Goal: Contribute content

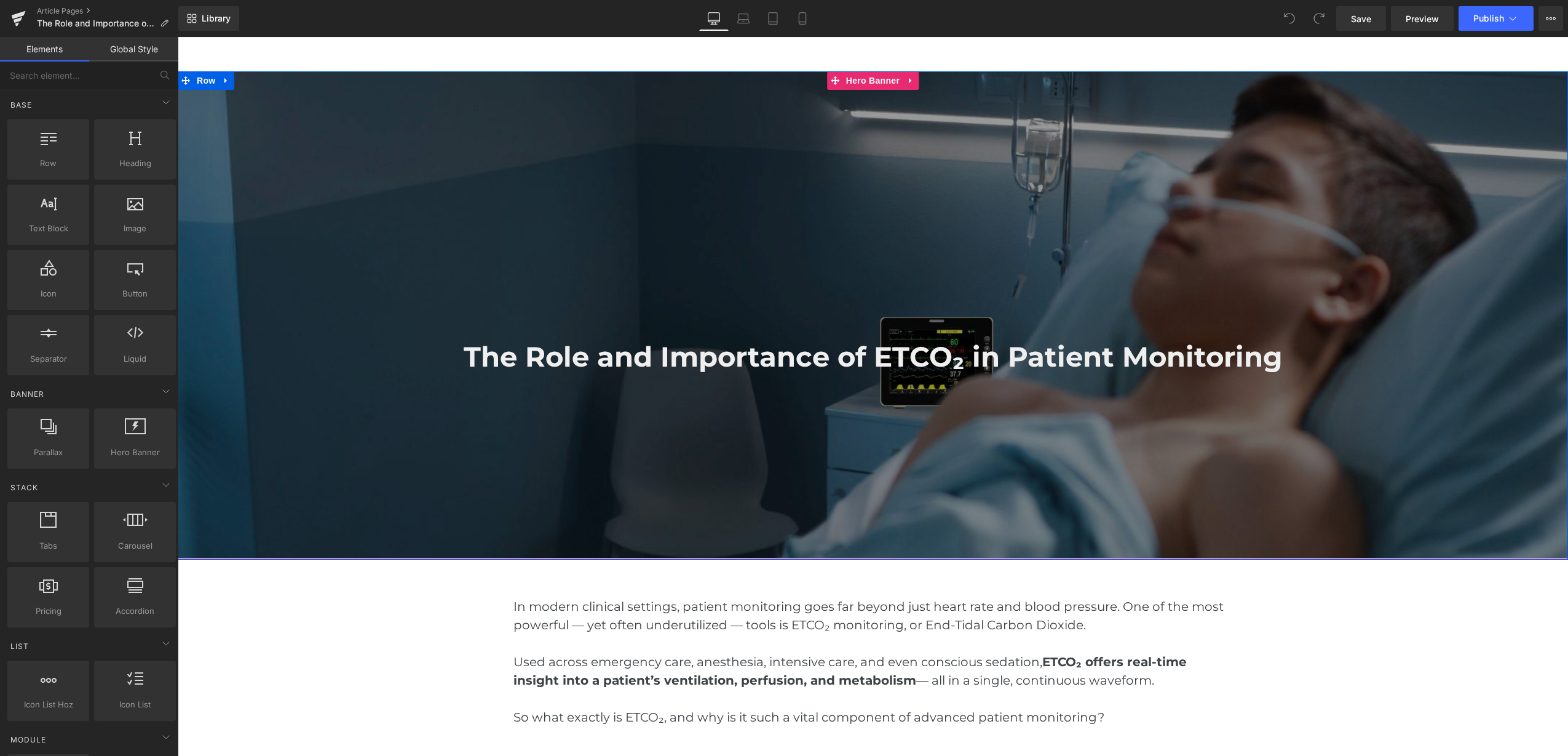
scroll to position [77, 0]
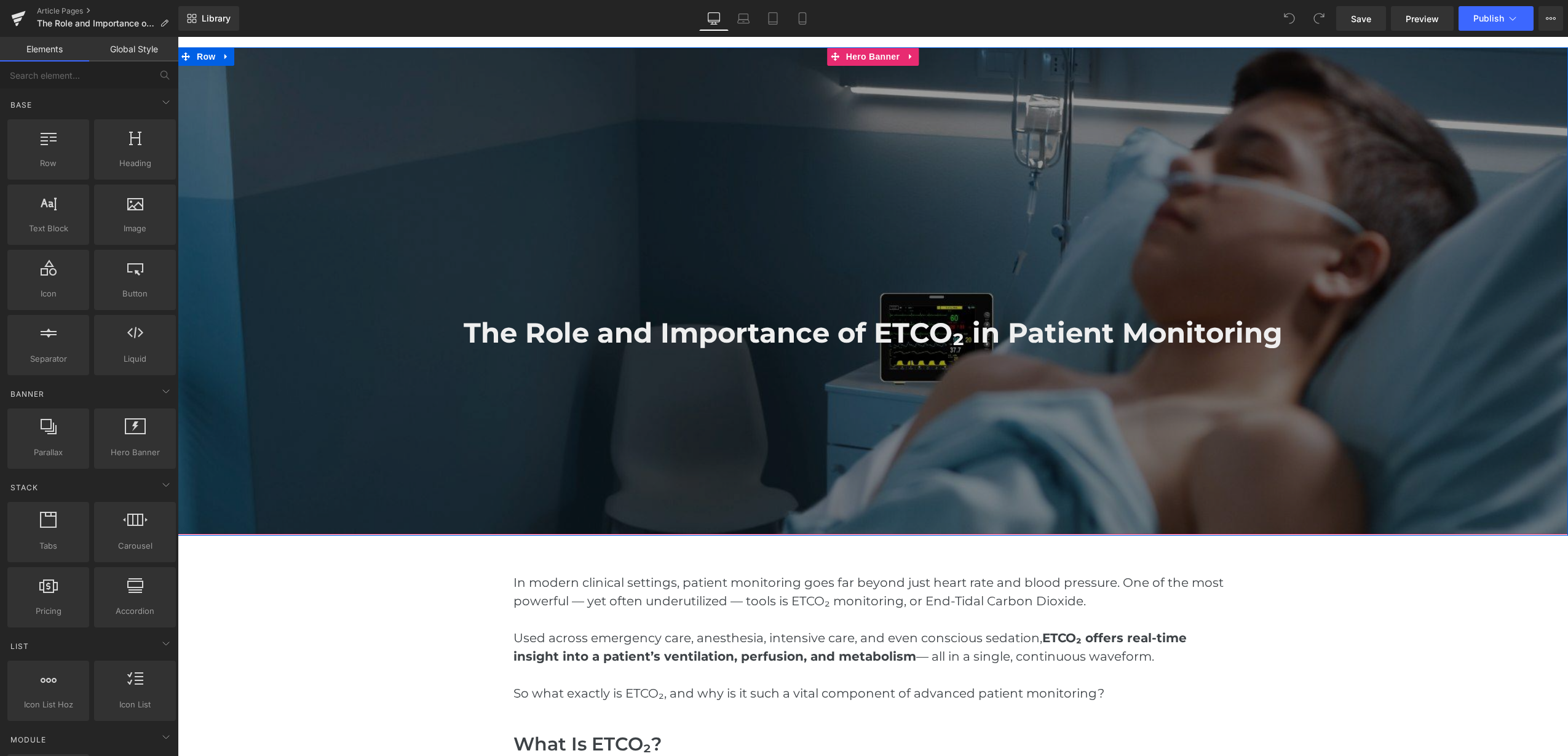
click at [796, 334] on font "The Role and Importance of ETCO₂ in Patient Monitoring" at bounding box center [873, 332] width 819 height 34
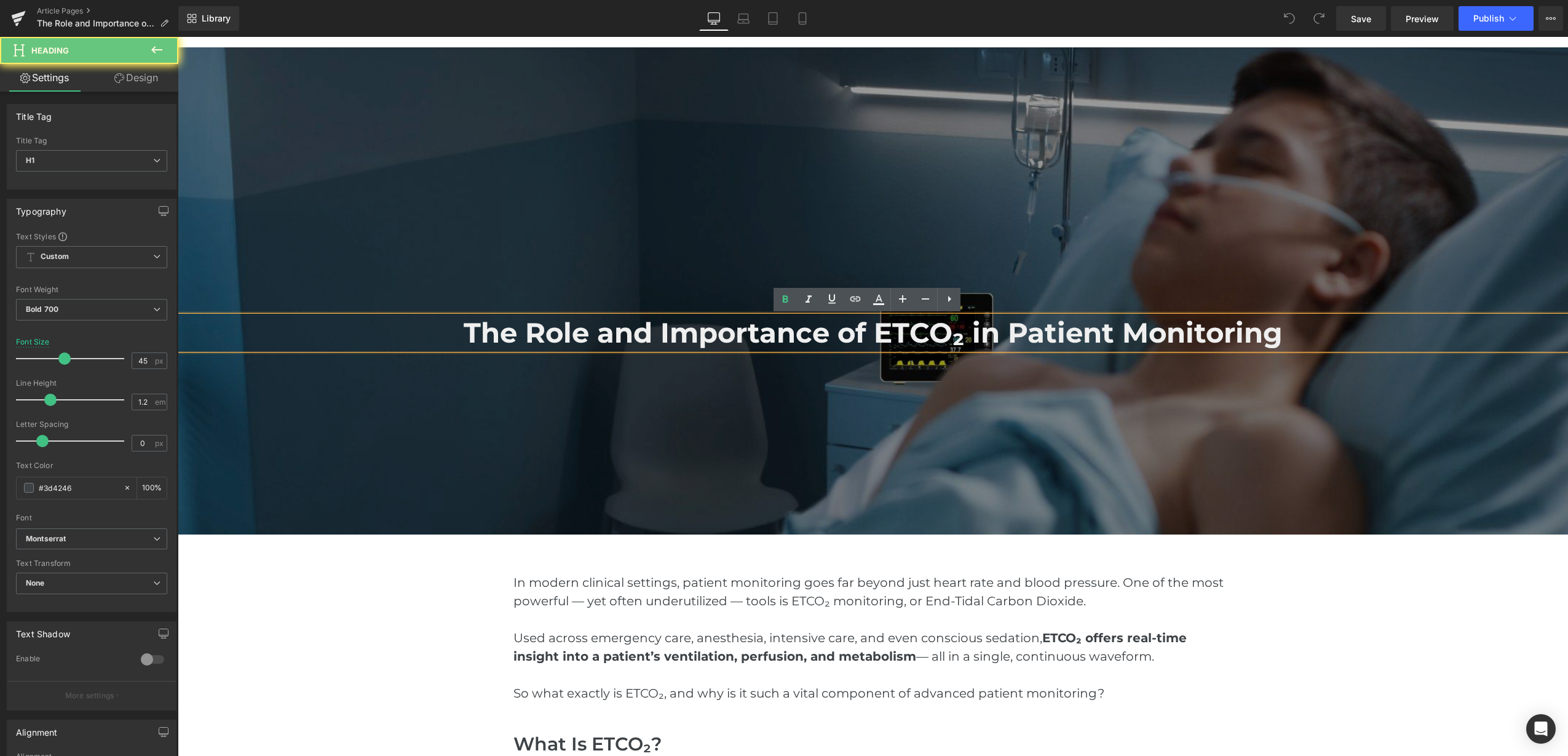
click at [806, 338] on font "The Role and Importance of ETCO₂ in Patient Monitoring" at bounding box center [873, 332] width 819 height 34
click at [1251, 330] on div "The Role and Importance of ETCO₂ in Patient Monitoring Heading Hero Banner" at bounding box center [873, 291] width 1390 height 488
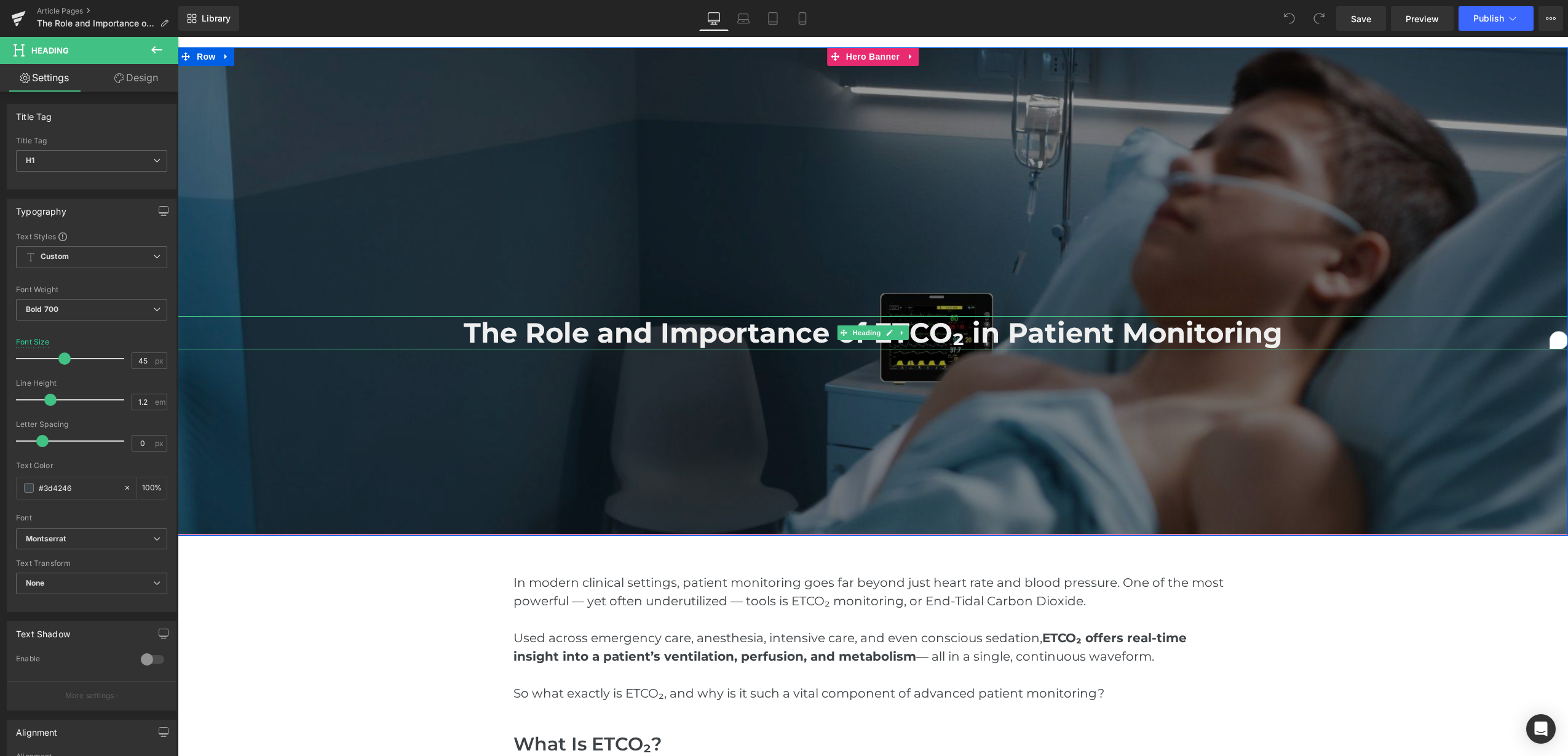
click at [475, 328] on font "The Role and Importance of ETCO₂ in Patient Monitoring" at bounding box center [873, 332] width 819 height 34
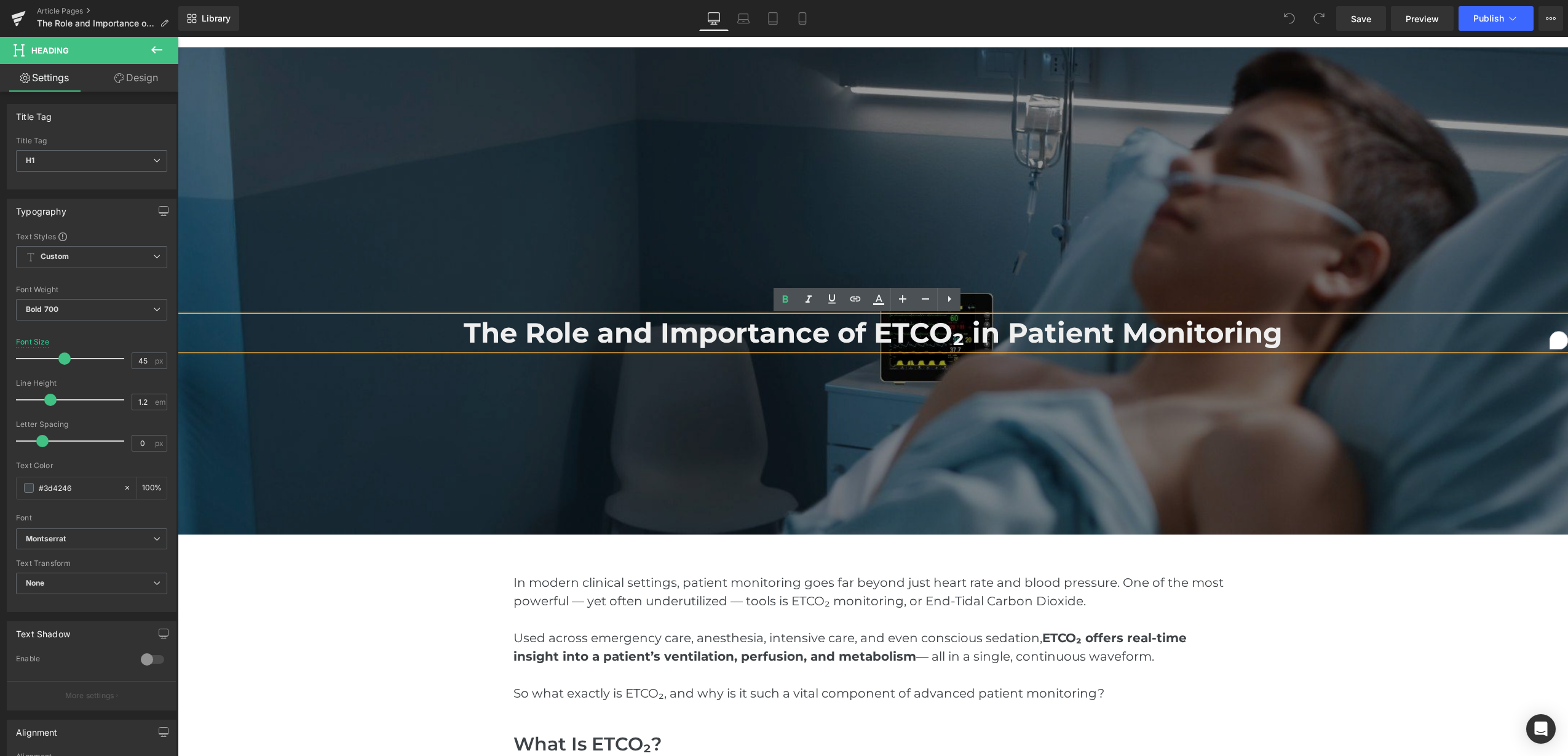
drag, startPoint x: 466, startPoint y: 332, endPoint x: 1326, endPoint y: 344, distance: 860.1
click at [1326, 344] on h1 "The Role and Importance of ETCO₂ in Patient Monitoring" at bounding box center [873, 332] width 1390 height 33
paste div "To enrich screen reader interactions, please activate Accessibility in Grammarl…"
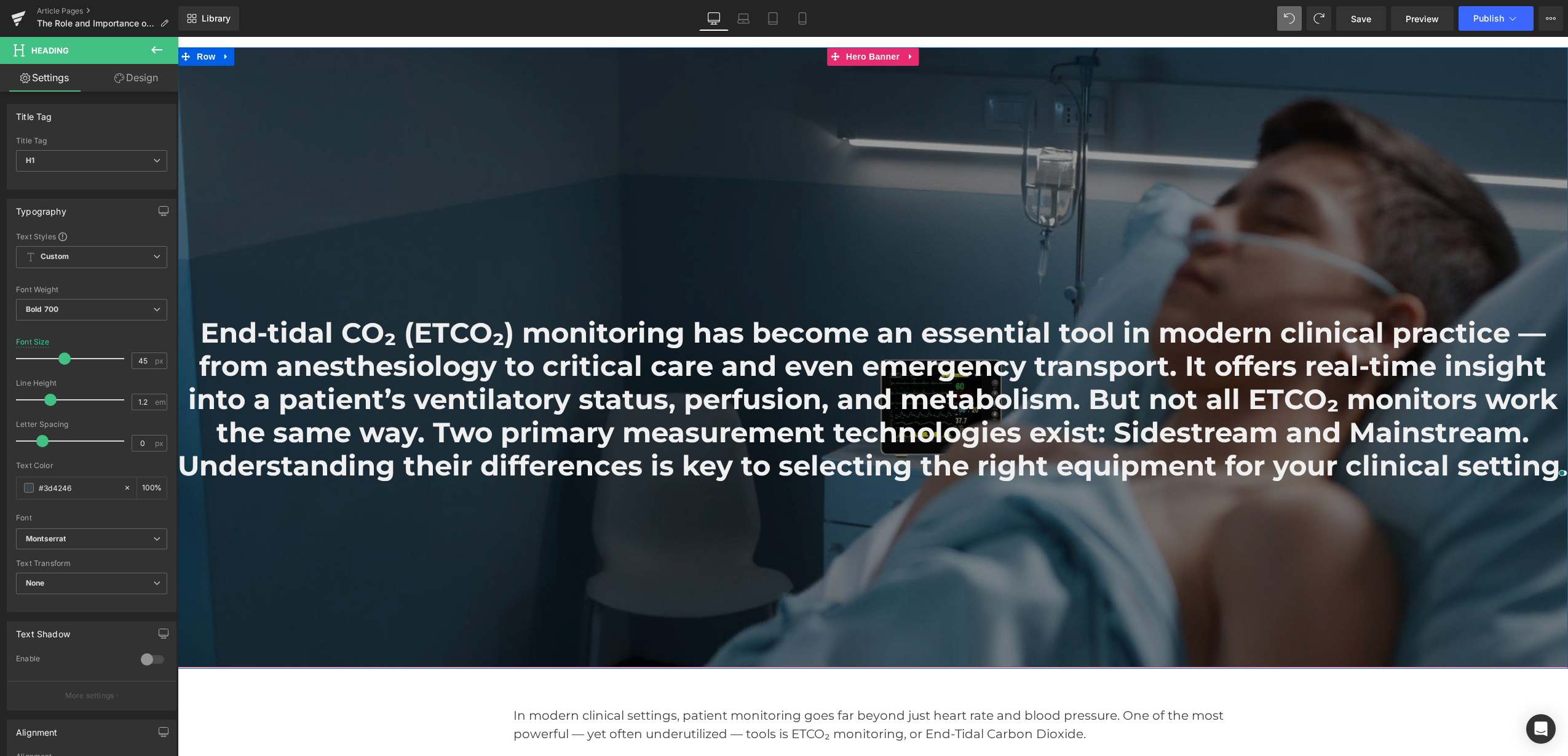
click at [1039, 486] on div at bounding box center [873, 357] width 1390 height 620
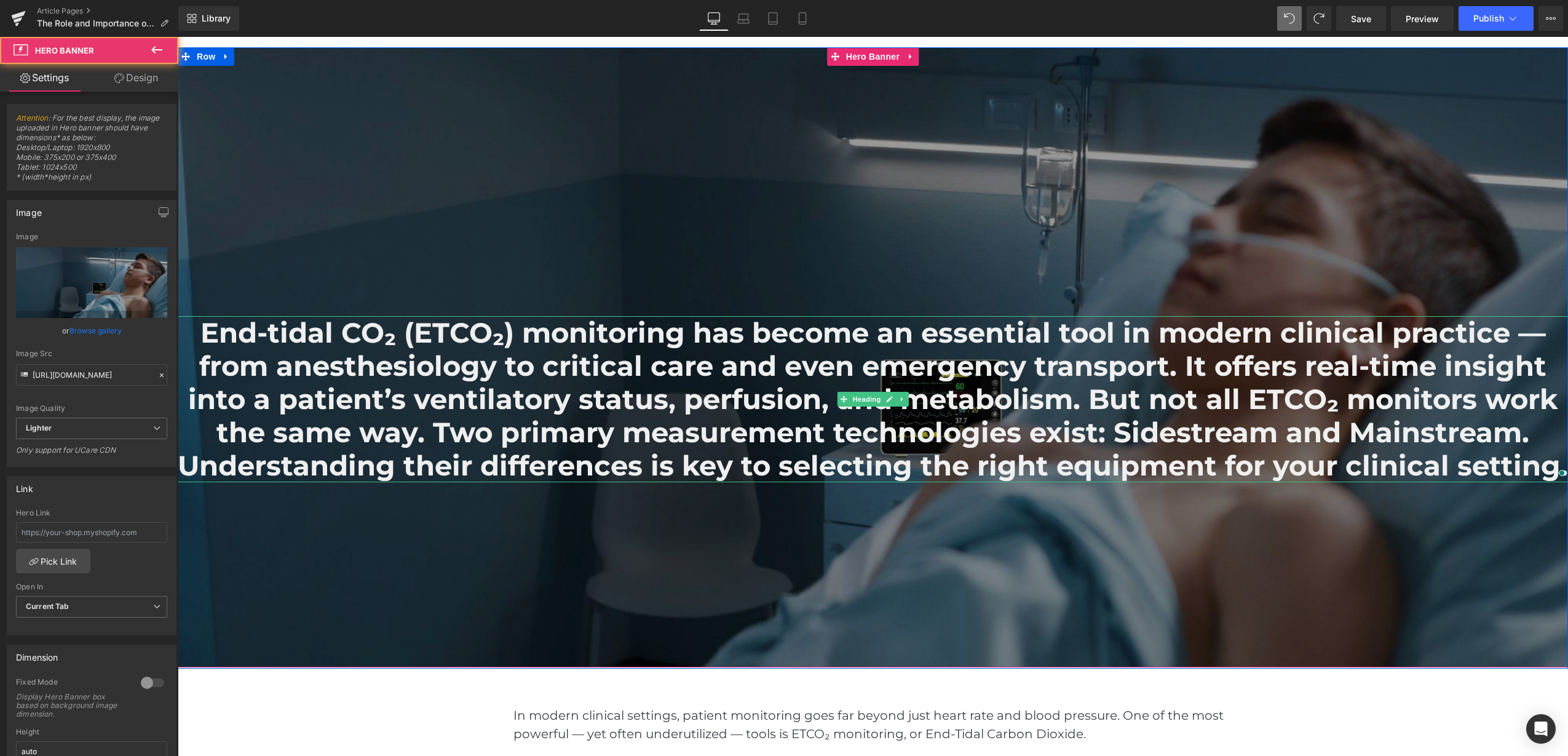
click at [997, 395] on font "End-tidal CO₂ (ETCO₂) monitoring has become an essential tool in modern clinica…" at bounding box center [873, 398] width 1390 height 167
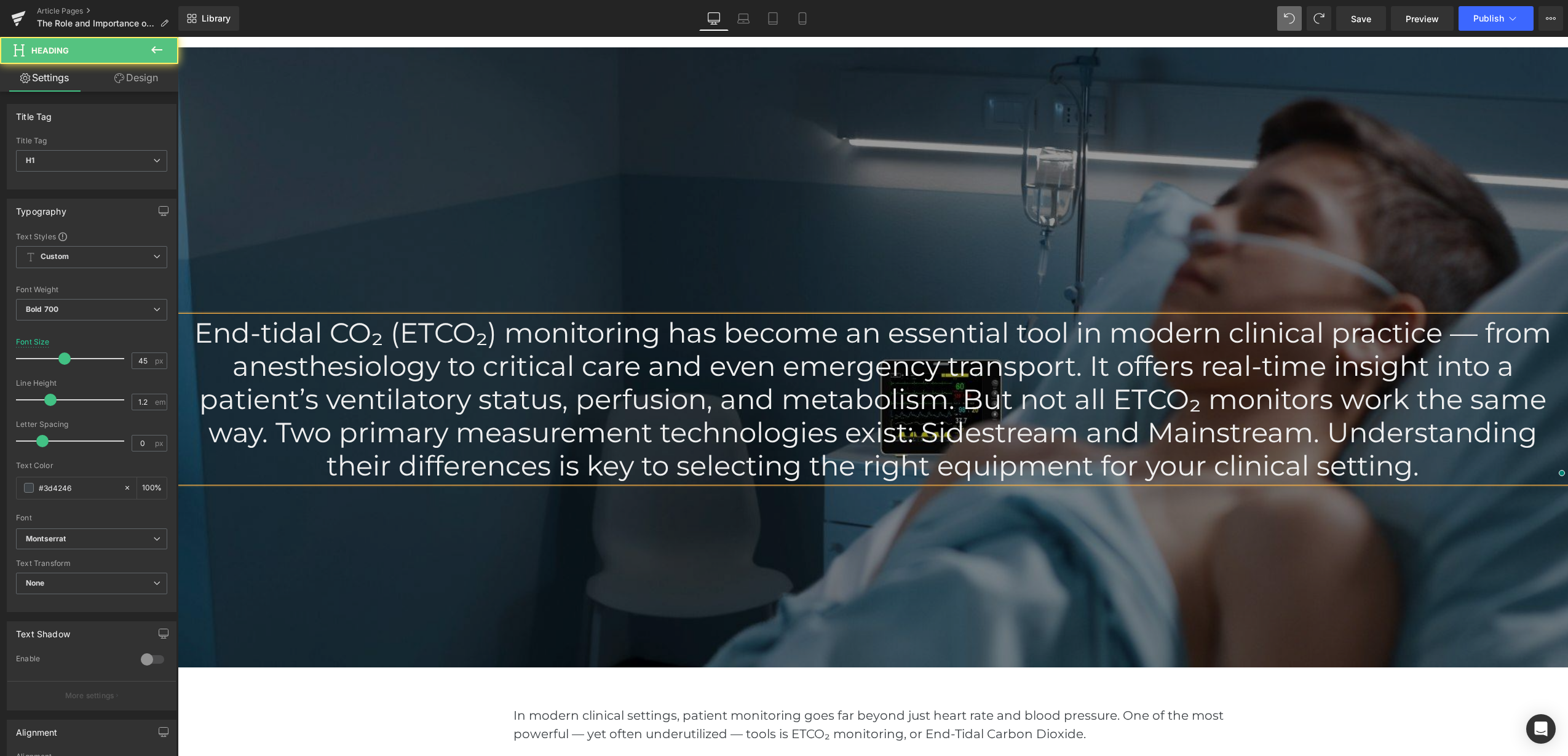
click at [980, 393] on font "End-tidal CO₂ (ETCO₂) monitoring has become an essential tool in modern clinica…" at bounding box center [873, 398] width 1357 height 167
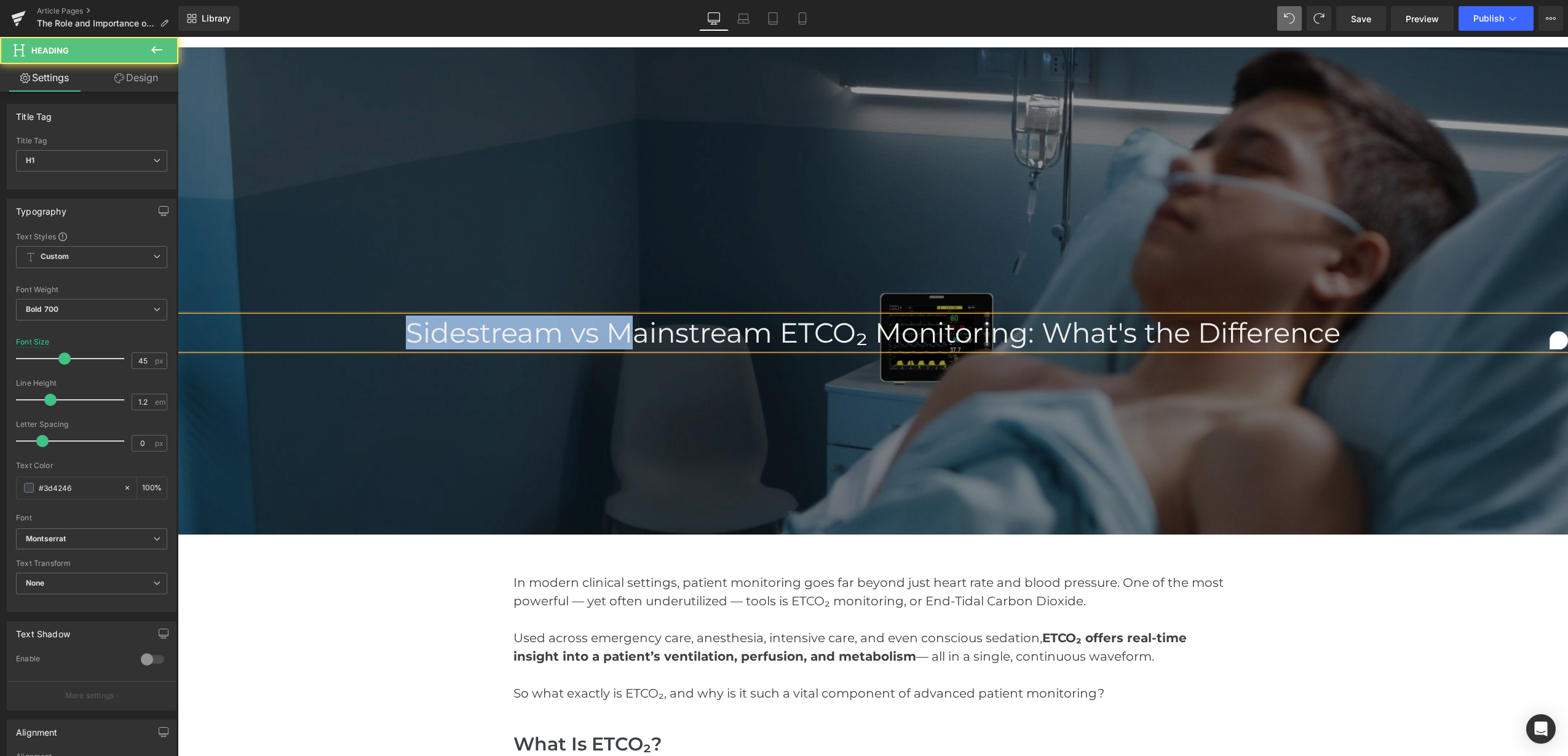
drag, startPoint x: 1299, startPoint y: 329, endPoint x: 339, endPoint y: 318, distance: 960.1
click at [354, 327] on h1 "Sidestream vs Mainstream ETCO₂ Monitoring: What's the Difference" at bounding box center [873, 332] width 1390 height 33
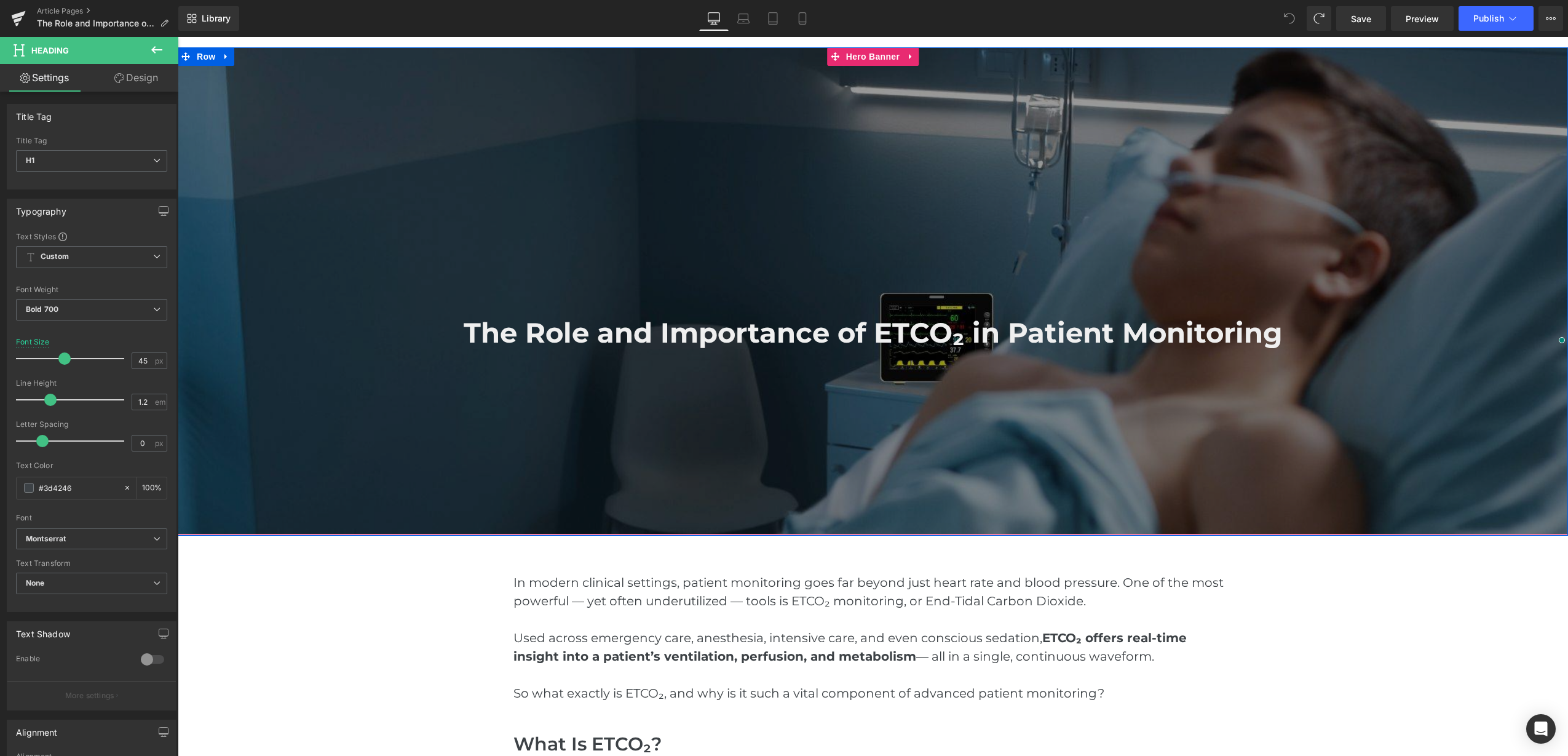
click at [1223, 339] on font "The Role and Importance of ETCO₂ in Patient Monitoring" at bounding box center [873, 332] width 819 height 34
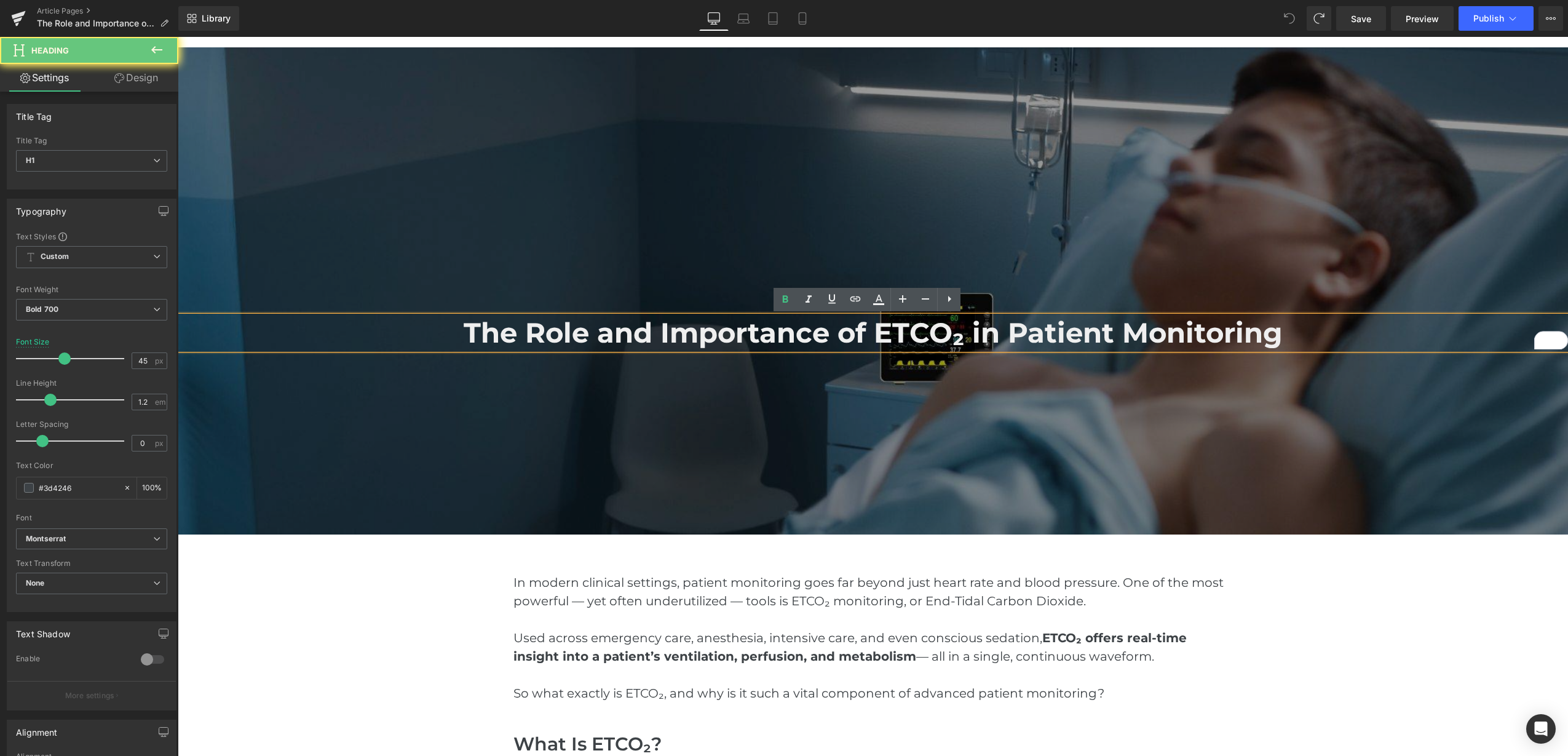
drag, startPoint x: 1296, startPoint y: 334, endPoint x: 337, endPoint y: 354, distance: 959.2
click at [335, 354] on div "The Role and Importance of ETCO₂ in Patient Monitoring Heading Hero Banner" at bounding box center [873, 291] width 1390 height 488
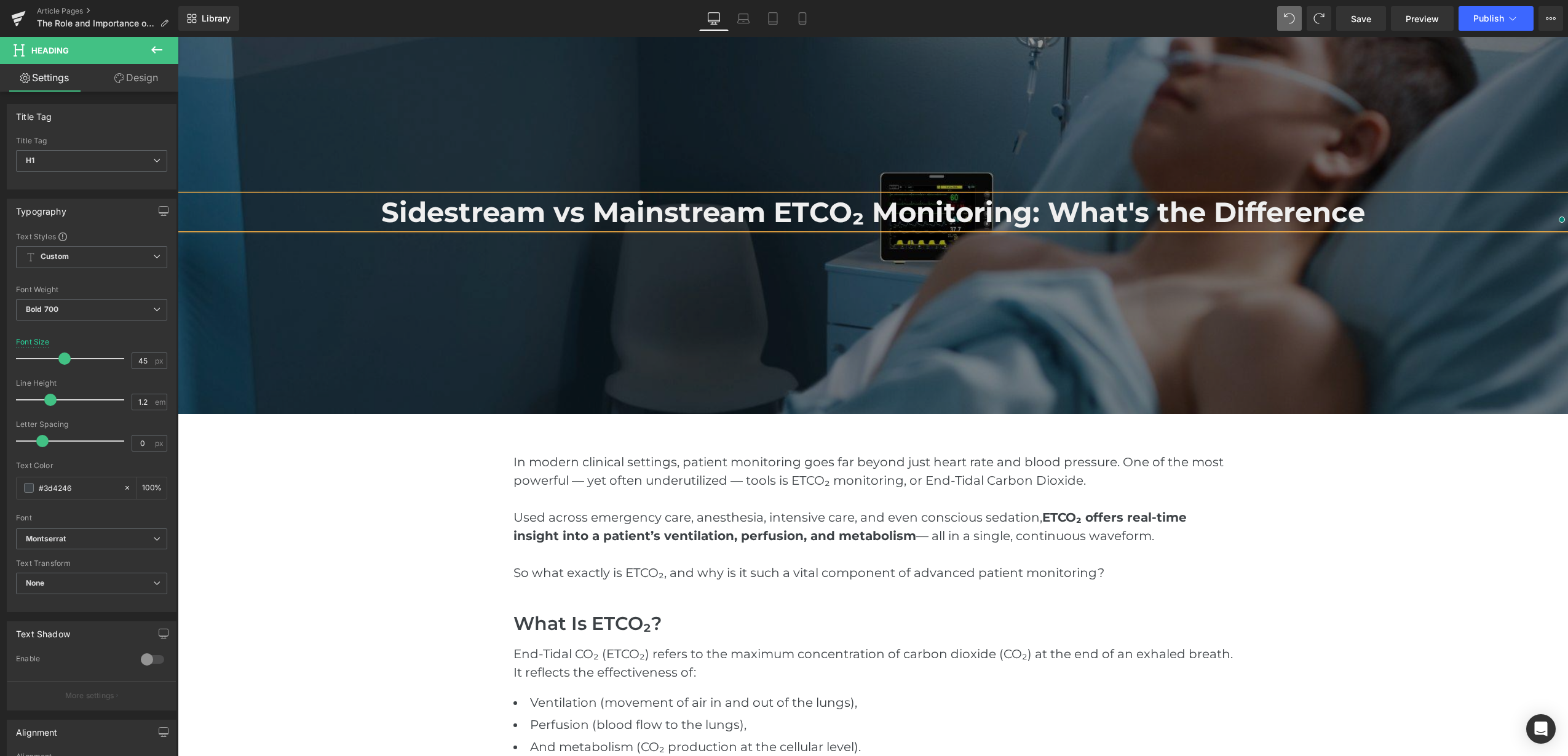
scroll to position [308, 0]
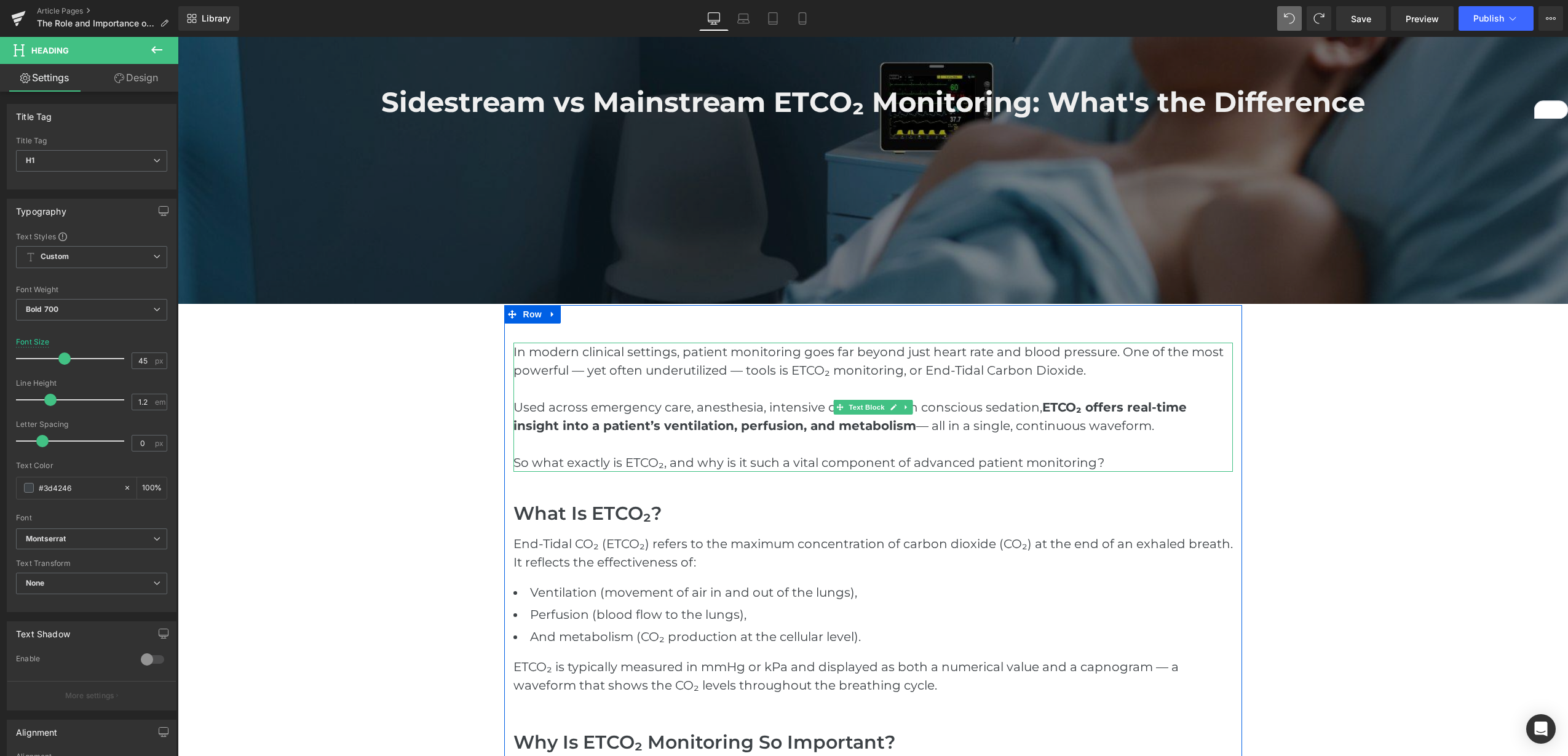
drag, startPoint x: 852, startPoint y: 415, endPoint x: 849, endPoint y: 423, distance: 8.5
click at [852, 415] on p "Used across emergency care, anesthesia, intensive care, and even conscious seda…" at bounding box center [873, 417] width 720 height 37
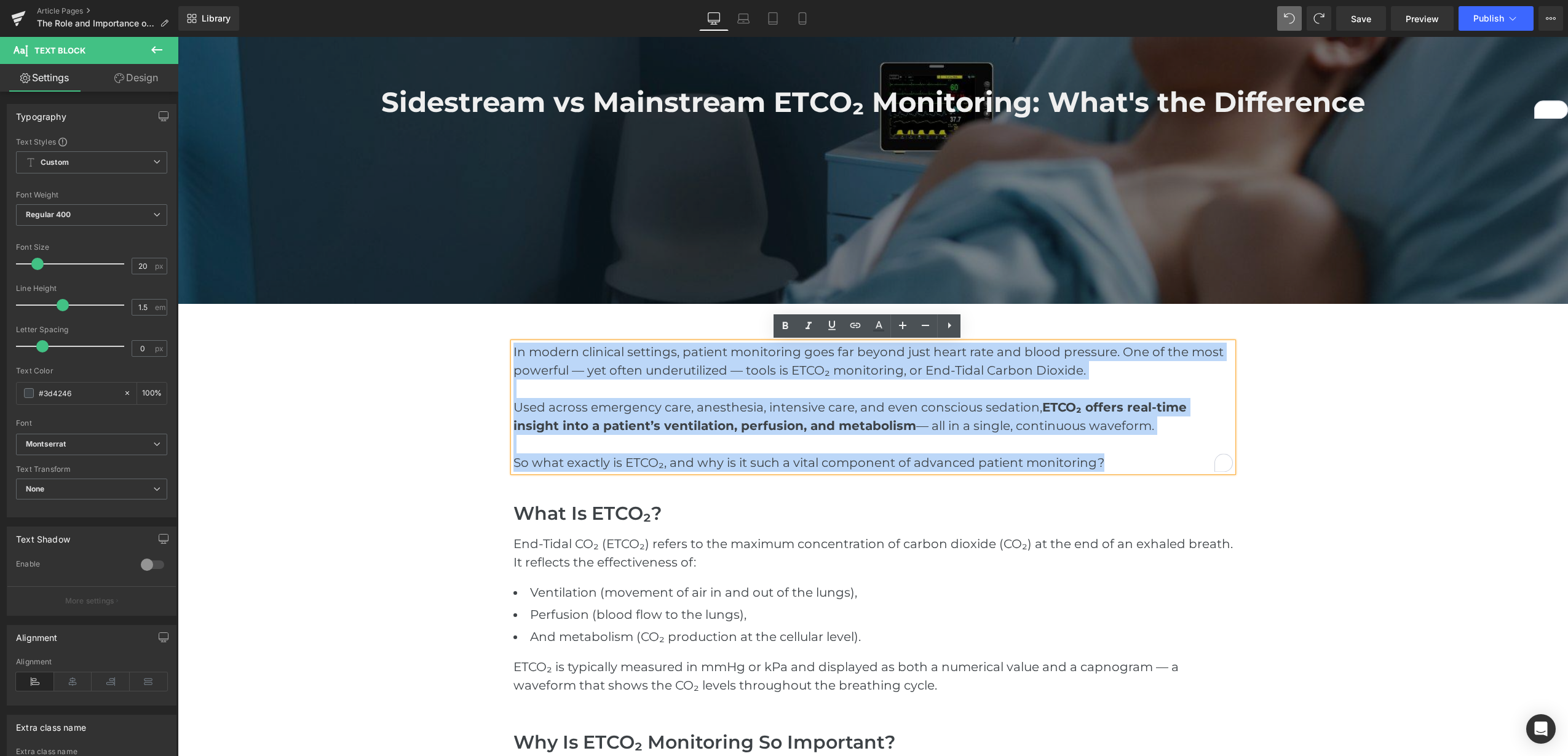
drag, startPoint x: 1098, startPoint y: 459, endPoint x: 489, endPoint y: 358, distance: 617.3
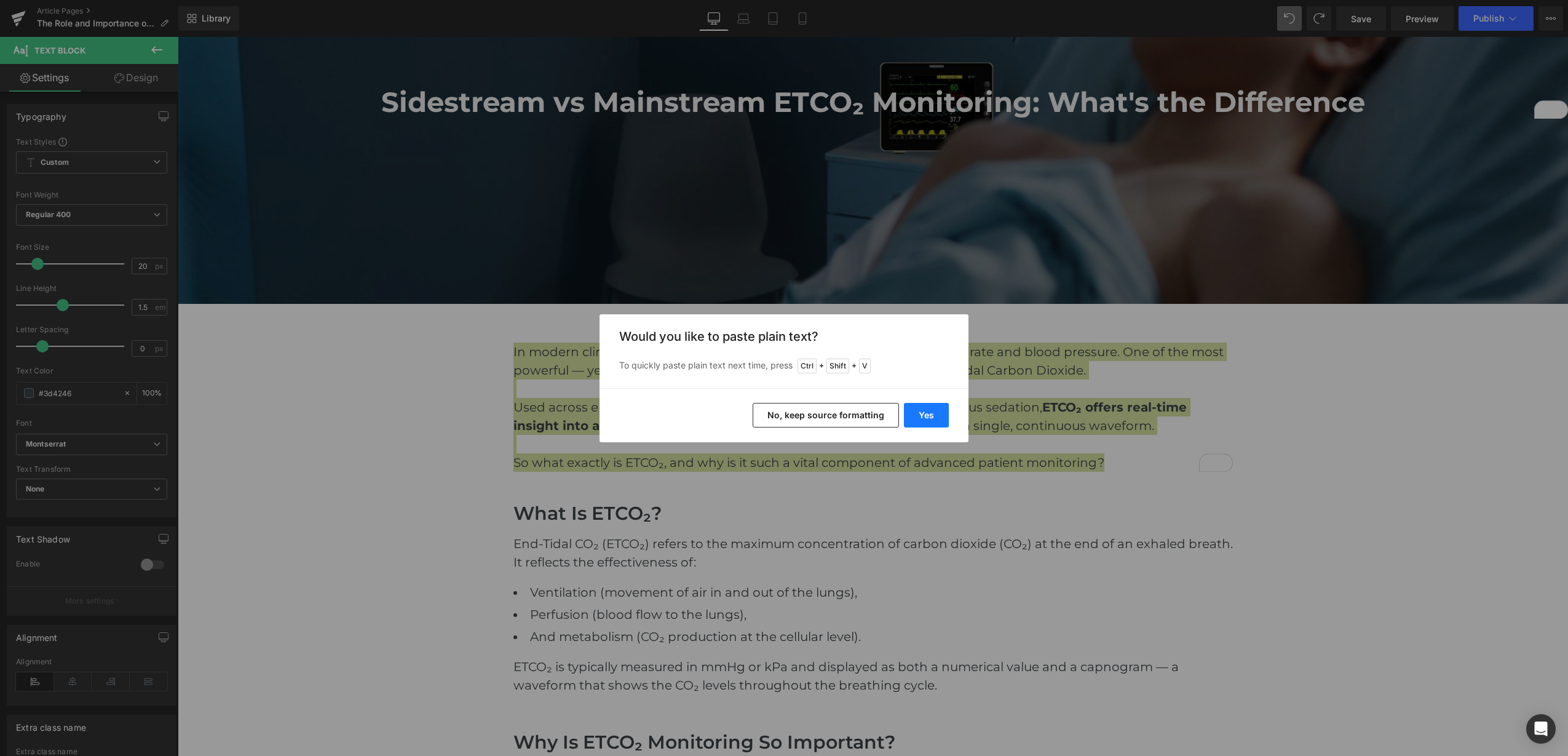
click at [928, 416] on button "Yes" at bounding box center [926, 415] width 45 height 25
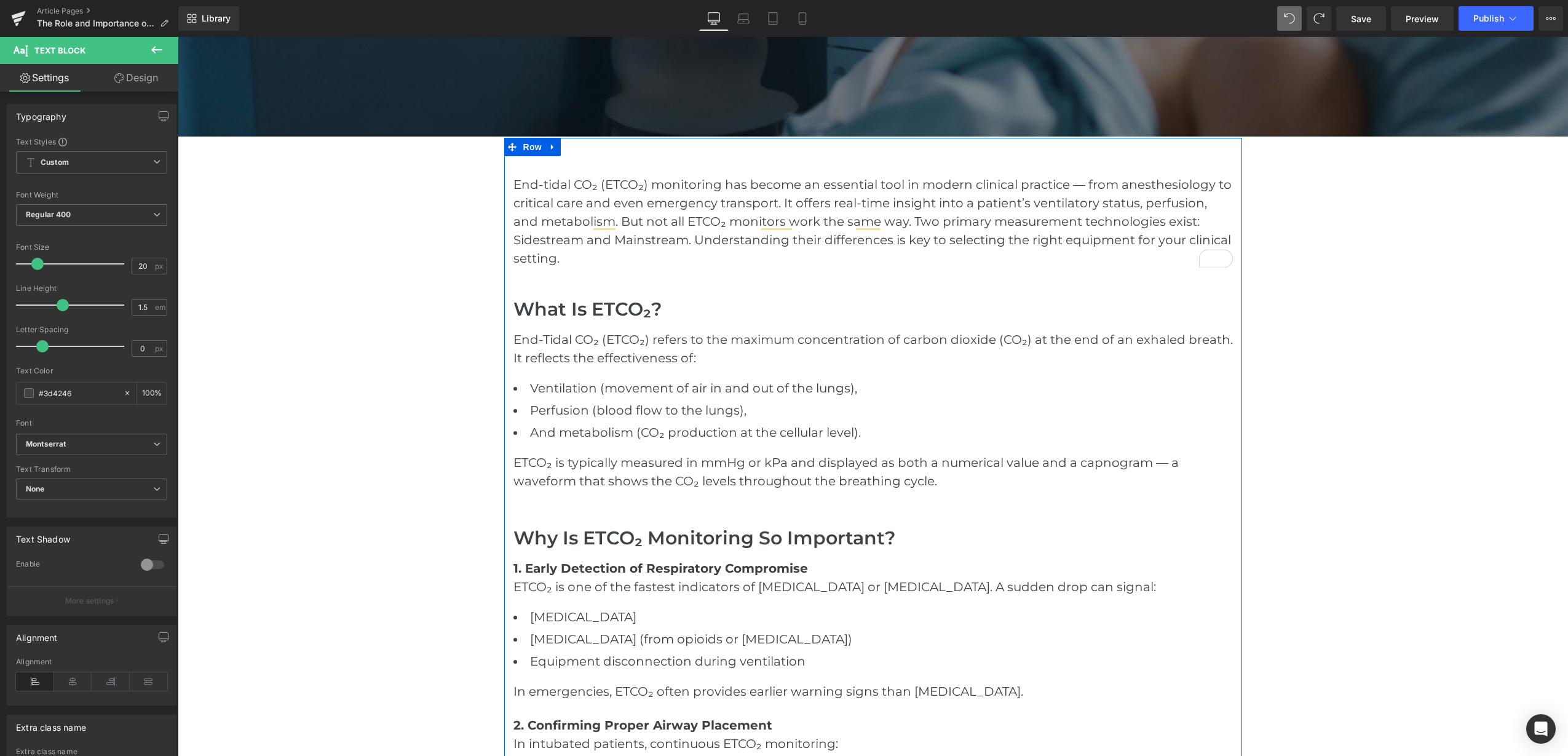
scroll to position [538, 0]
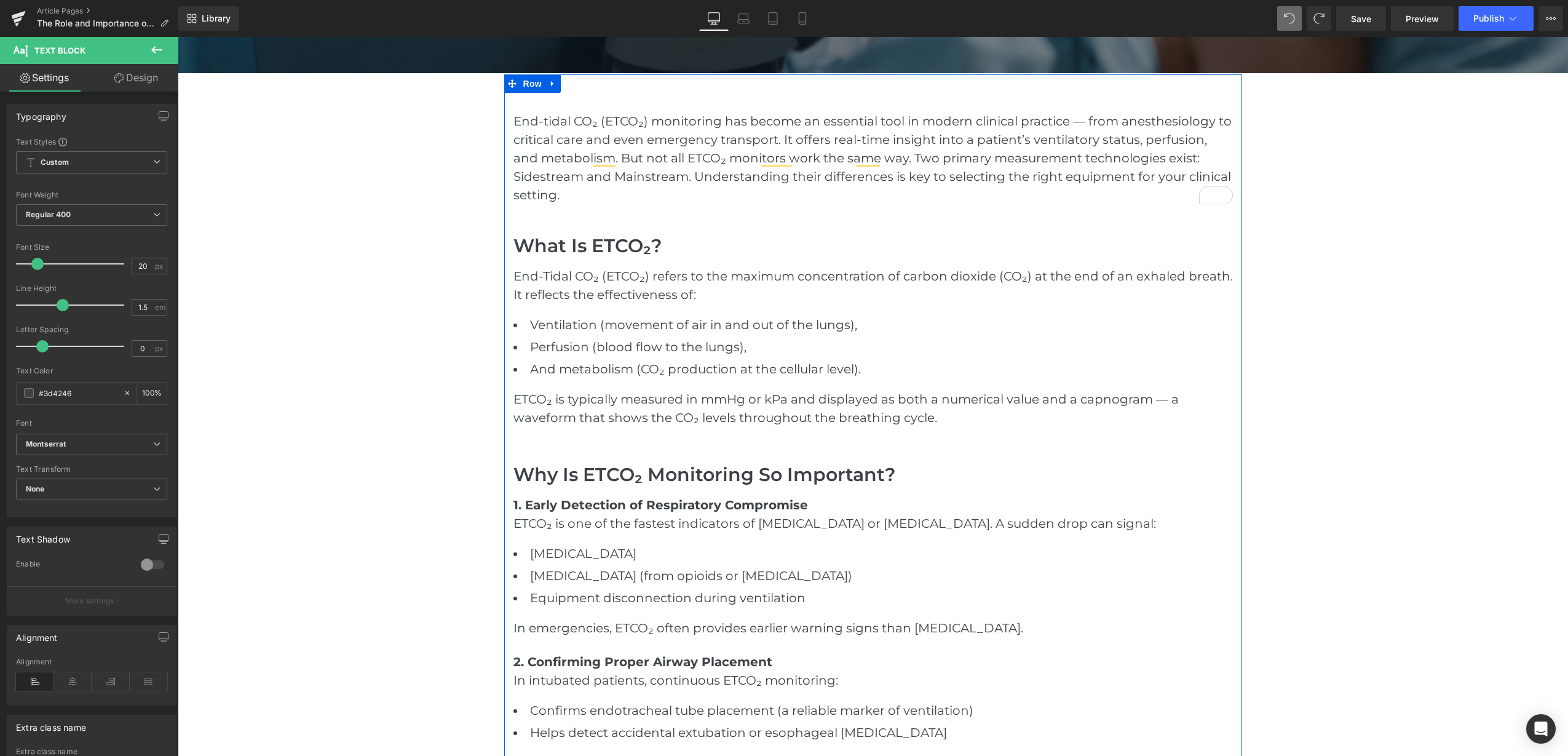
click at [637, 245] on h2 "What Is ETCO₂?" at bounding box center [873, 247] width 720 height 22
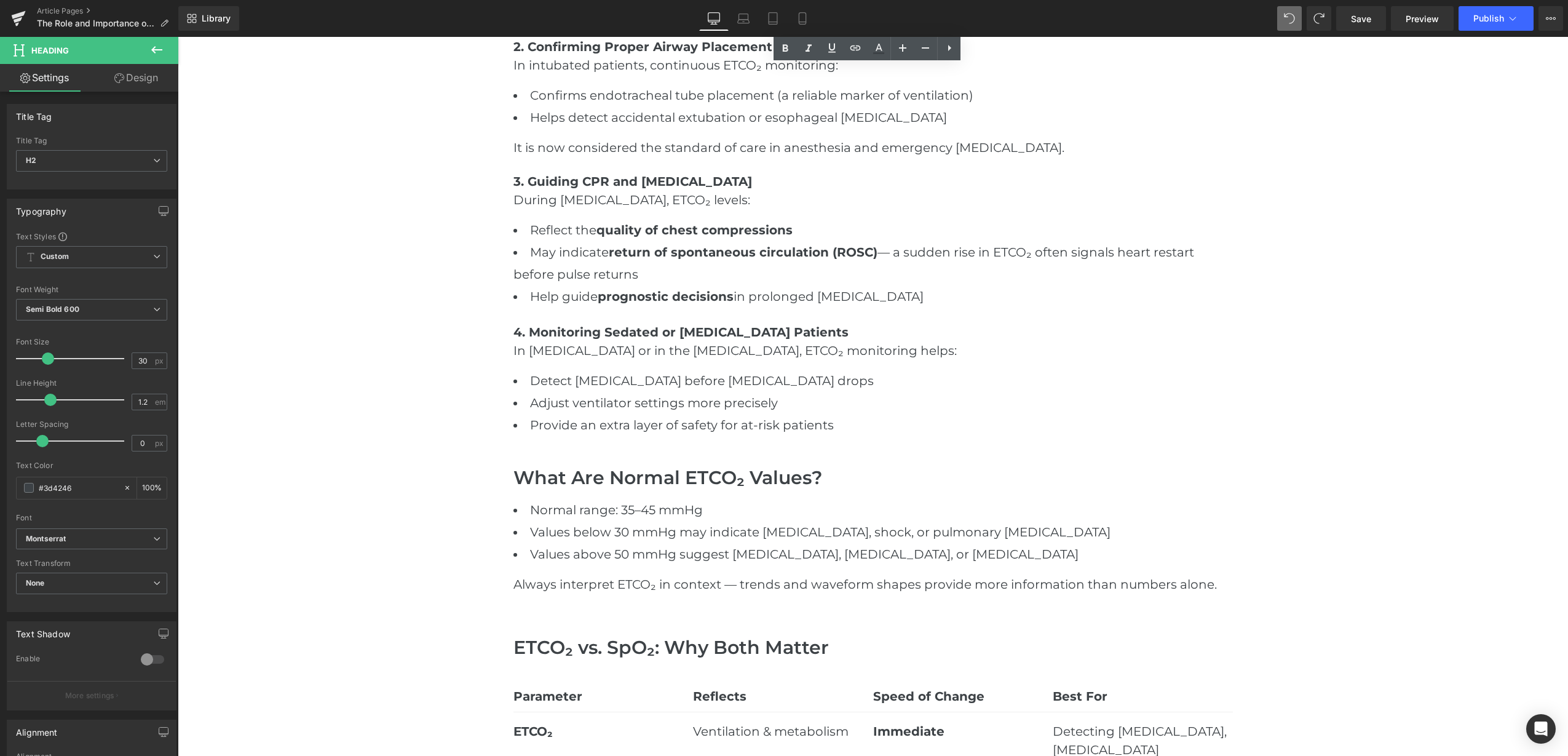
scroll to position [1308, 0]
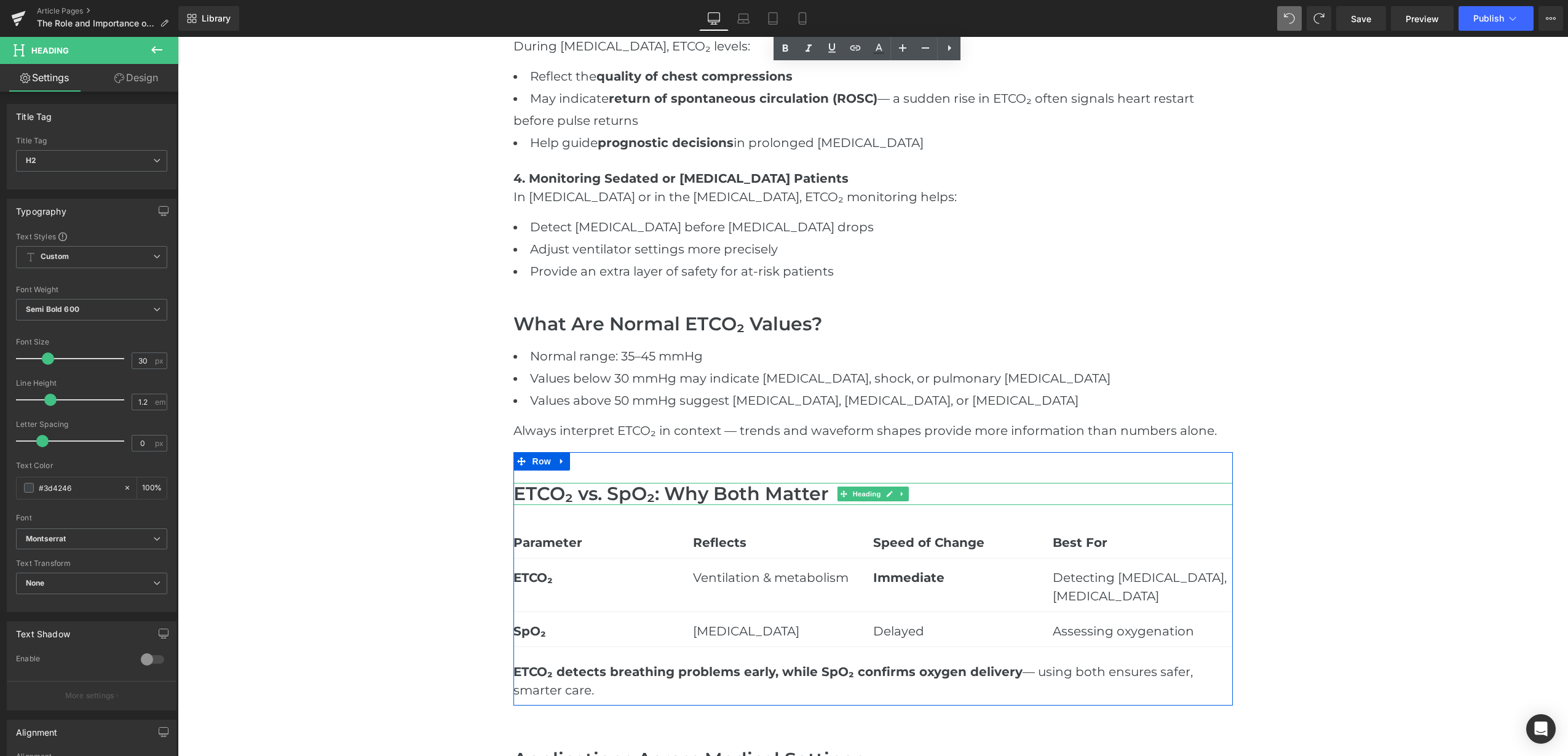
drag, startPoint x: 596, startPoint y: 494, endPoint x: 809, endPoint y: 497, distance: 213.0
click at [597, 495] on h2 "ETCO₂ vs. SpO₂: Why Both Matter" at bounding box center [873, 494] width 720 height 22
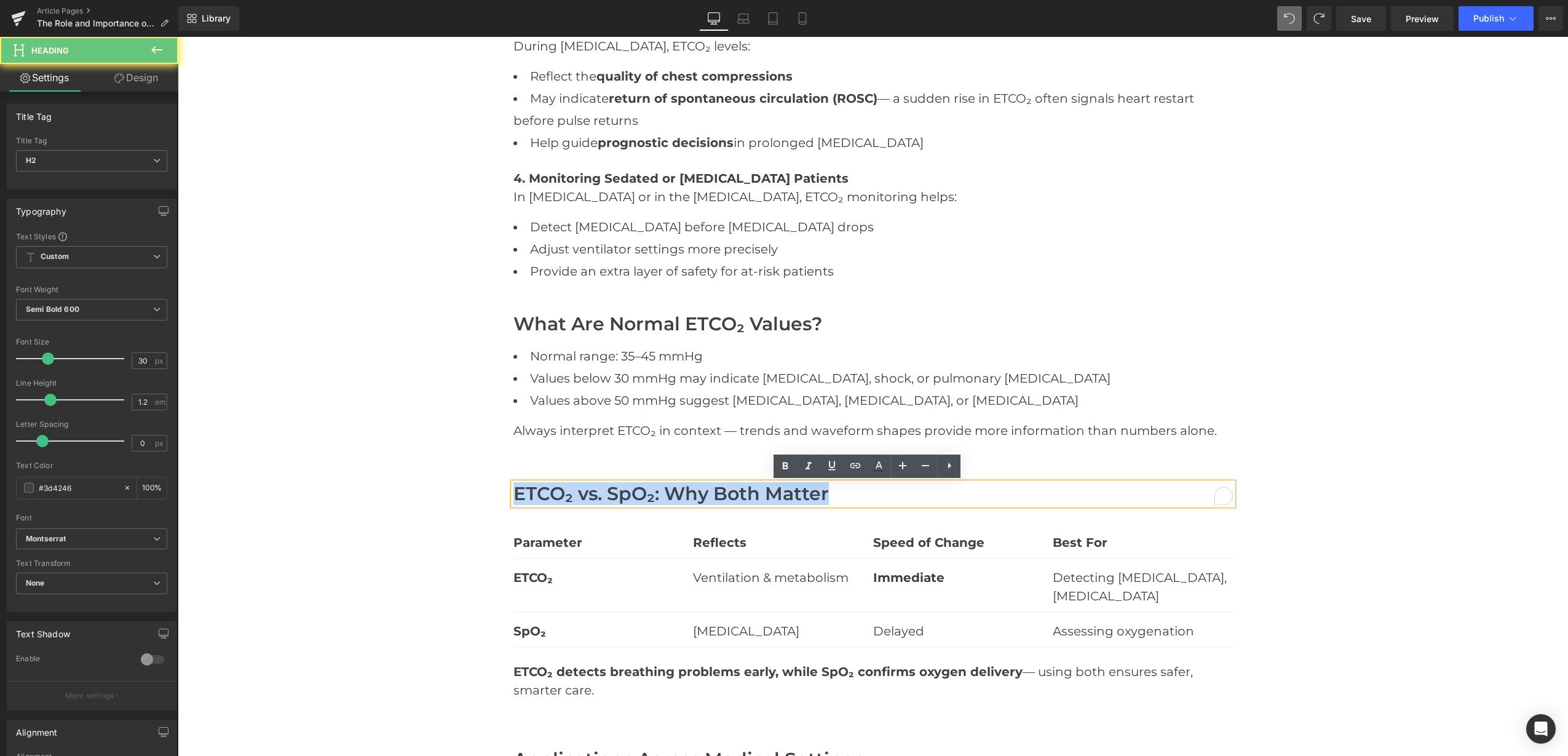
drag, startPoint x: 846, startPoint y: 497, endPoint x: 444, endPoint y: 497, distance: 402.0
click at [444, 497] on div "Sidestream vs Mainstream ETCO₂ Monitoring: What's the Difference Heading Hero B…" at bounding box center [873, 327] width 1390 height 3021
paste div "To enrich screen reader interactions, please activate Accessibility in Grammarl…"
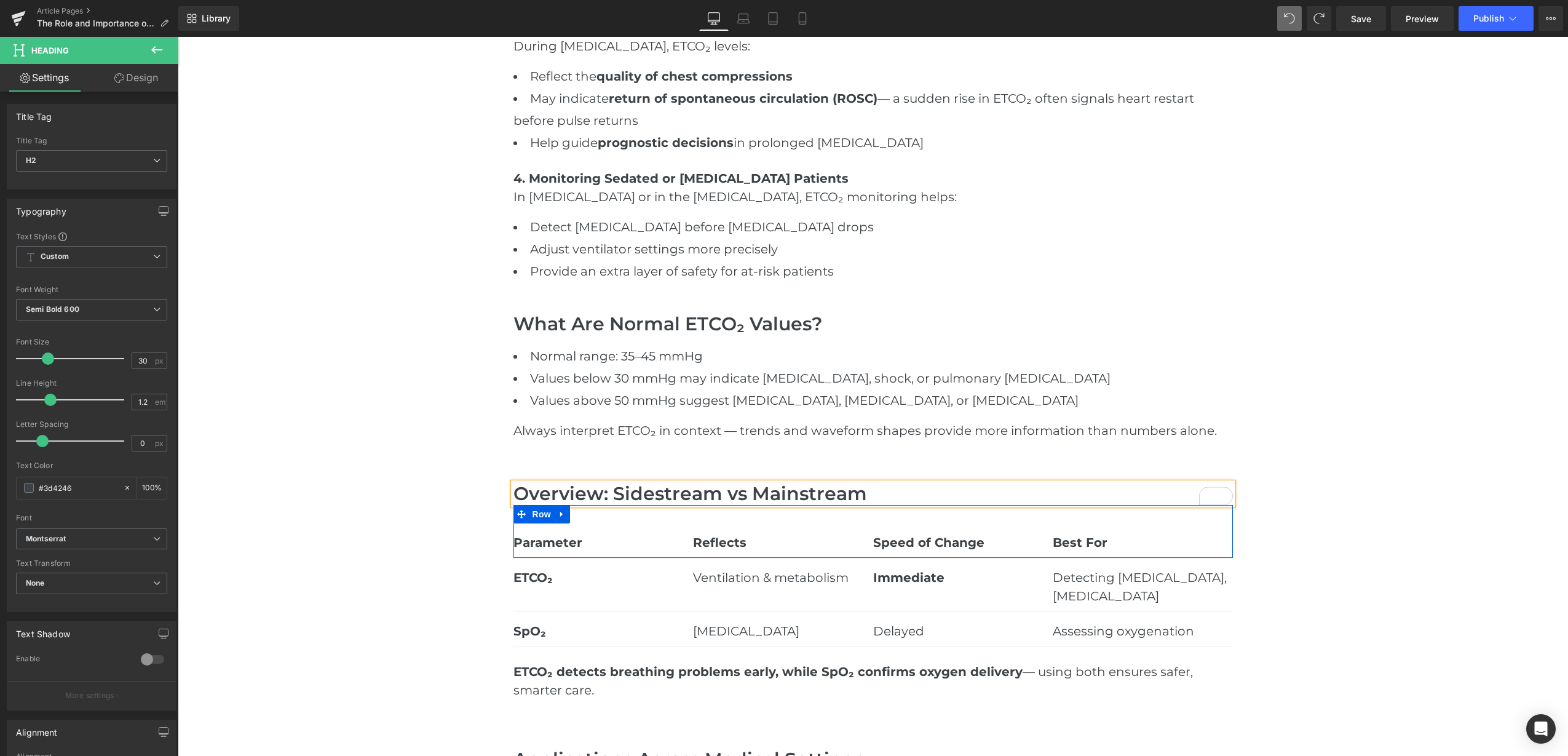
click at [547, 552] on div "Parameter Text Block Reflects Text Block Speed of Change Text Block Best For Te…" at bounding box center [873, 532] width 720 height 53
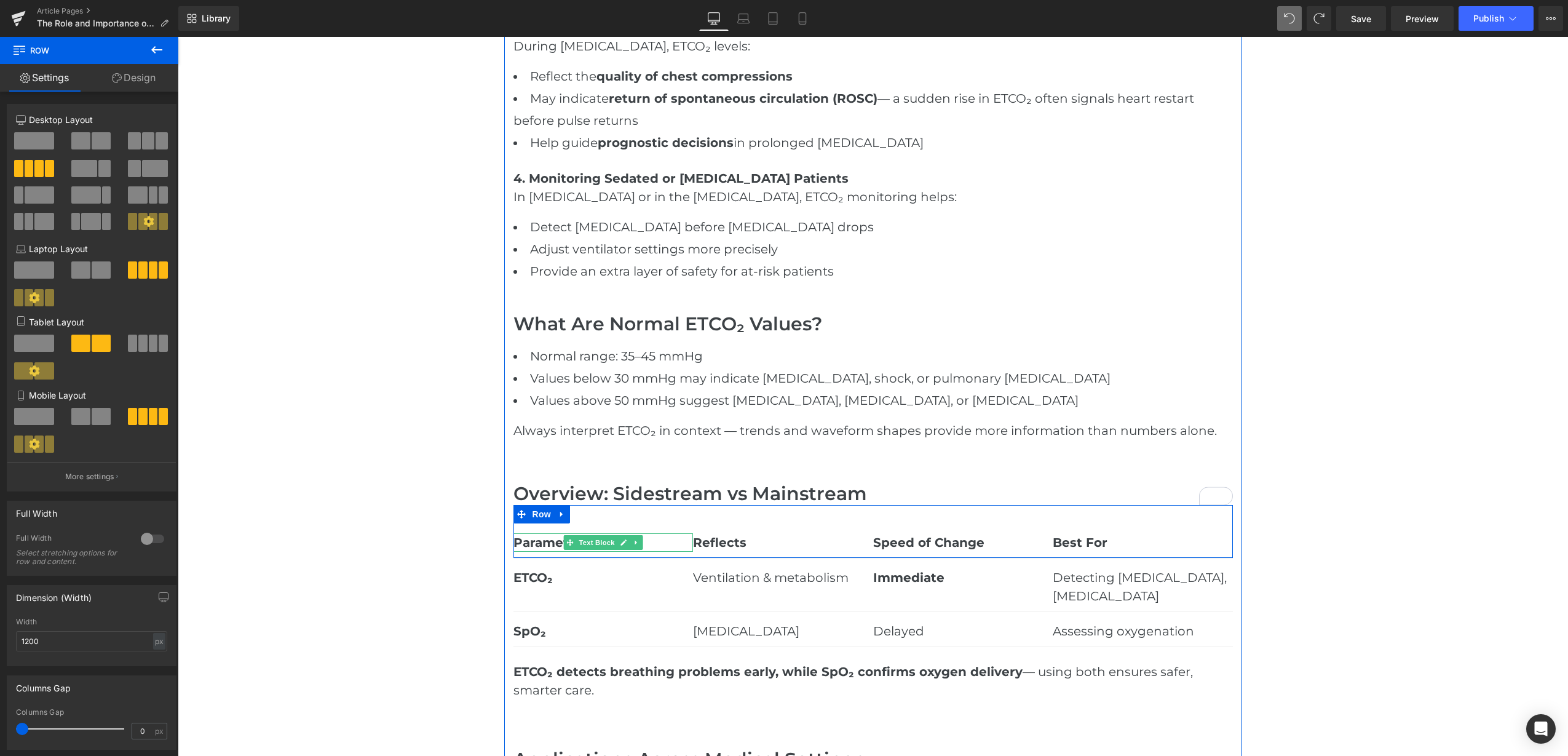
drag, startPoint x: 616, startPoint y: 542, endPoint x: 597, endPoint y: 545, distance: 19.2
click at [620, 542] on icon at bounding box center [624, 542] width 7 height 8
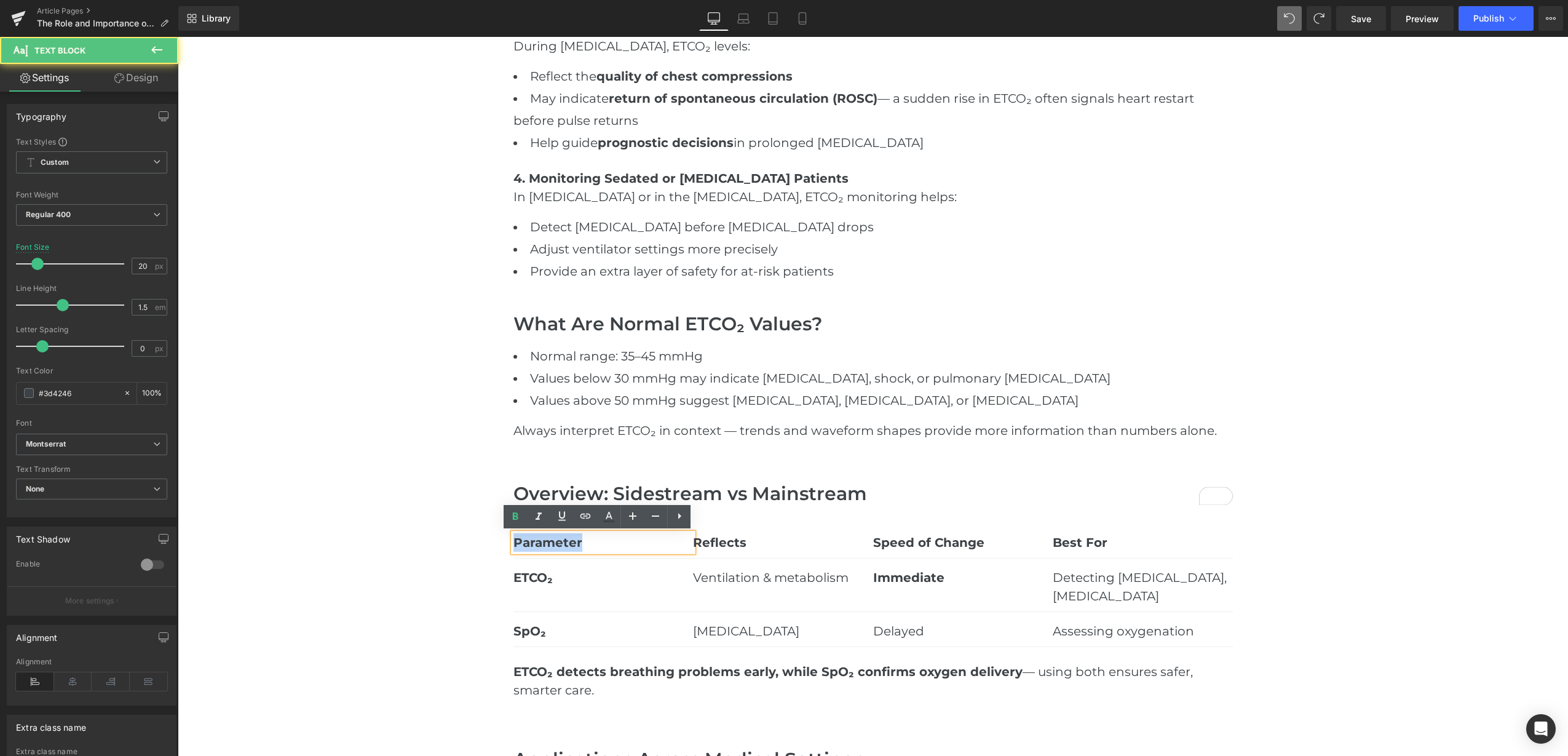
click at [513, 544] on p "Parameter" at bounding box center [603, 542] width 180 height 18
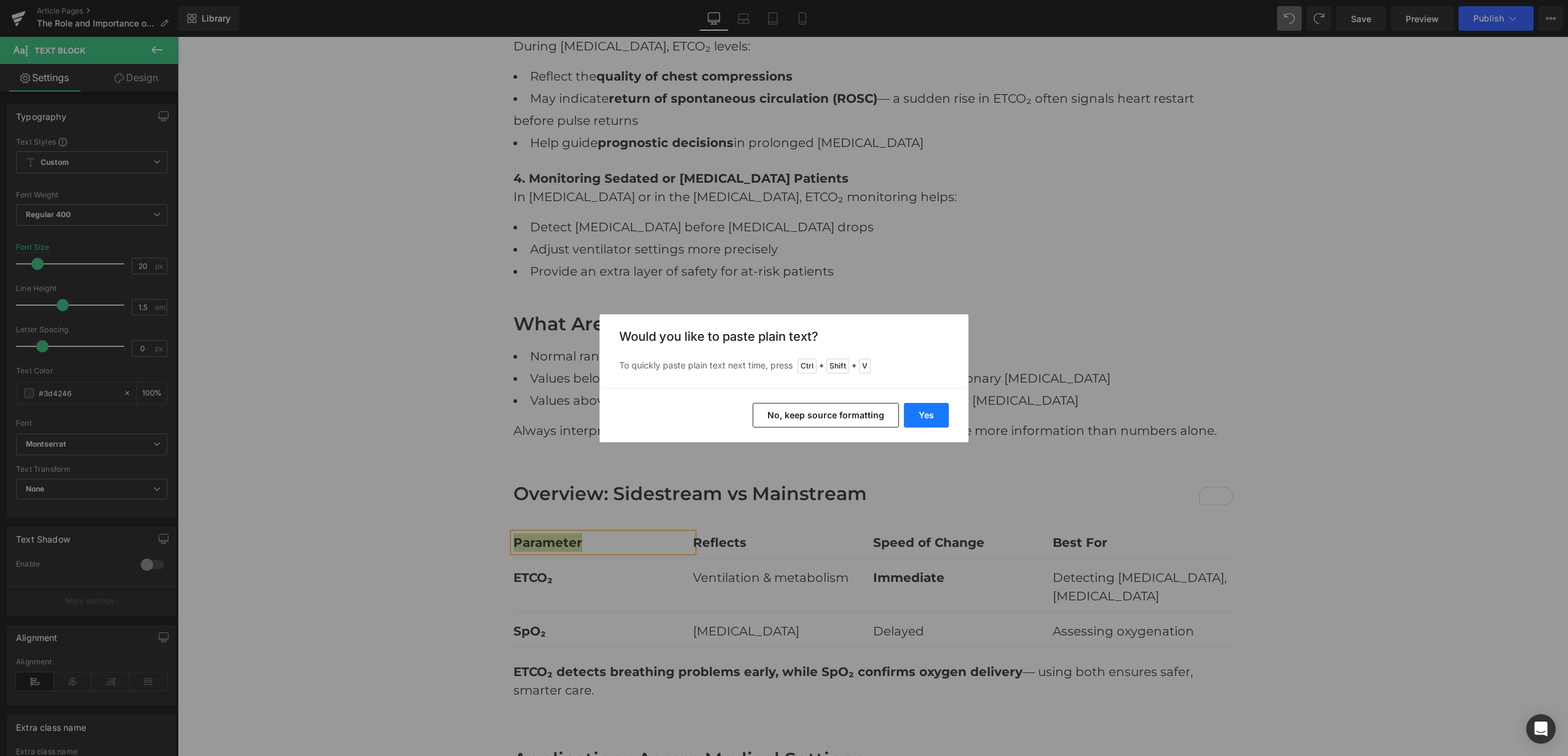
click at [913, 423] on button "Yes" at bounding box center [926, 415] width 45 height 25
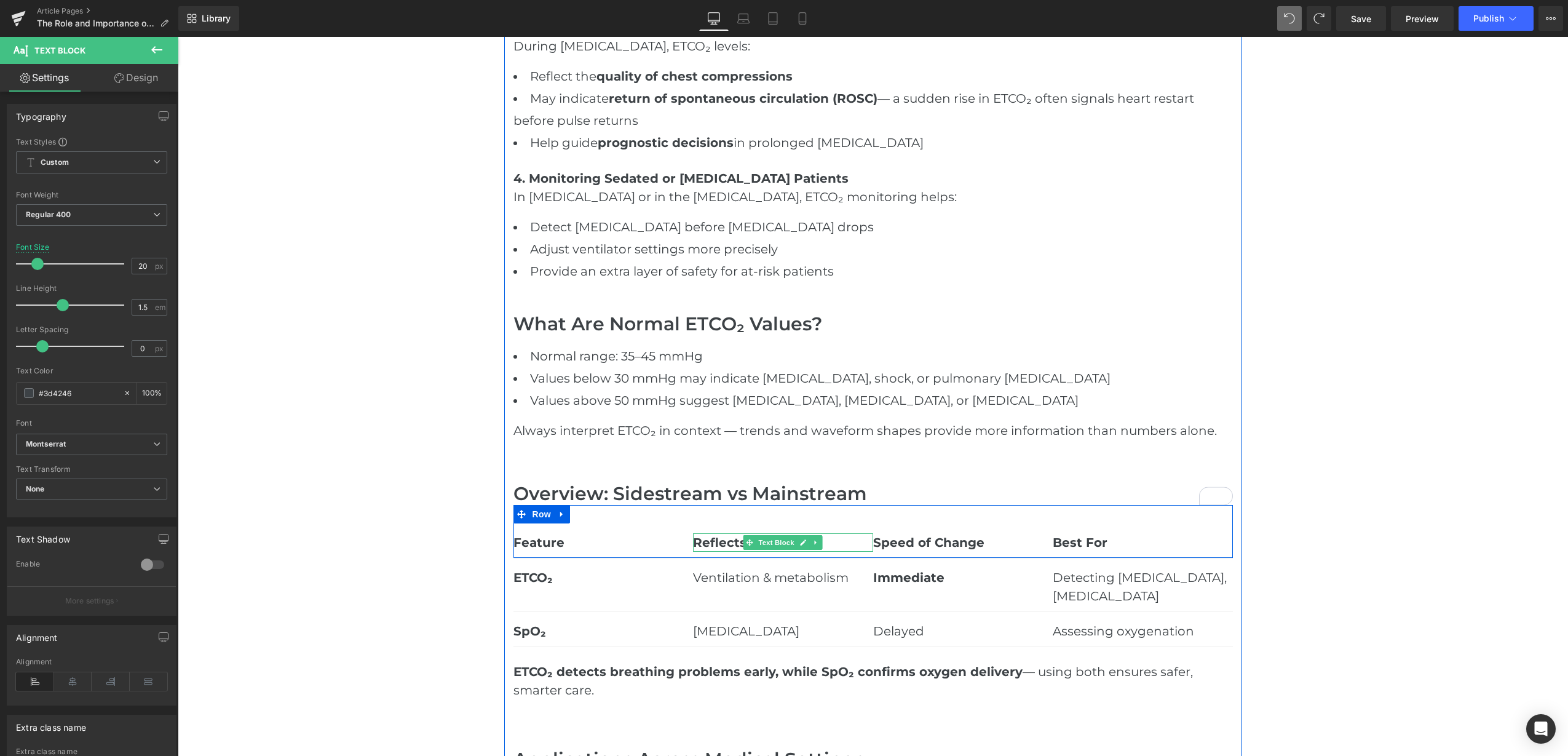
click at [724, 544] on strong "Reflects" at bounding box center [720, 542] width 53 height 15
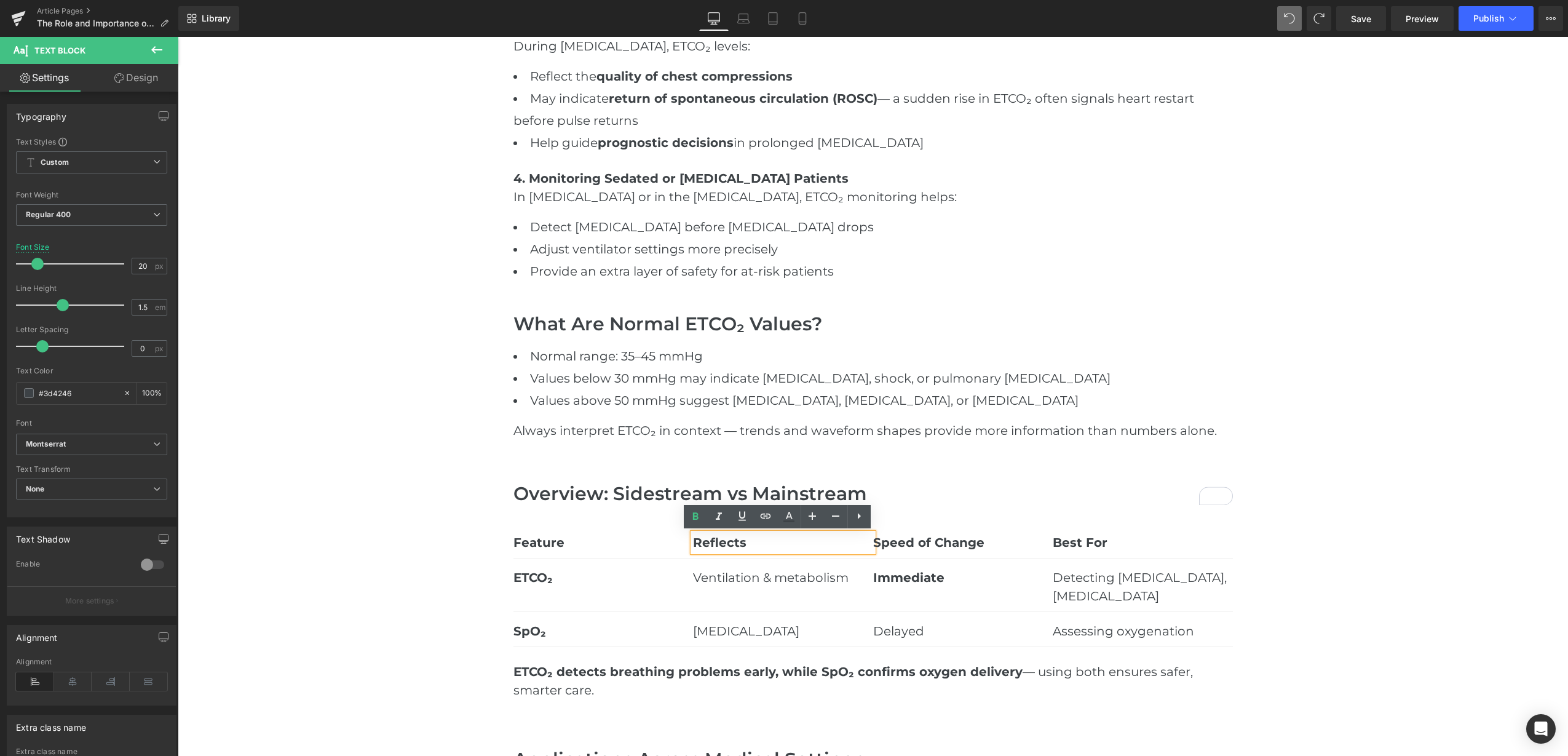
drag, startPoint x: 711, startPoint y: 545, endPoint x: 686, endPoint y: 542, distance: 25.2
click at [693, 542] on div "Reflects" at bounding box center [783, 542] width 180 height 18
drag, startPoint x: 745, startPoint y: 540, endPoint x: 688, endPoint y: 541, distance: 57.0
click at [693, 541] on p "Reflects" at bounding box center [783, 542] width 180 height 18
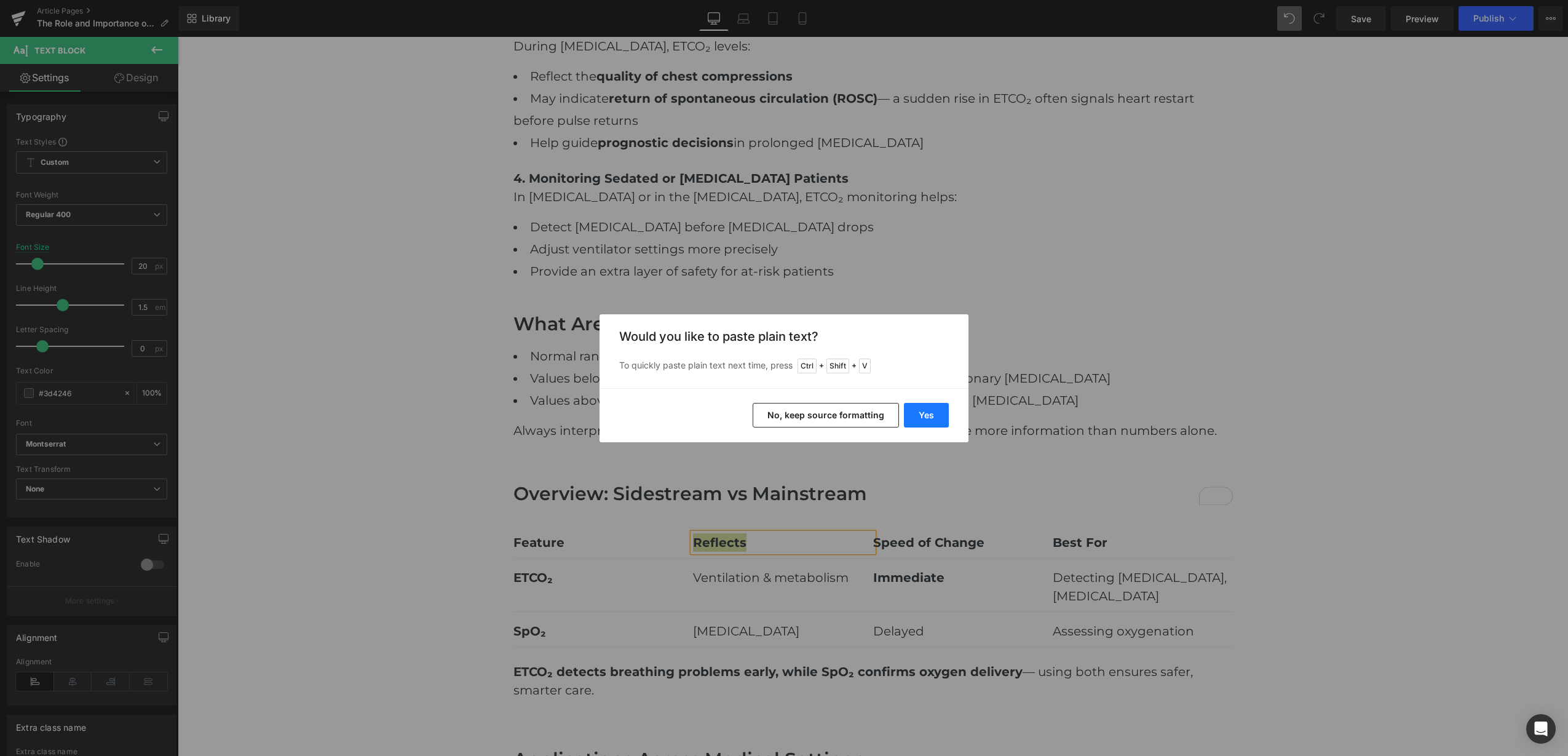
click at [914, 422] on button "Yes" at bounding box center [926, 415] width 45 height 25
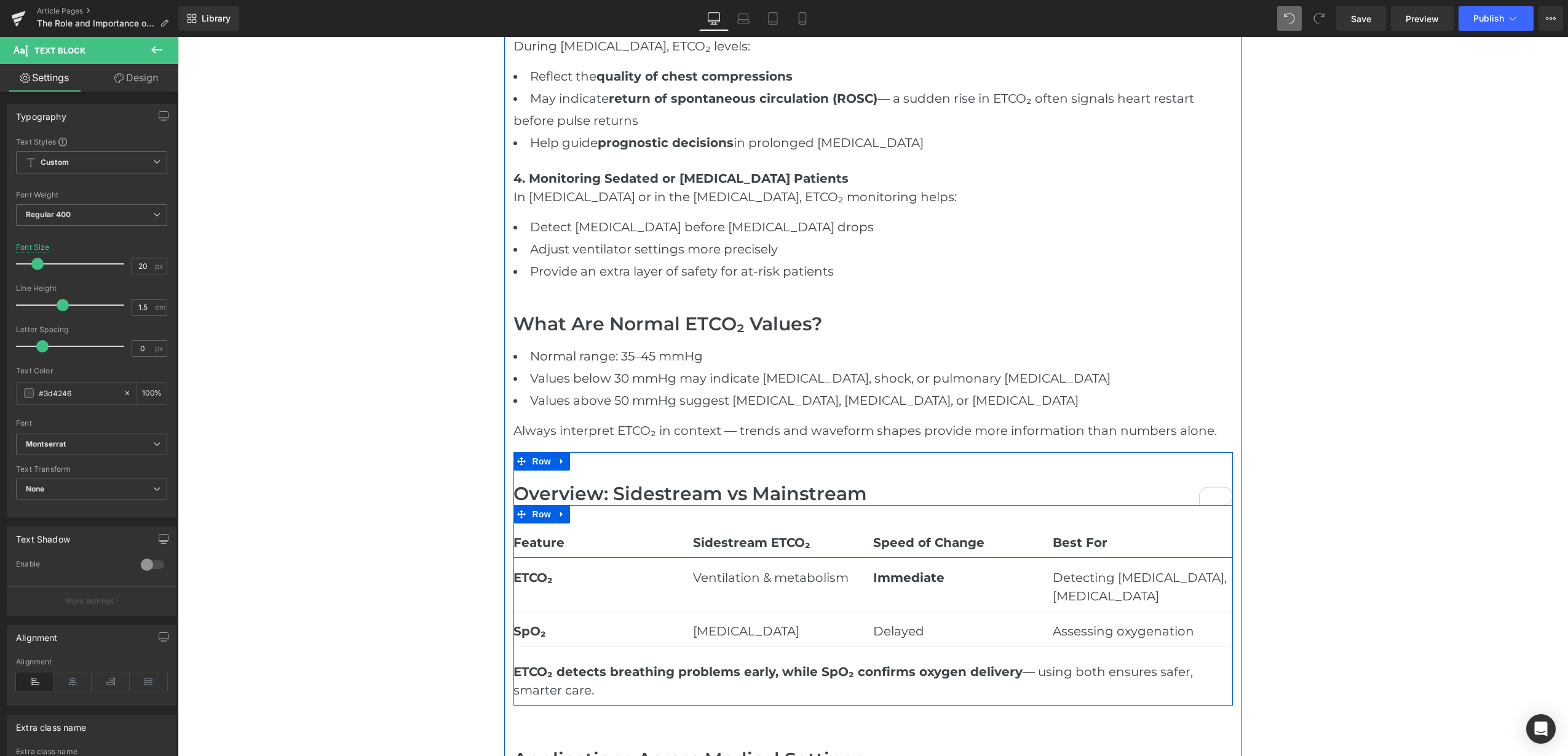
click at [875, 520] on div "Feature Text Block Sidestream ETCO₂ Text Block Speed of Change Text Block Best …" at bounding box center [873, 532] width 720 height 53
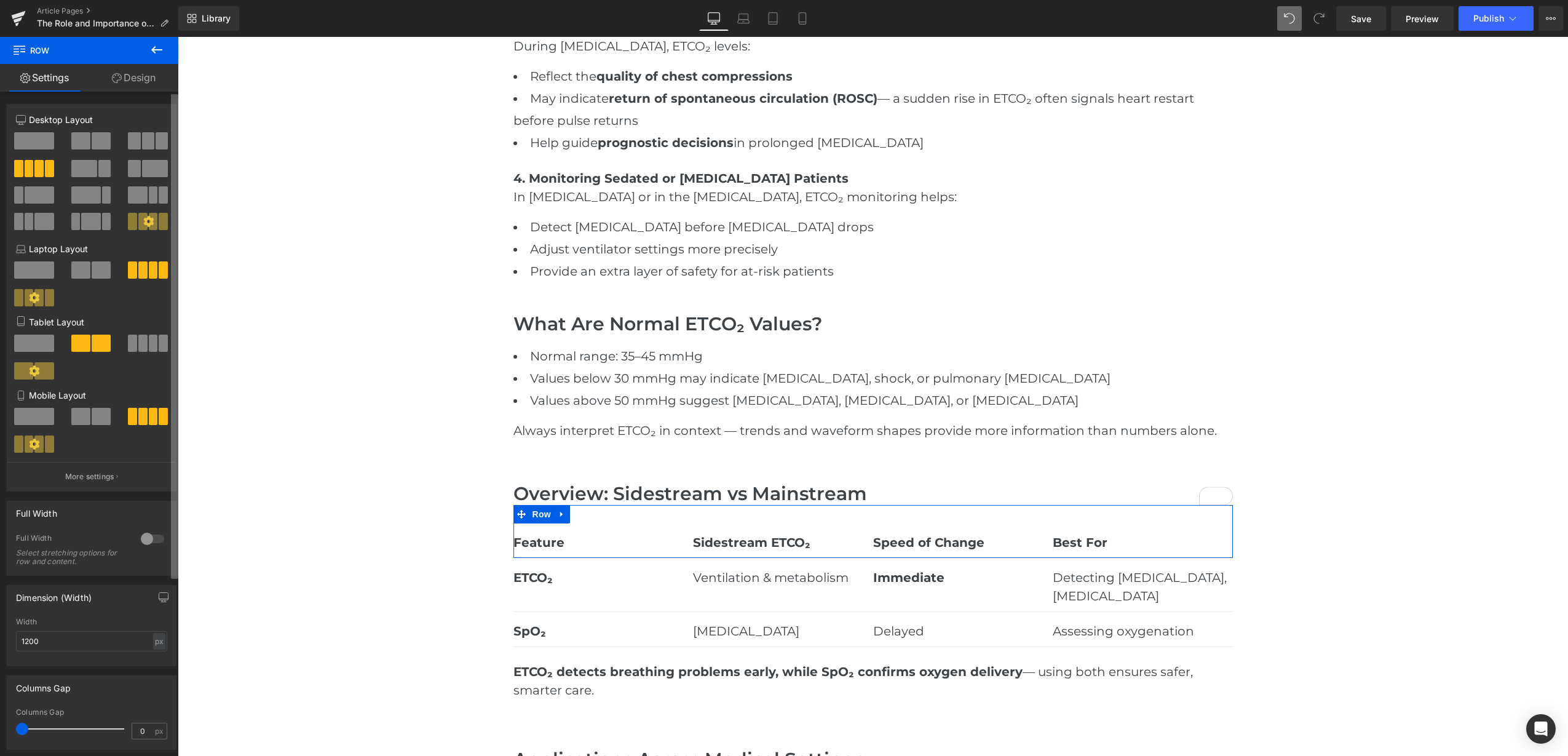
drag, startPoint x: 140, startPoint y: 138, endPoint x: 175, endPoint y: 147, distance: 36.1
click at [142, 143] on span at bounding box center [148, 141] width 13 height 18
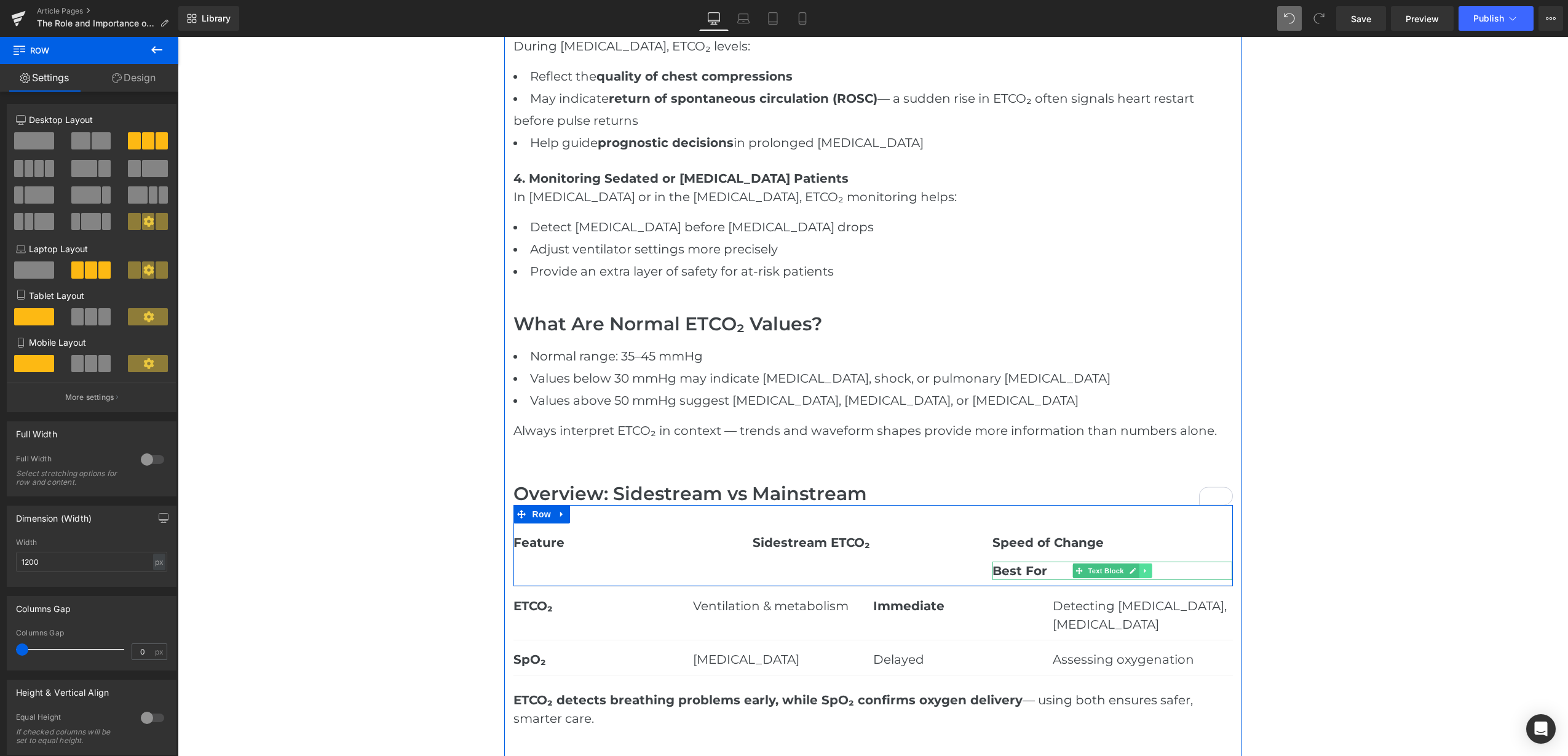
click at [1140, 576] on link at bounding box center [1146, 571] width 13 height 15
click at [1149, 571] on icon at bounding box center [1152, 571] width 7 height 7
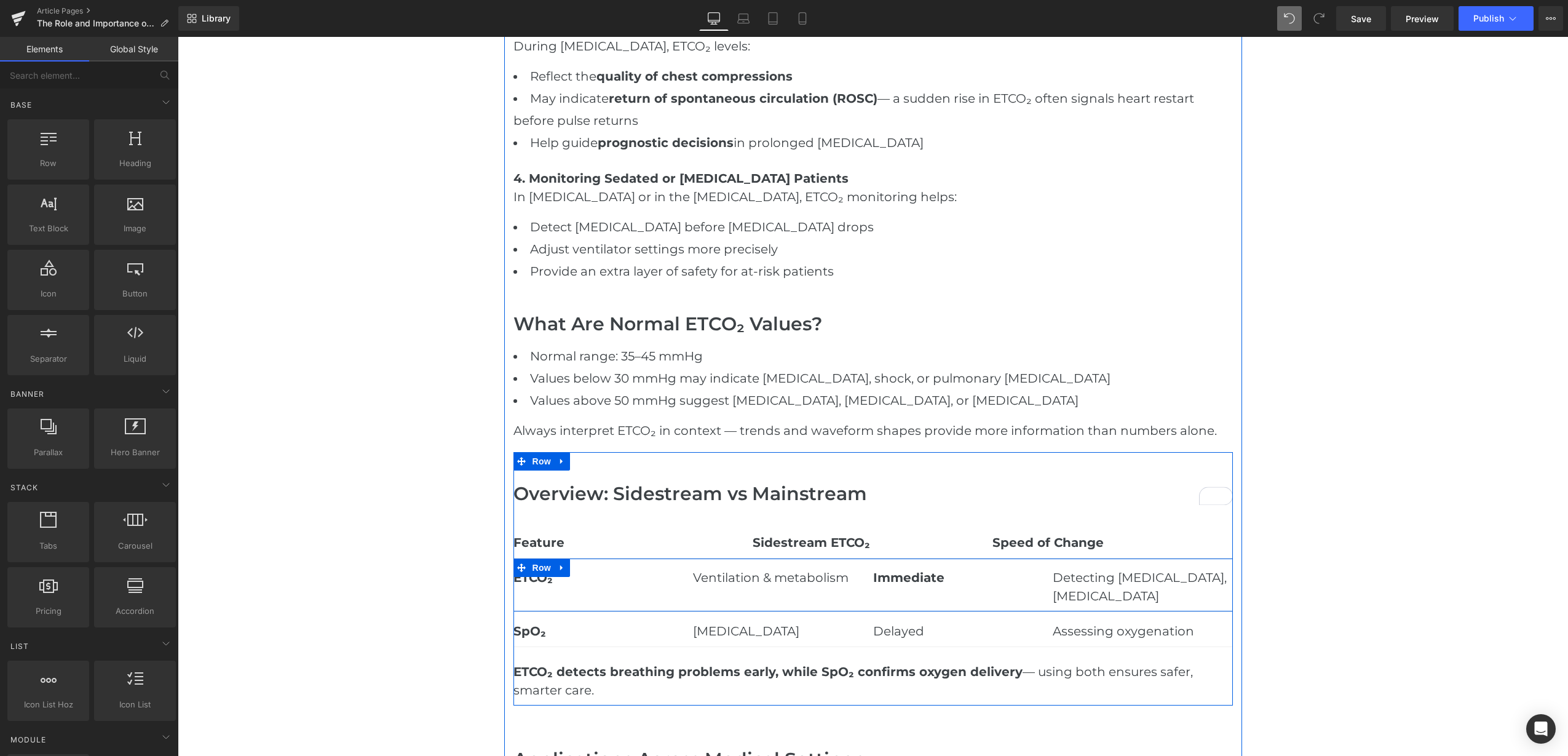
click at [569, 566] on div "ETCO₂ Text Block" at bounding box center [603, 573] width 180 height 28
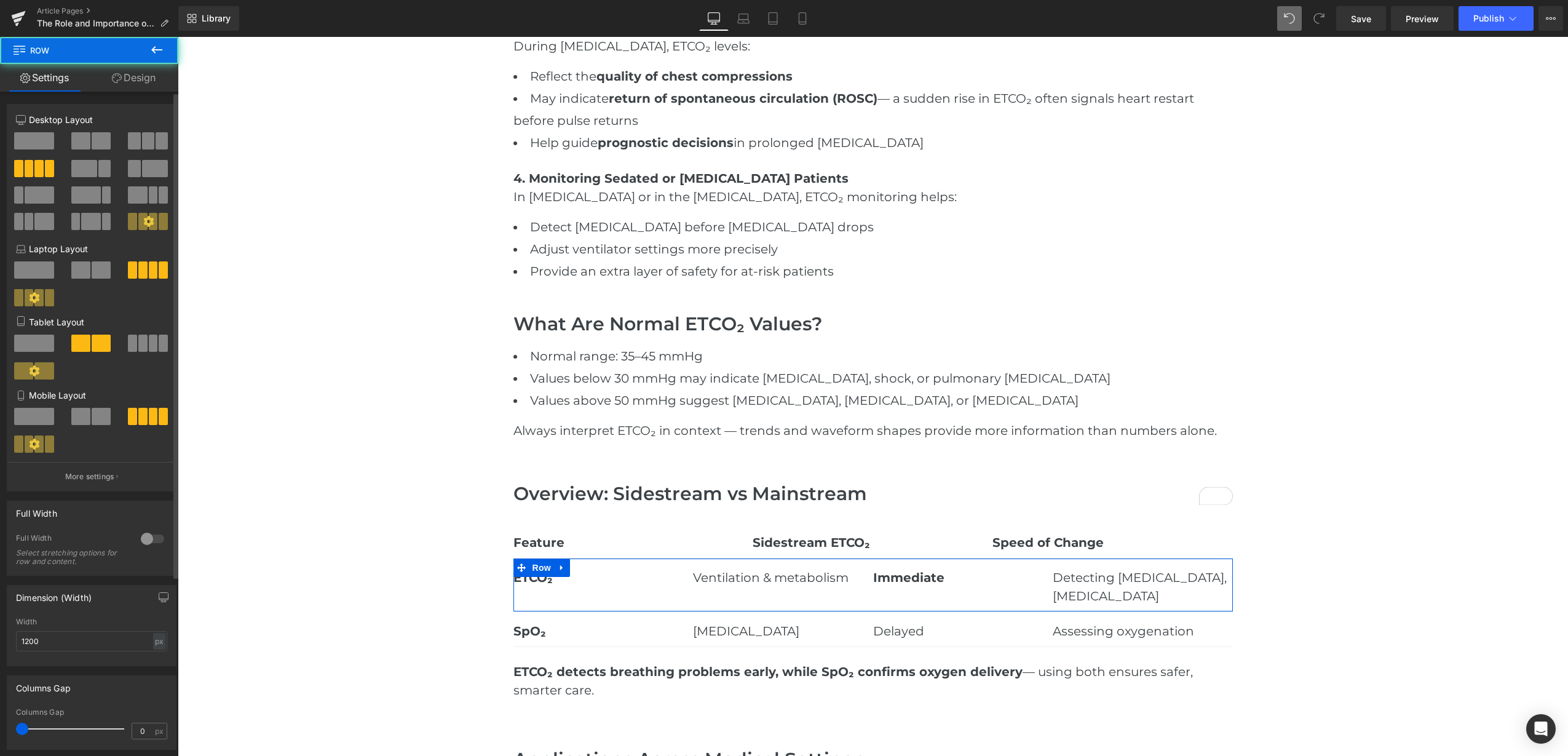
click at [142, 143] on span at bounding box center [148, 141] width 13 height 18
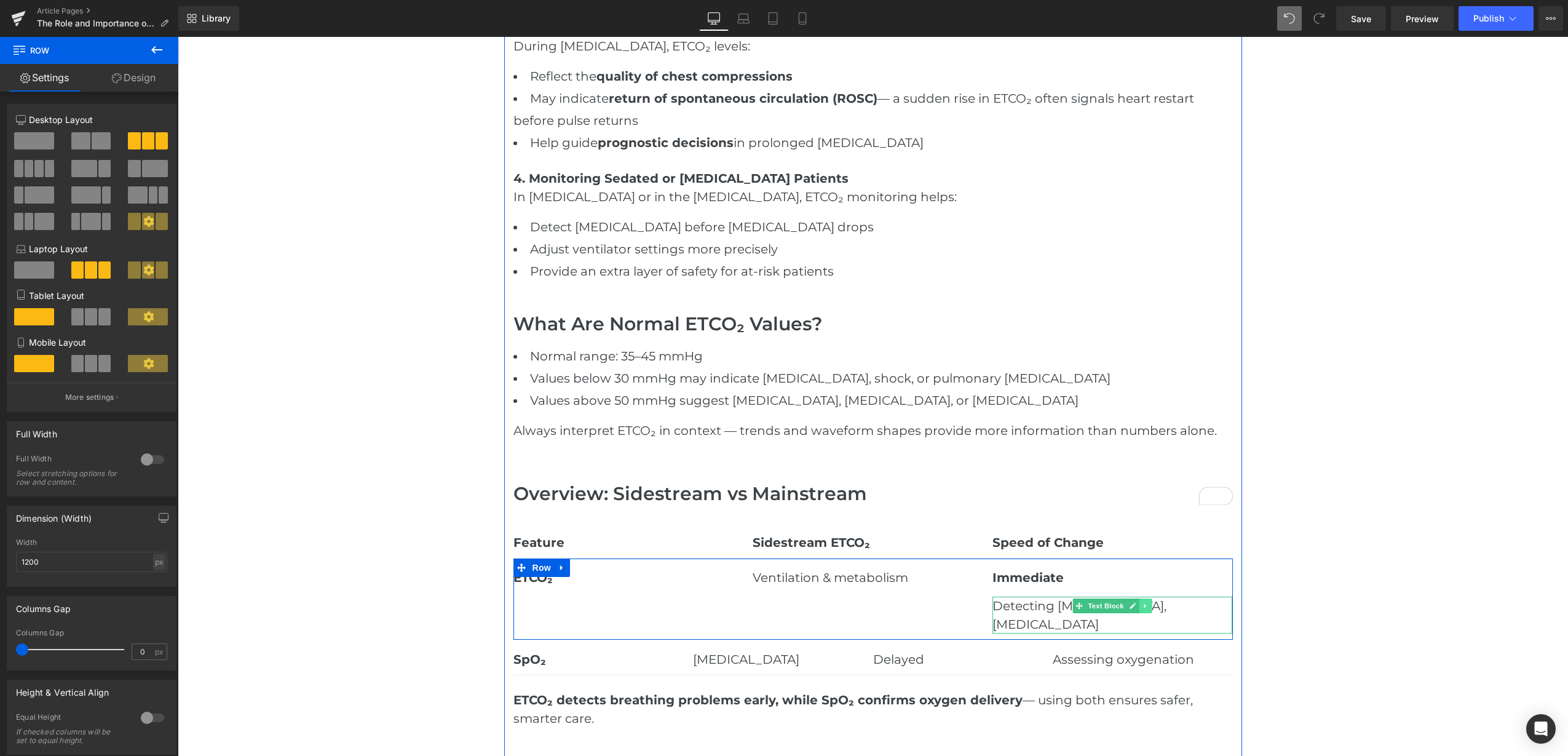
click at [1145, 604] on icon at bounding box center [1145, 606] width 2 height 4
click at [1145, 606] on link at bounding box center [1152, 606] width 13 height 15
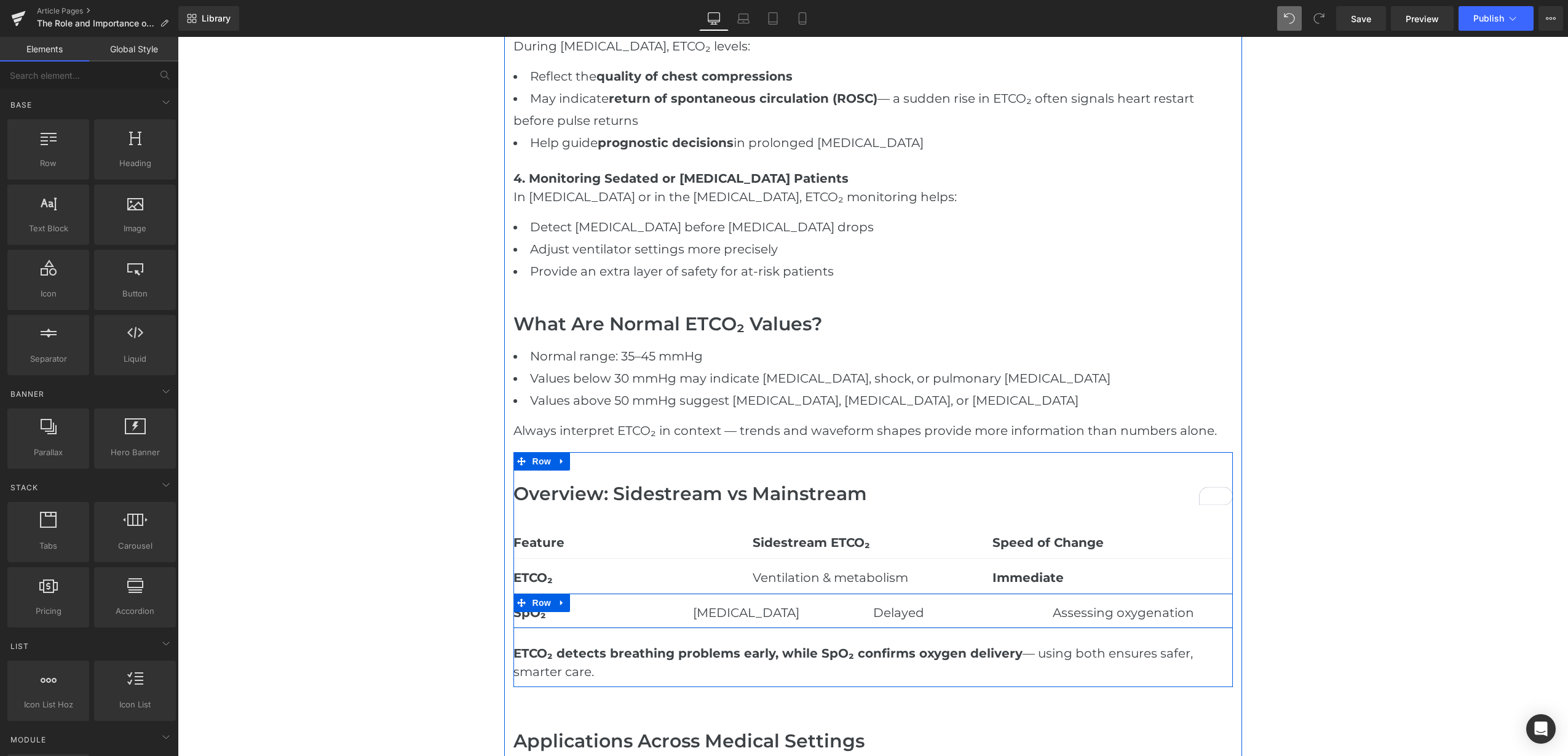
click at [645, 599] on div "SpO₂ Text Block" at bounding box center [603, 608] width 180 height 28
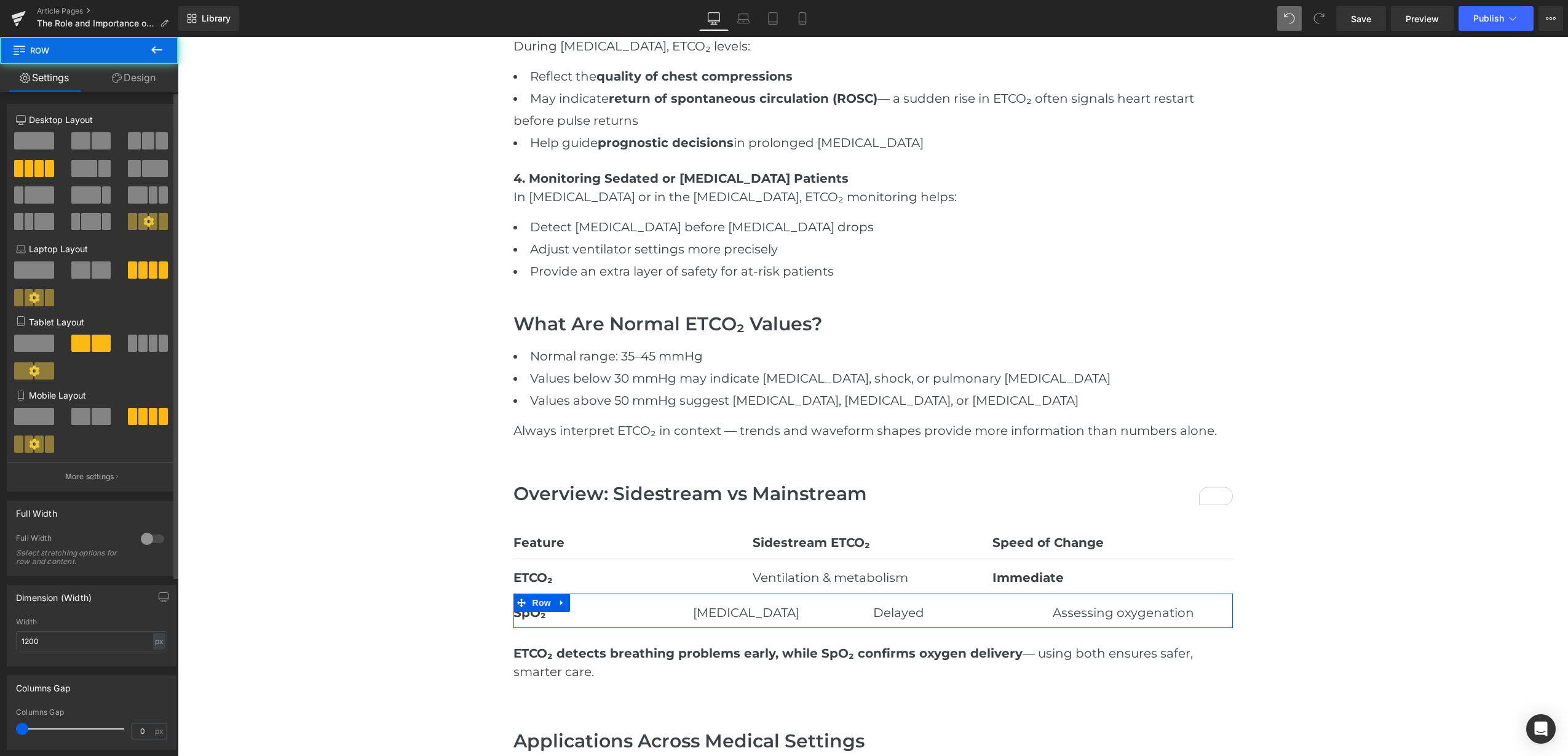
click at [146, 134] on span at bounding box center [148, 141] width 13 height 18
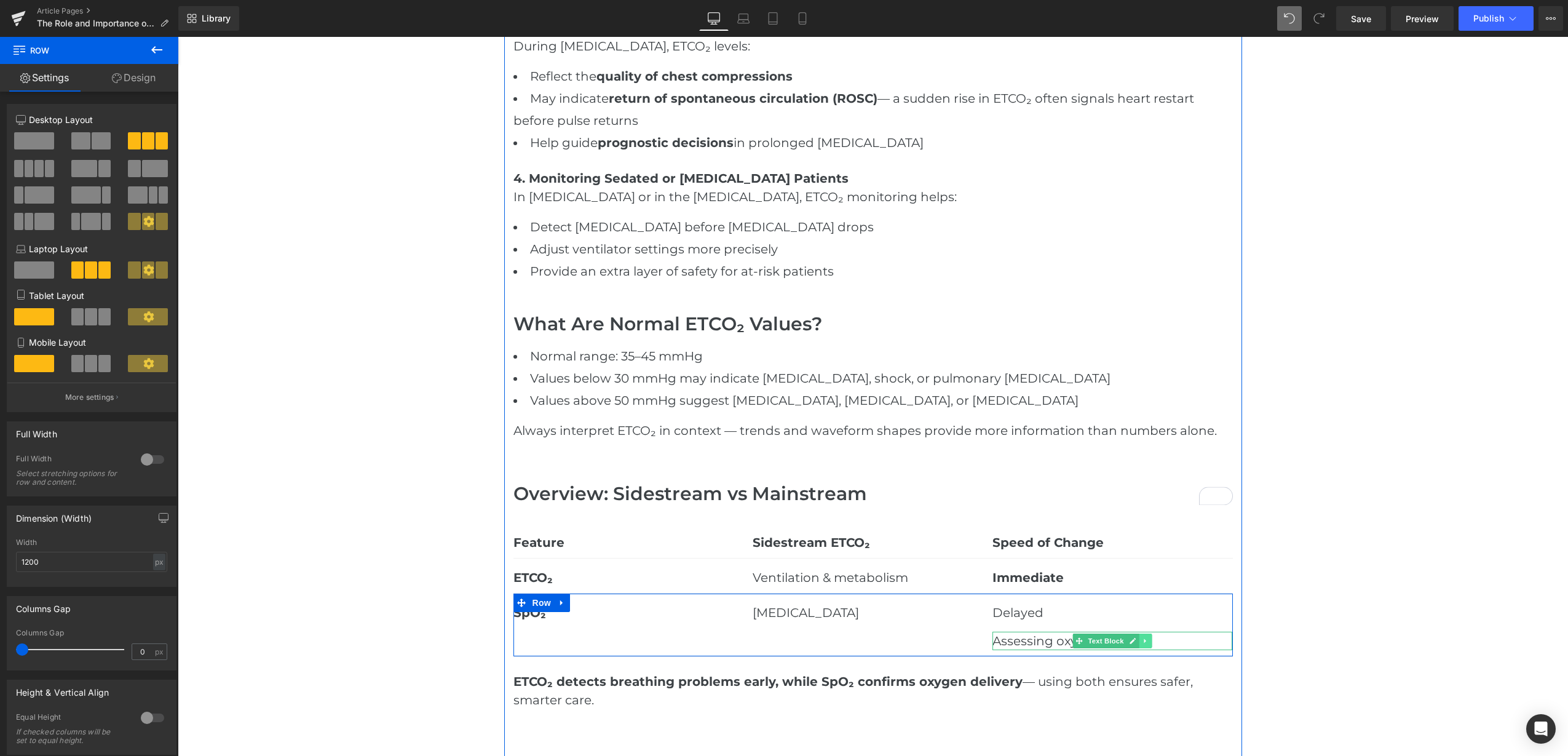
click at [1140, 639] on link at bounding box center [1146, 641] width 13 height 15
click at [1149, 639] on icon at bounding box center [1152, 641] width 7 height 8
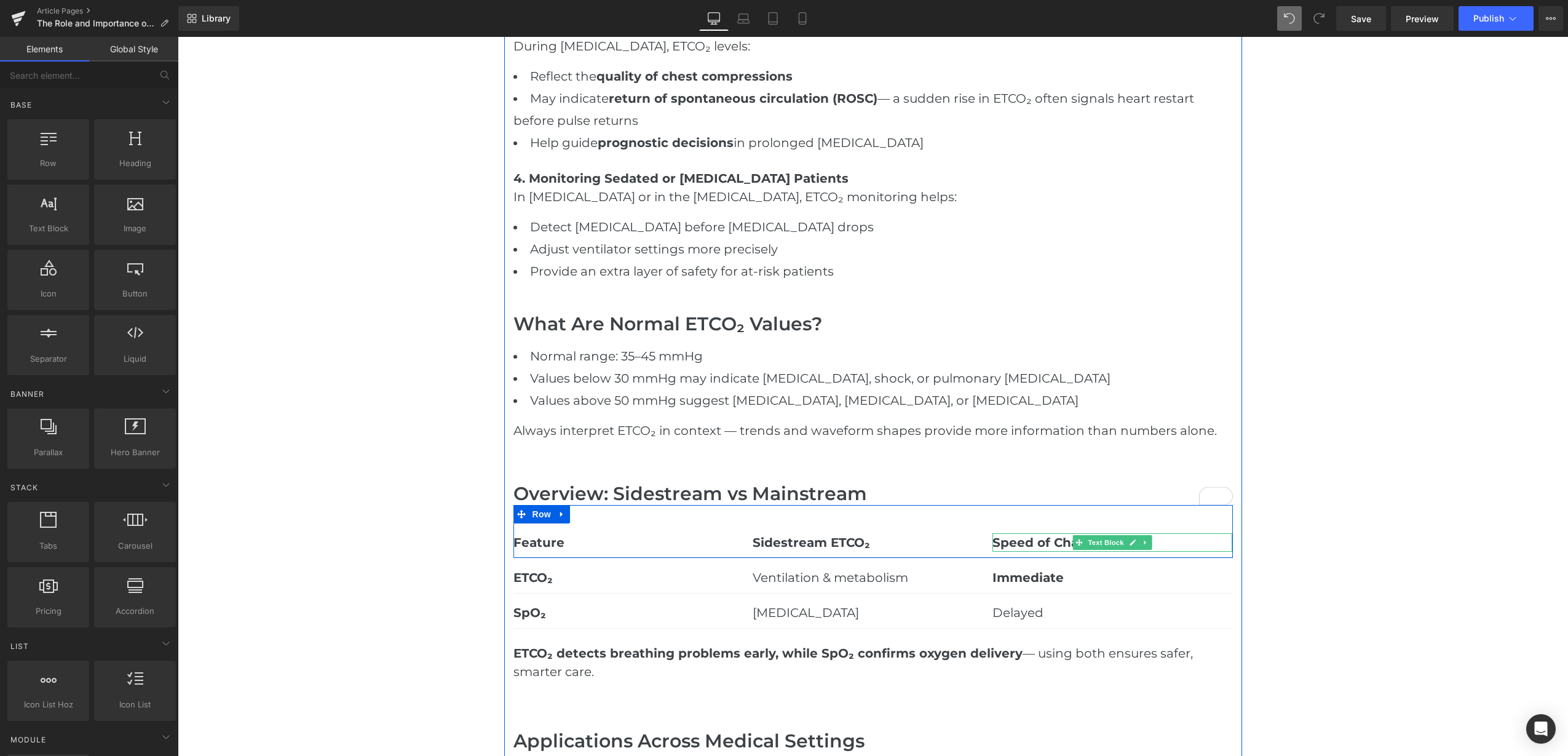
click at [1017, 546] on b "Speed of Change" at bounding box center [1048, 542] width 111 height 15
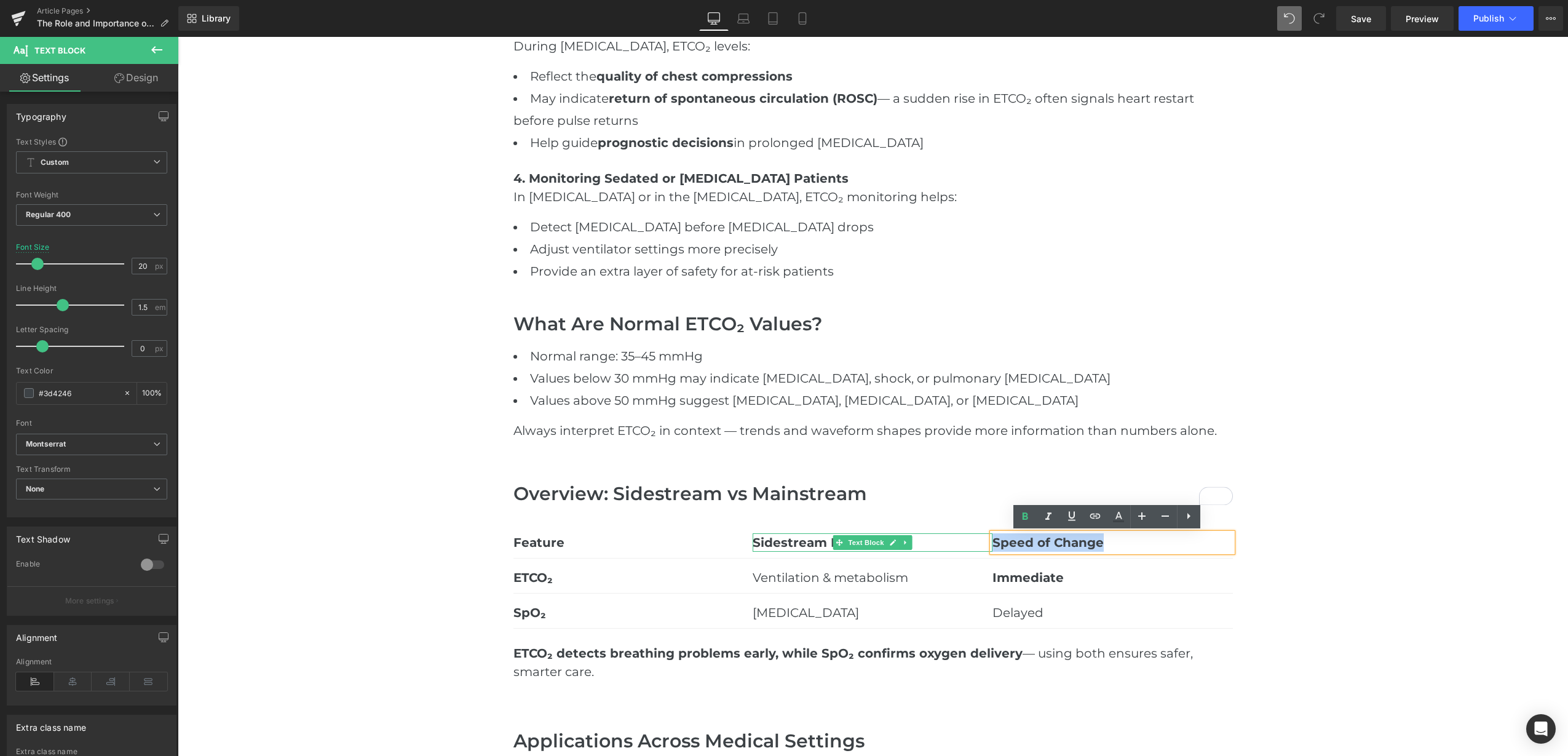
drag, startPoint x: 1105, startPoint y: 541, endPoint x: 972, endPoint y: 537, distance: 133.1
click at [972, 537] on div "Feature Text Block Sidestream ETCO₂ Text Block Speed of Change Text Block Row" at bounding box center [873, 532] width 720 height 53
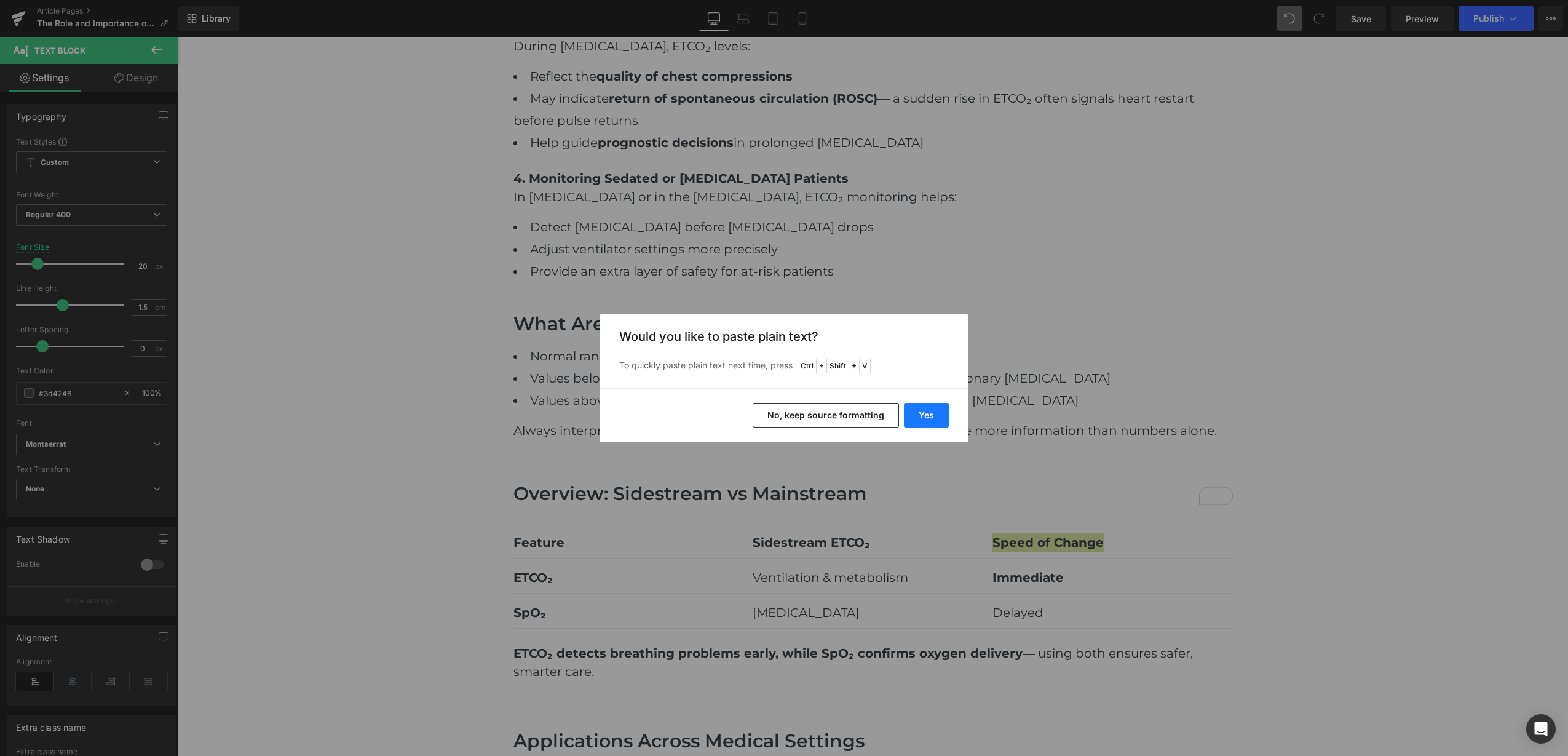
click at [931, 413] on button "Yes" at bounding box center [926, 415] width 45 height 25
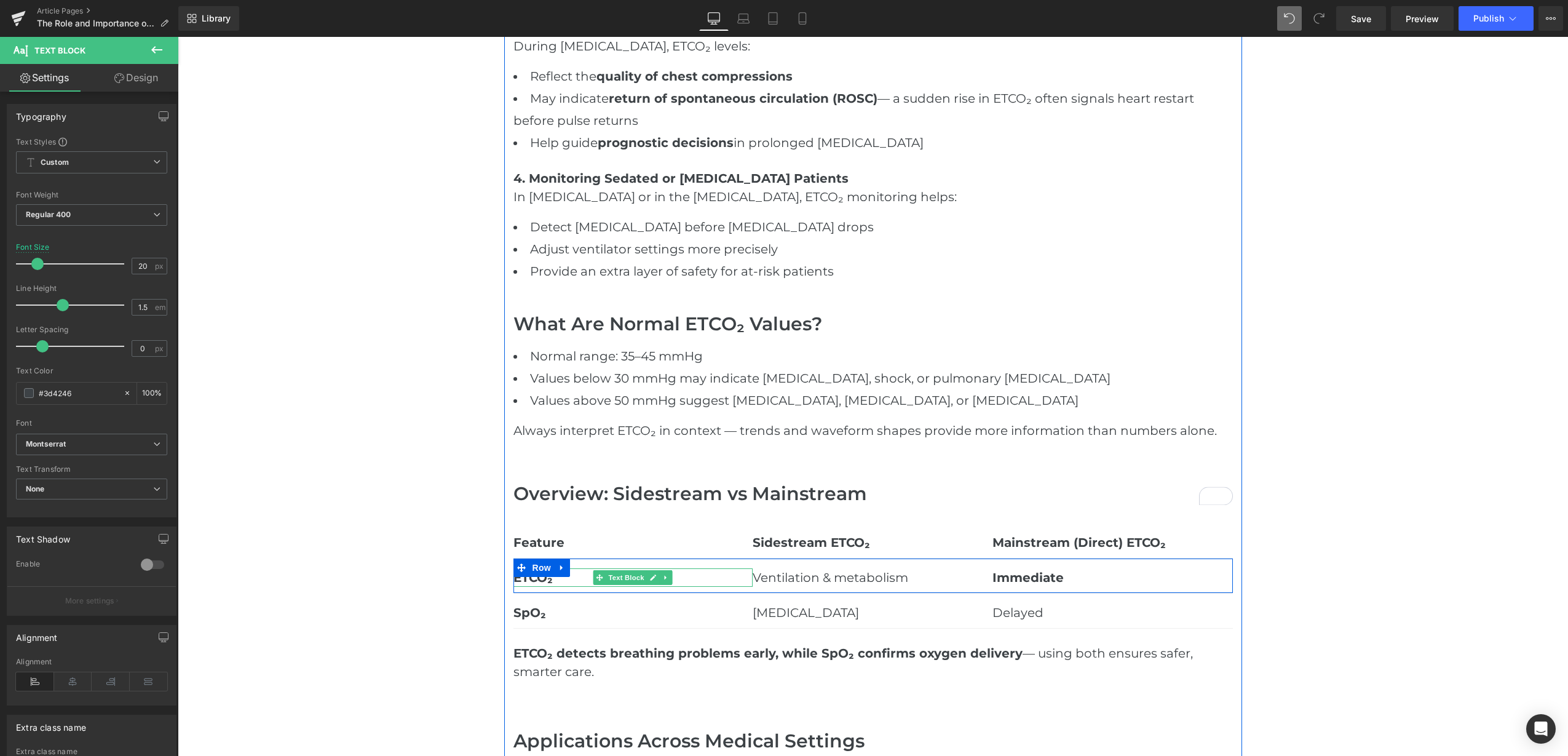
click at [538, 577] on strong "ETCO₂" at bounding box center [533, 578] width 39 height 15
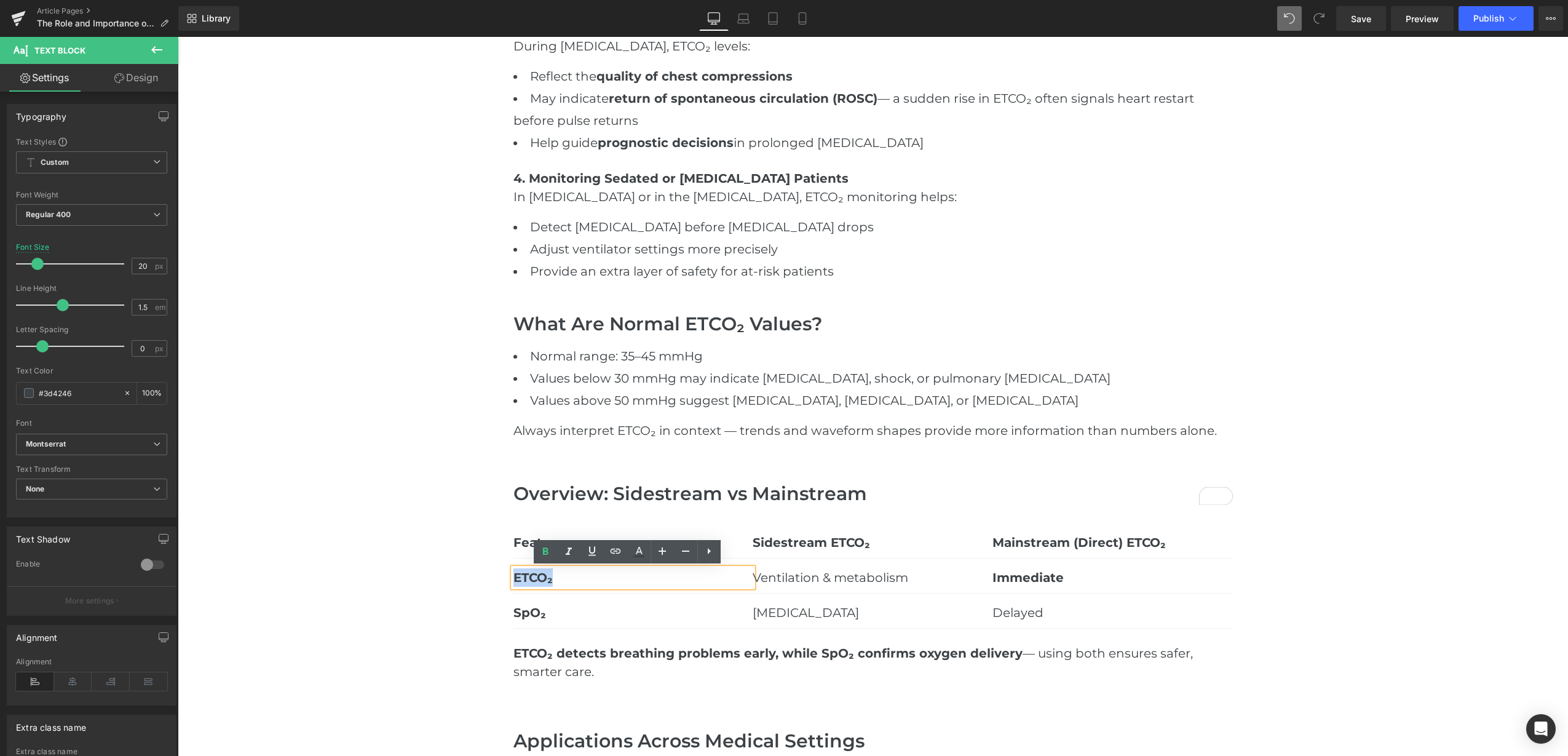
drag, startPoint x: 560, startPoint y: 580, endPoint x: 502, endPoint y: 583, distance: 58.1
click at [504, 583] on div "End-tidal CO₂ (ETCO₂) monitoring has become an essential tool in modern clinica…" at bounding box center [873, 272] width 738 height 1878
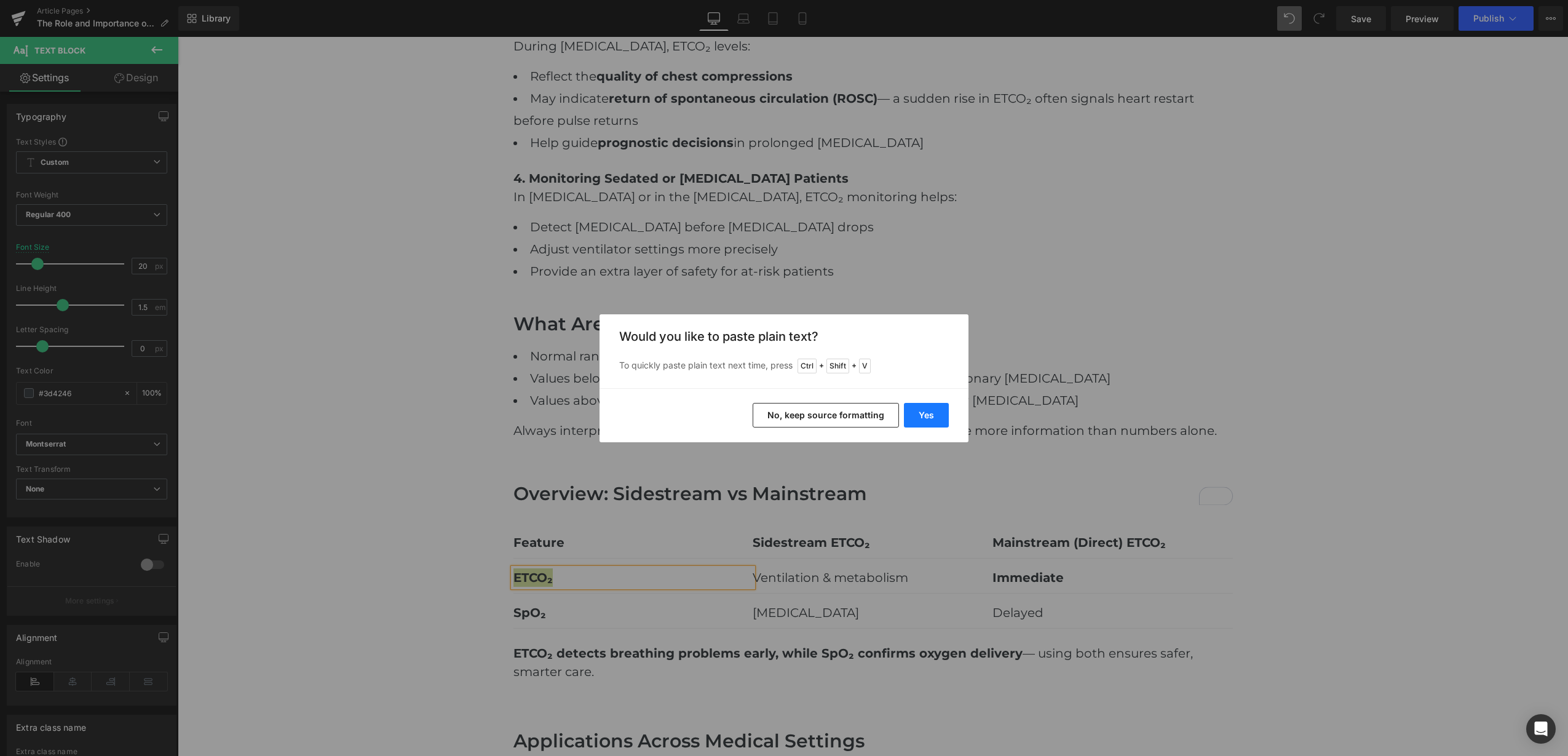
click at [925, 419] on button "Yes" at bounding box center [926, 415] width 45 height 25
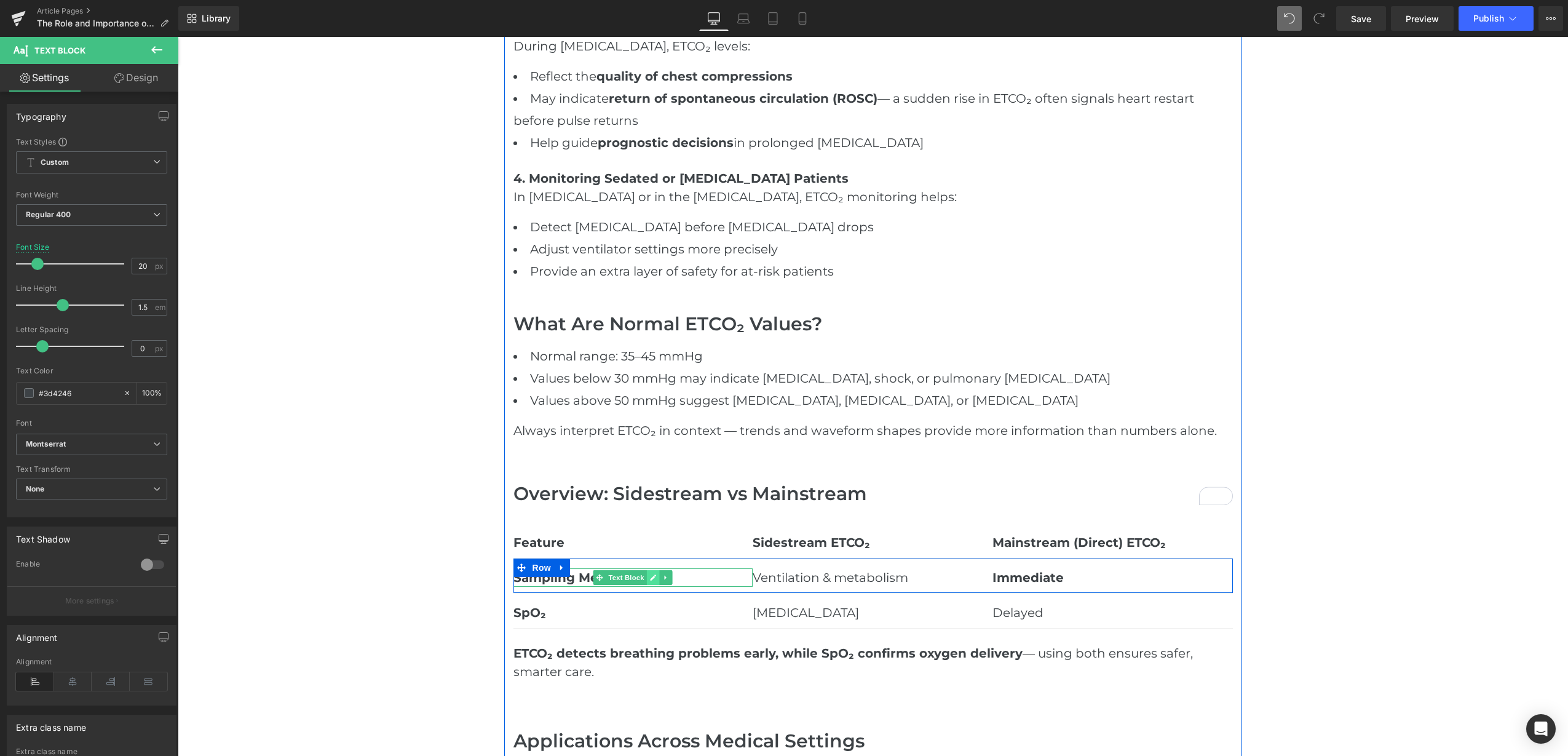
click at [650, 582] on link at bounding box center [653, 578] width 13 height 15
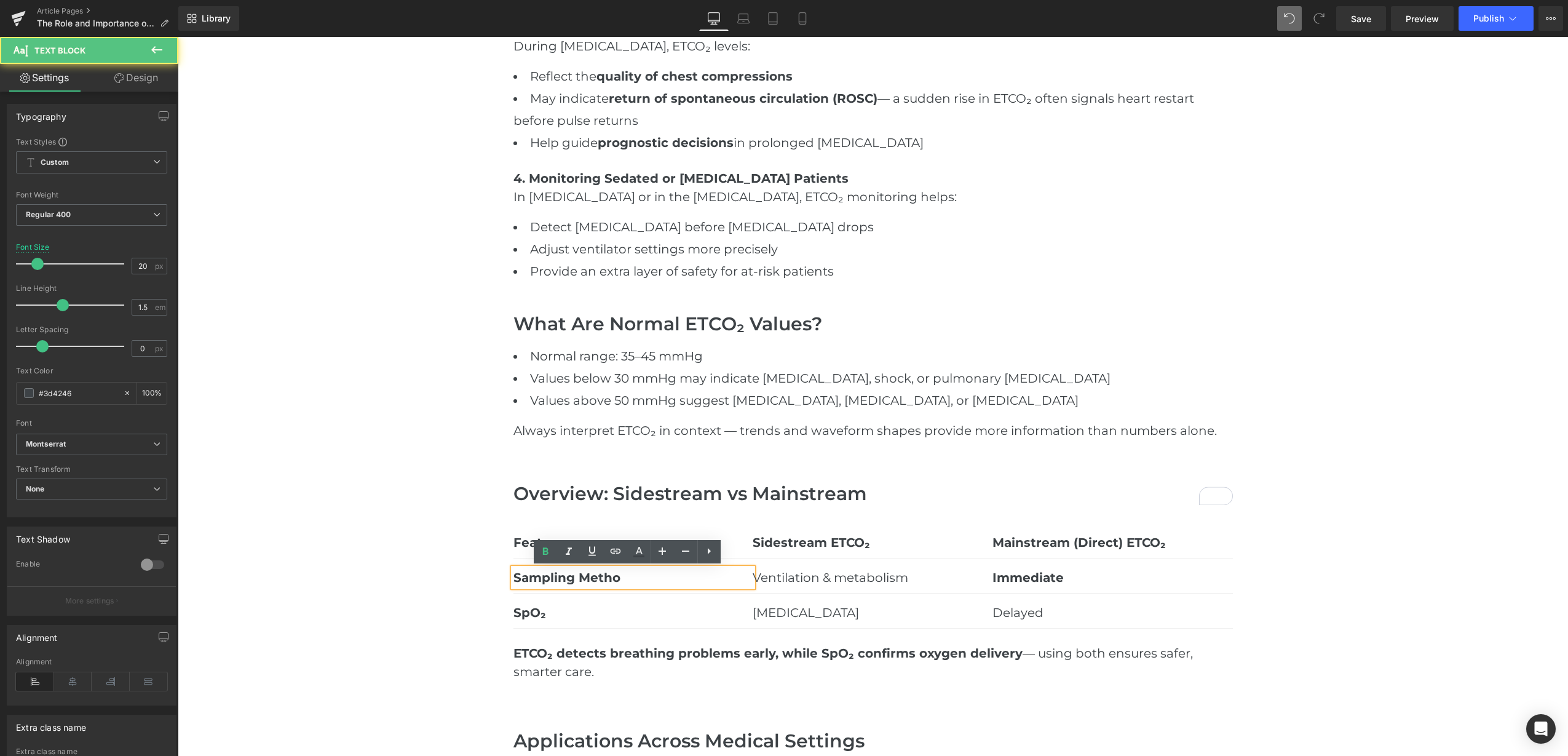
click at [633, 581] on p "Sampling Metho" at bounding box center [633, 578] width 240 height 18
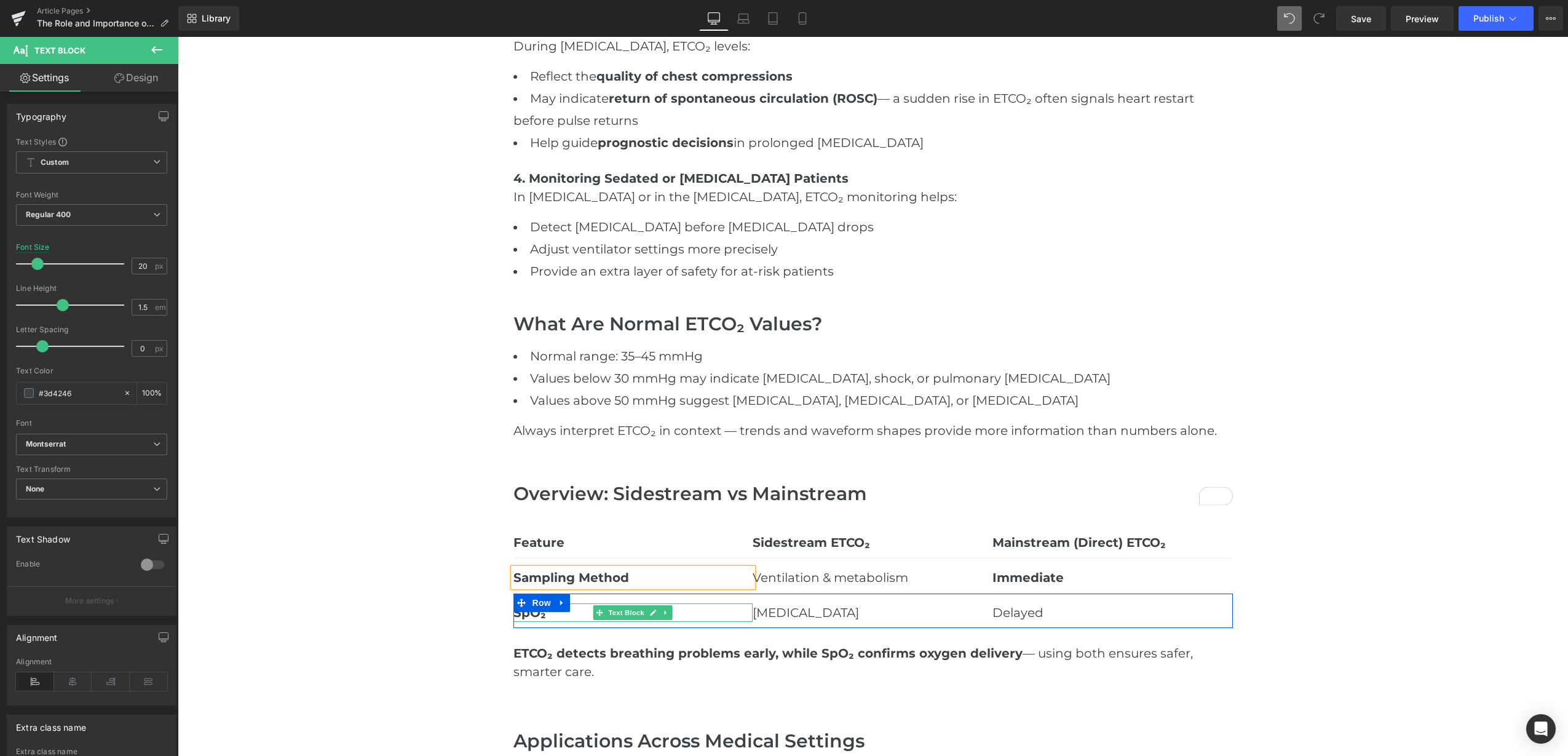
click at [559, 616] on p "SpO₂" at bounding box center [633, 613] width 240 height 18
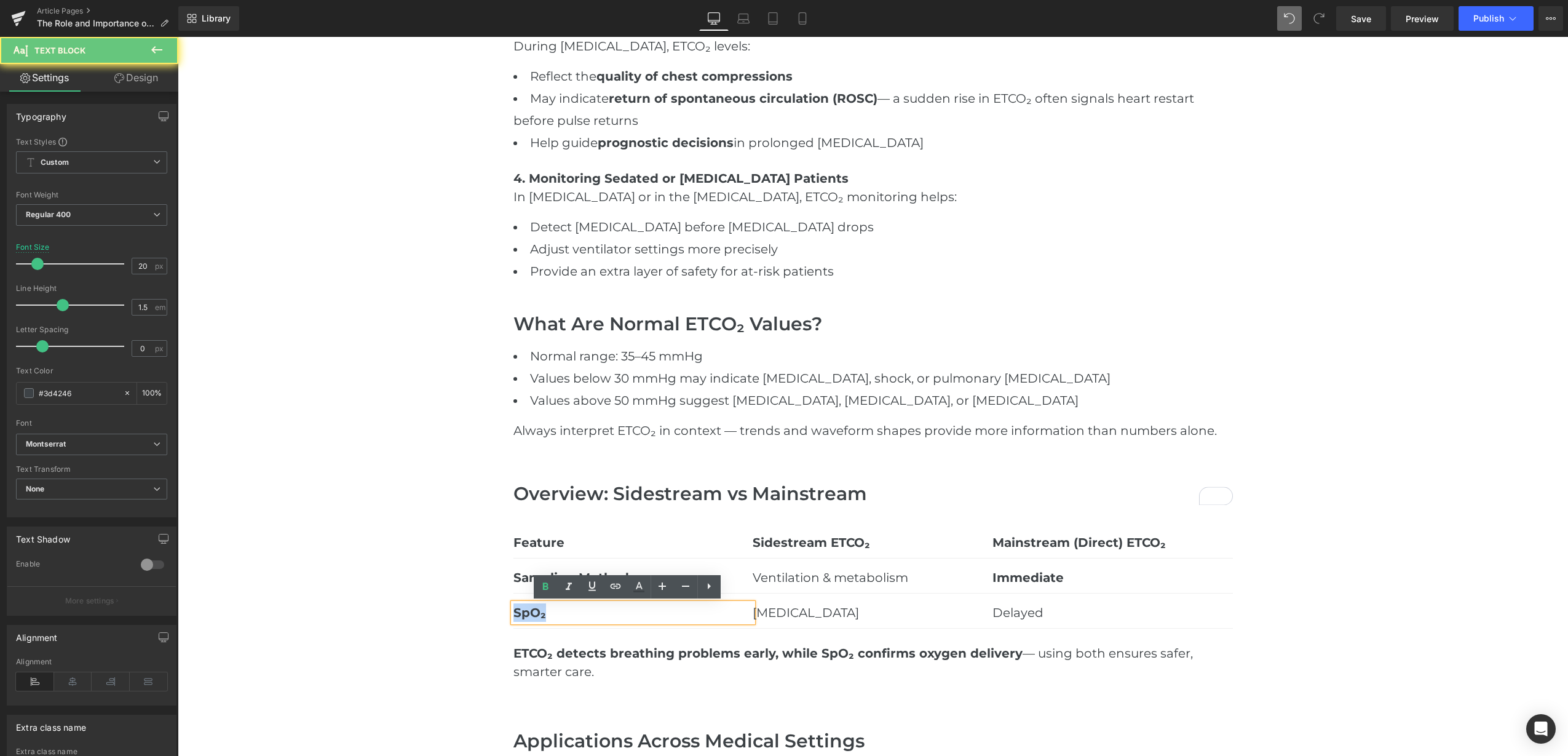
click at [479, 606] on div "Sidestream vs Mainstream ETCO₂ Monitoring: What's the Difference Heading Hero B…" at bounding box center [873, 318] width 1390 height 3003
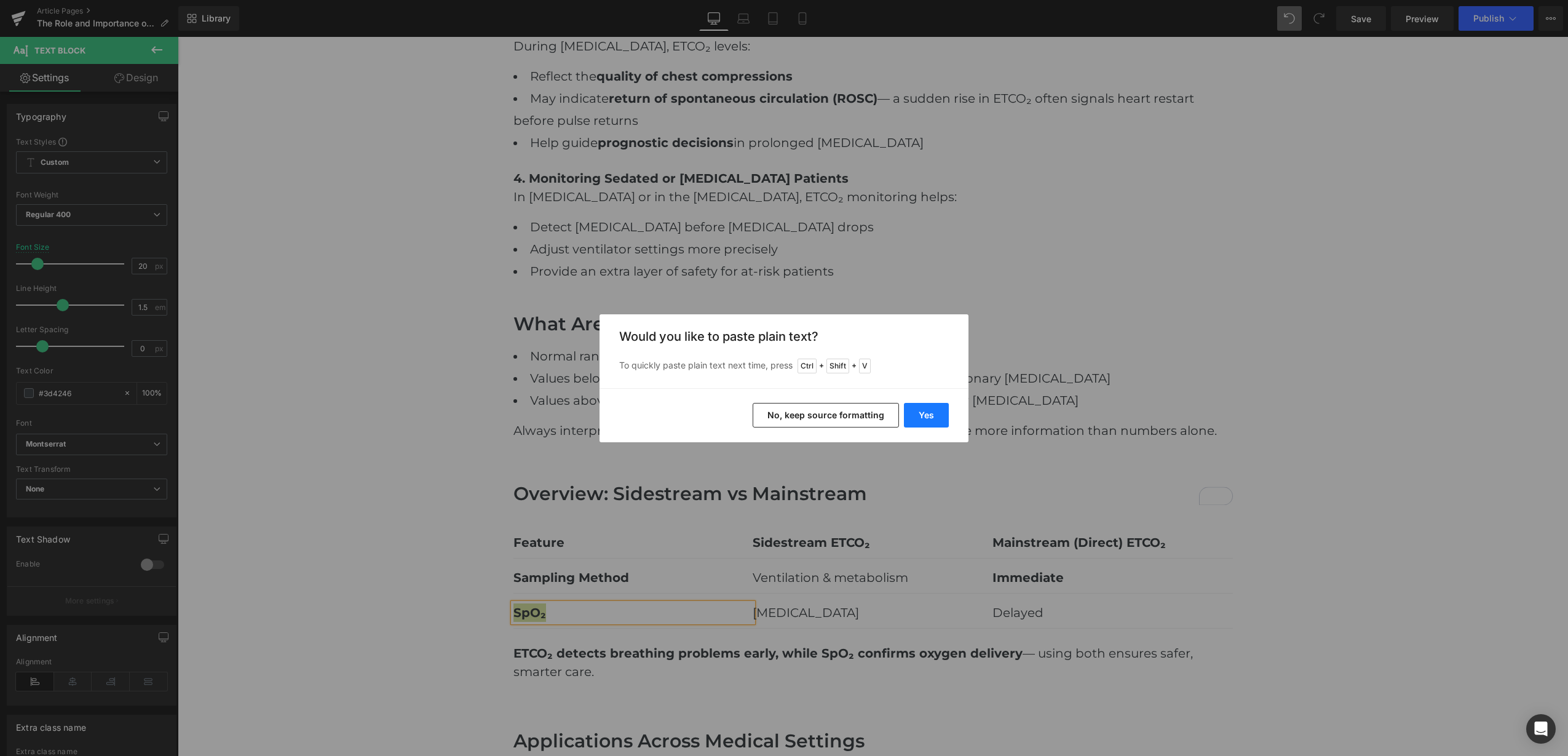
click at [925, 419] on button "Yes" at bounding box center [926, 415] width 45 height 25
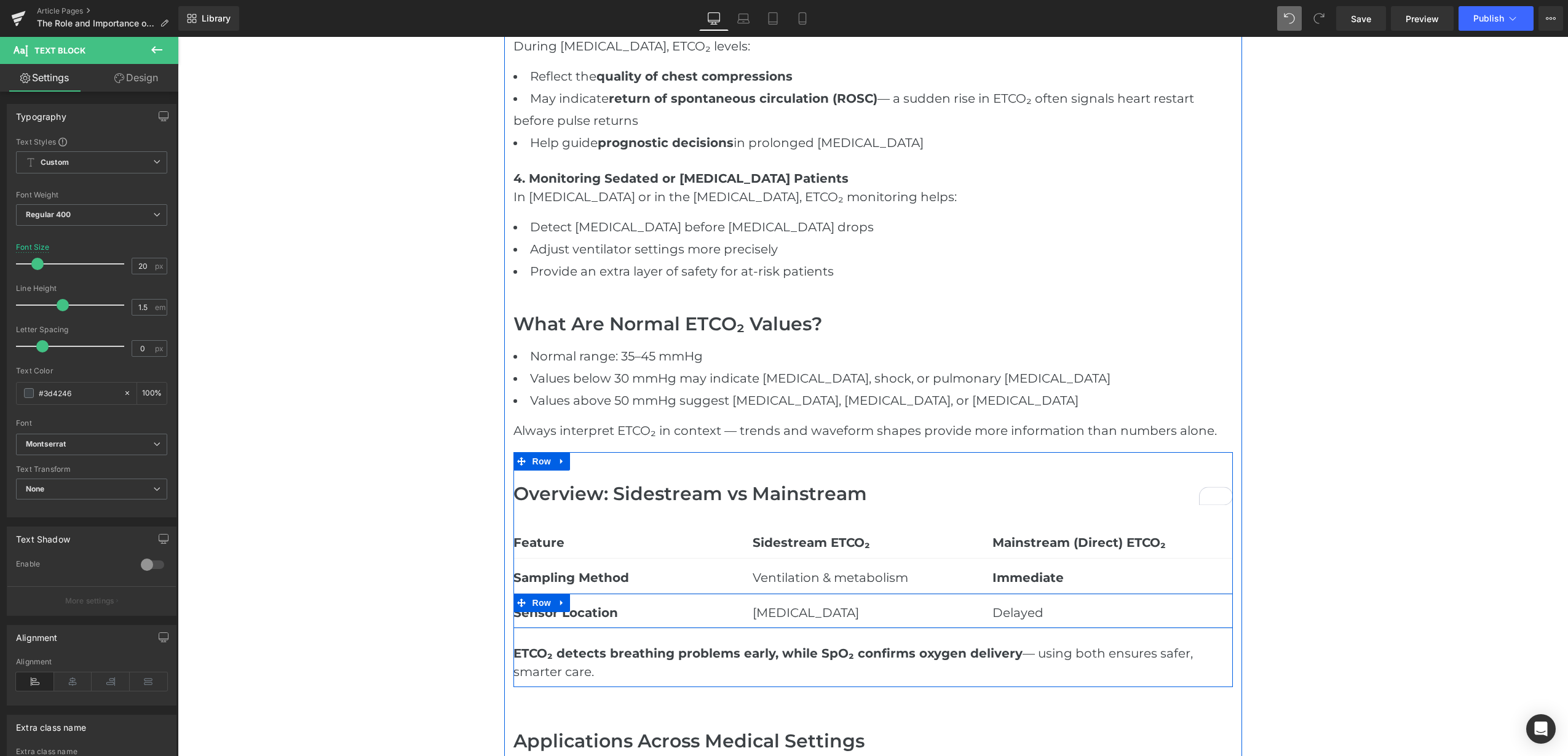
click at [558, 603] on icon at bounding box center [562, 603] width 8 height 9
click at [574, 601] on icon at bounding box center [578, 603] width 8 height 8
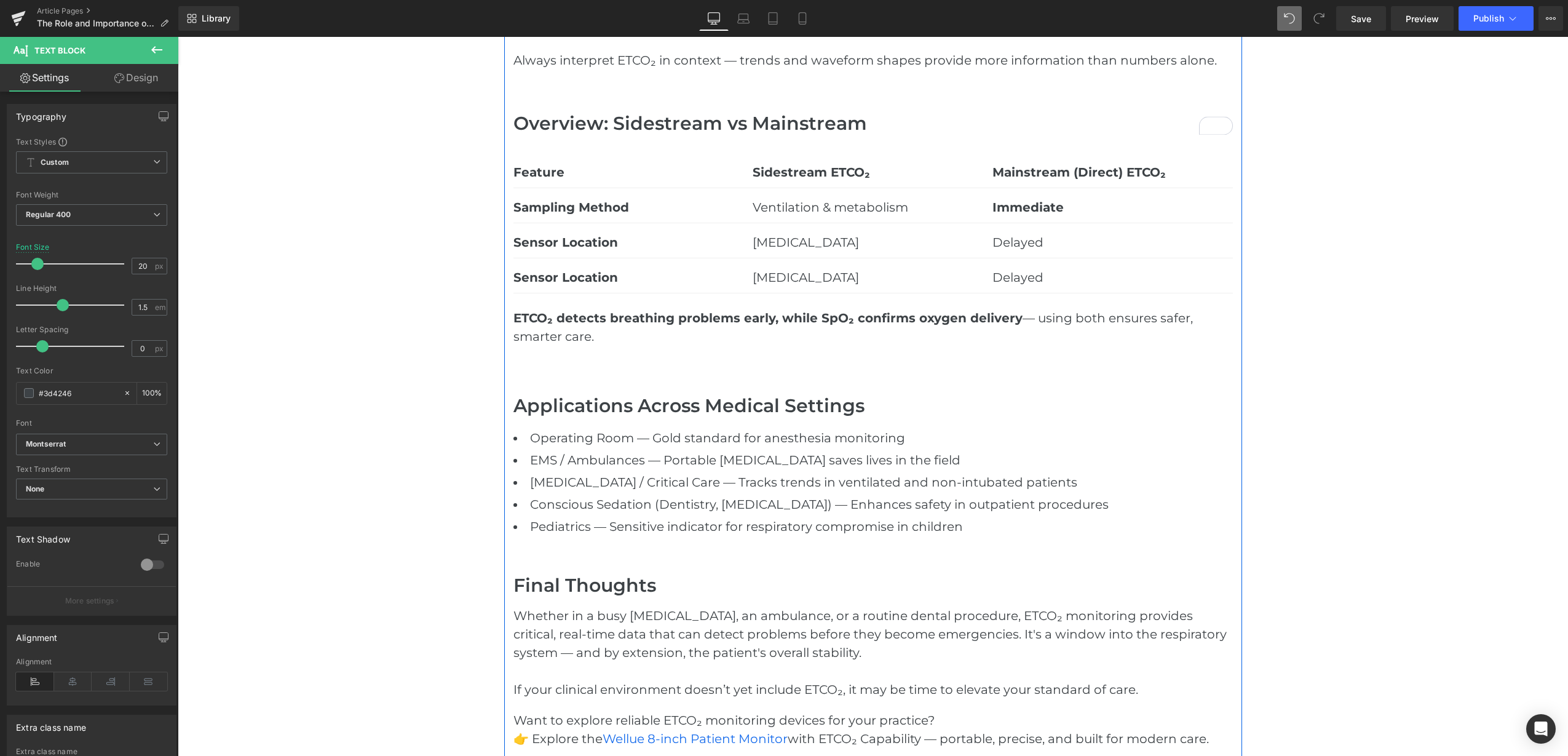
scroll to position [1619, 0]
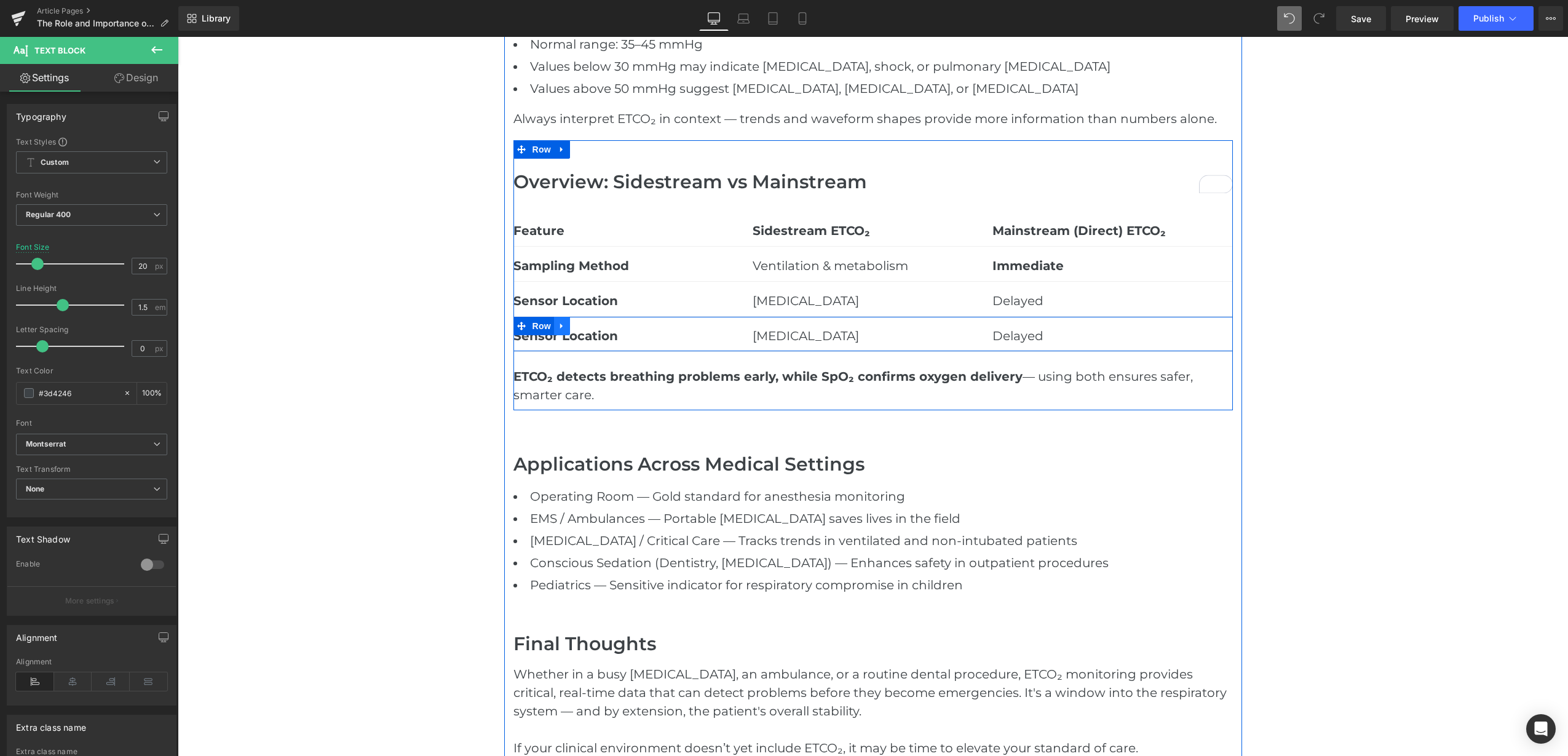
click at [560, 327] on icon at bounding box center [562, 327] width 3 height 6
click at [574, 325] on icon at bounding box center [578, 326] width 8 height 8
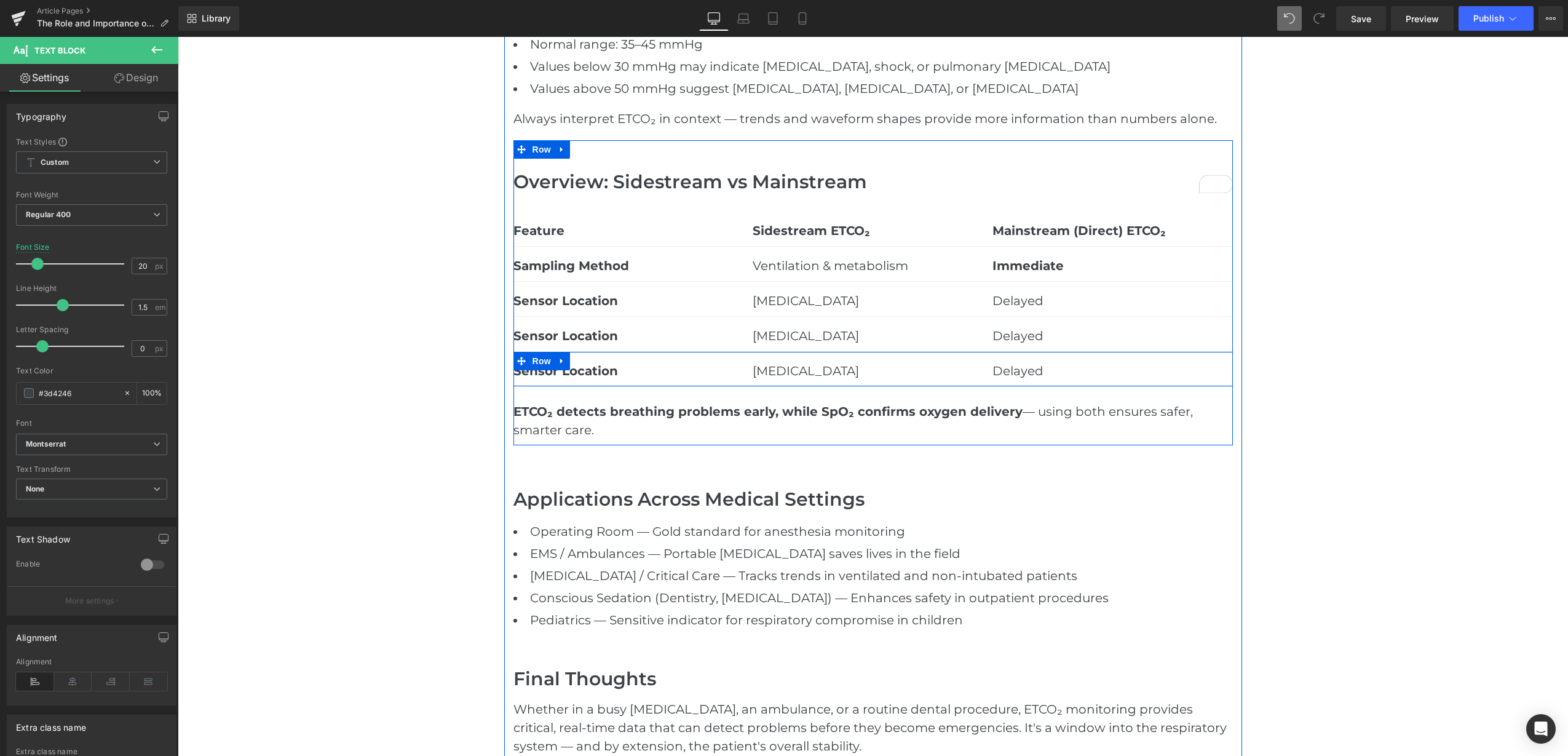
click at [560, 363] on link at bounding box center [562, 361] width 16 height 18
click at [570, 360] on link at bounding box center [578, 361] width 16 height 18
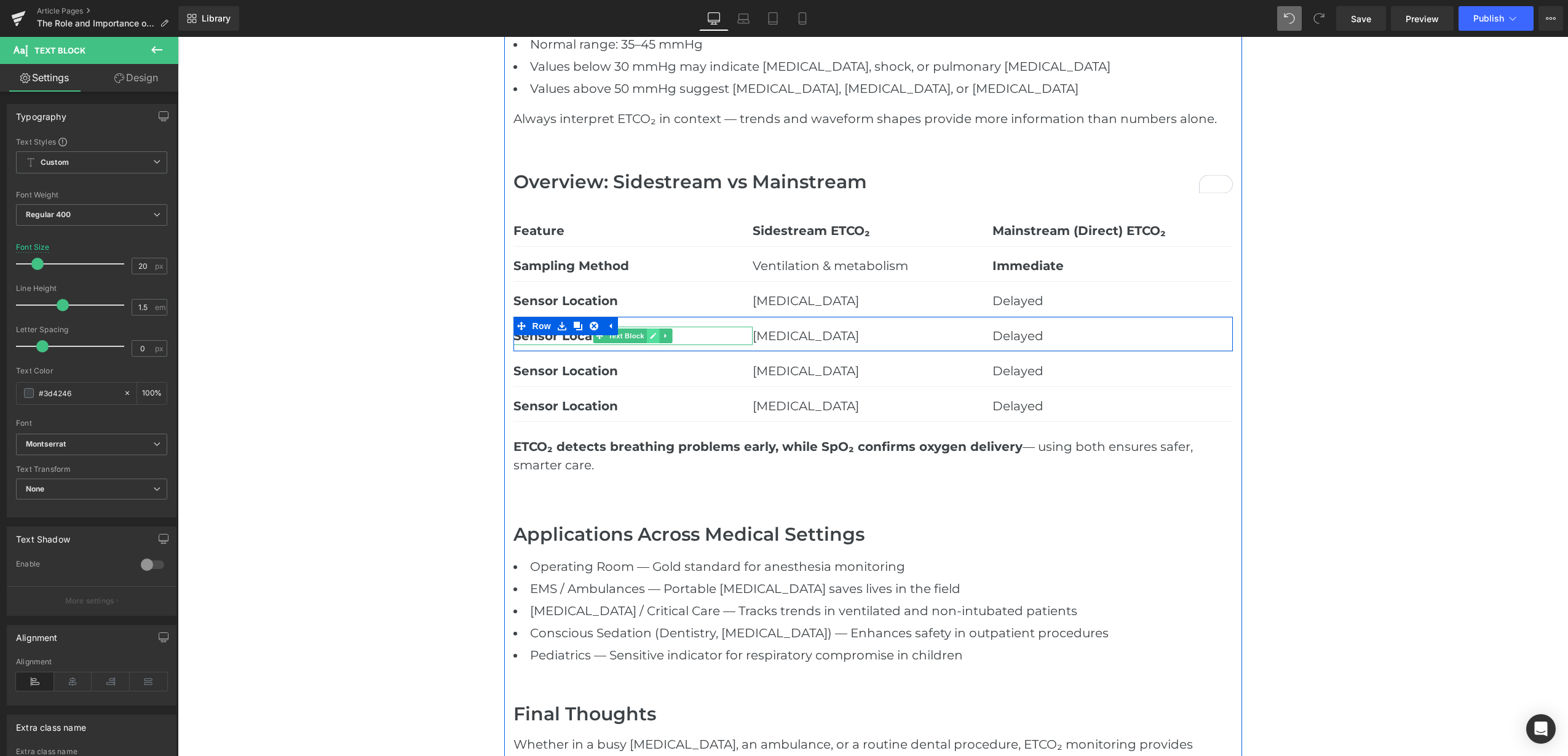
drag, startPoint x: 652, startPoint y: 341, endPoint x: 612, endPoint y: 343, distance: 40.0
click at [650, 340] on link at bounding box center [653, 336] width 13 height 15
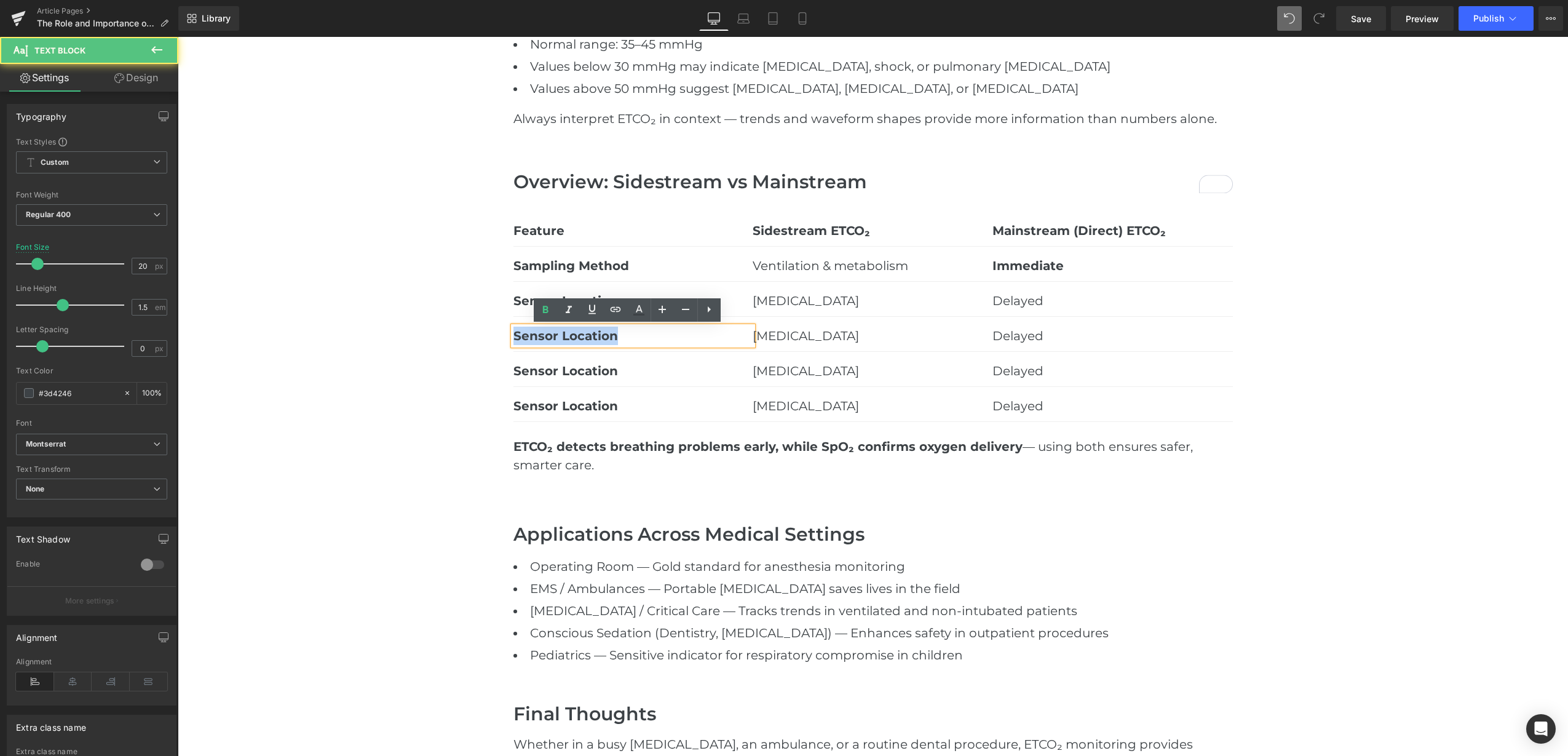
drag, startPoint x: 623, startPoint y: 336, endPoint x: 512, endPoint y: 334, distance: 111.0
click at [513, 334] on p "Sensor Location" at bounding box center [633, 336] width 240 height 18
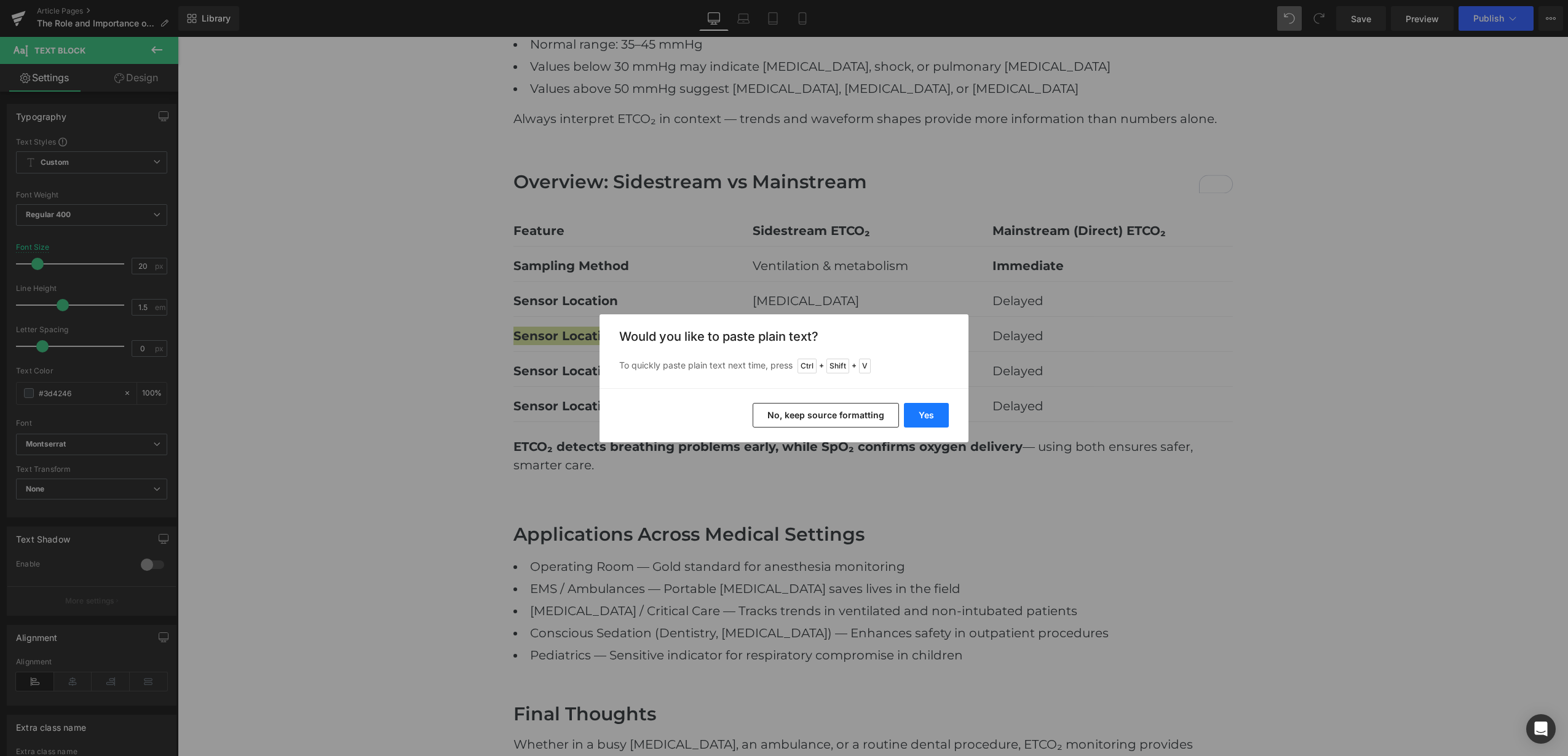
click at [925, 424] on button "Yes" at bounding box center [926, 415] width 45 height 25
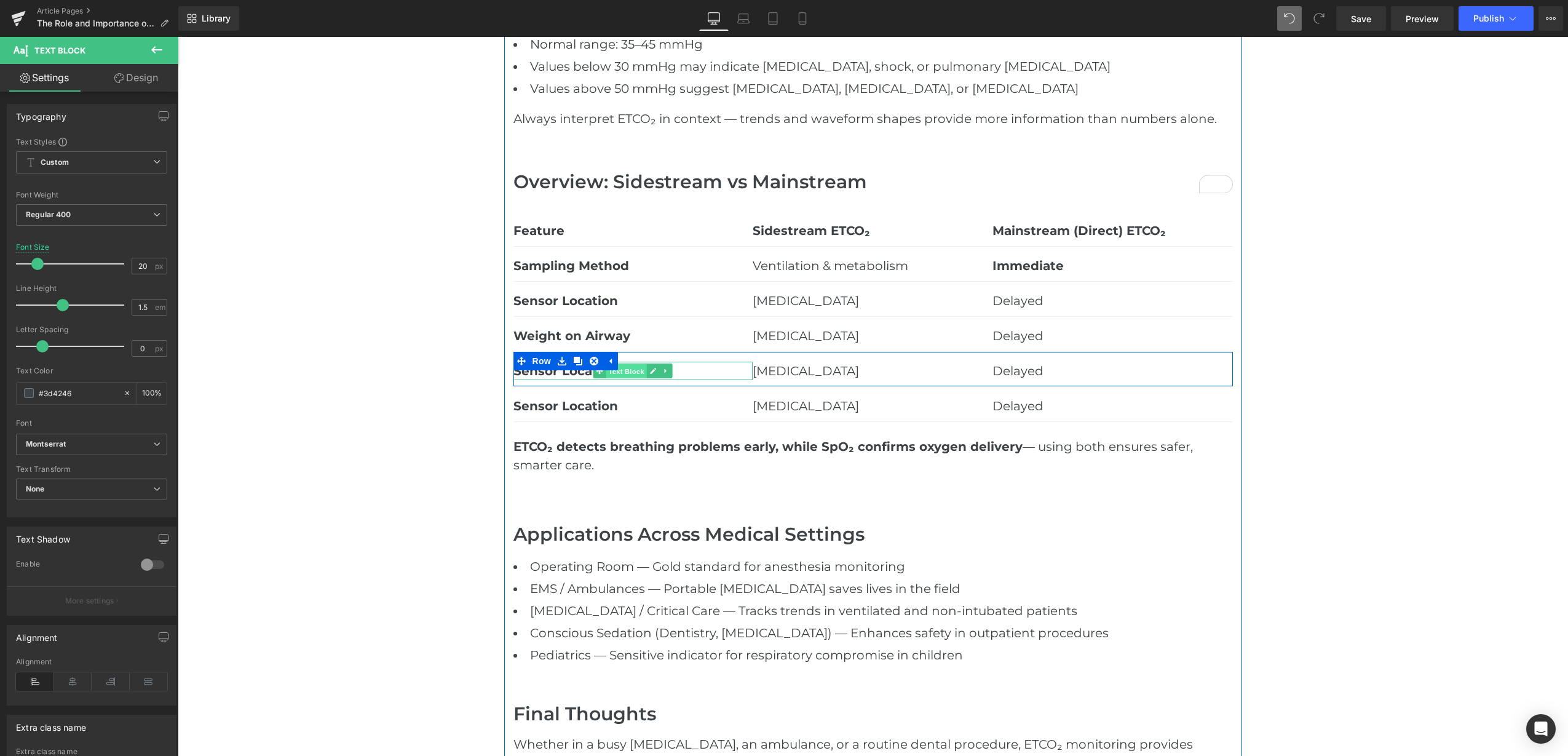
click at [620, 372] on span "Text Block" at bounding box center [626, 371] width 41 height 15
drag, startPoint x: 644, startPoint y: 374, endPoint x: 625, endPoint y: 375, distance: 19.0
click at [647, 375] on link at bounding box center [653, 371] width 13 height 15
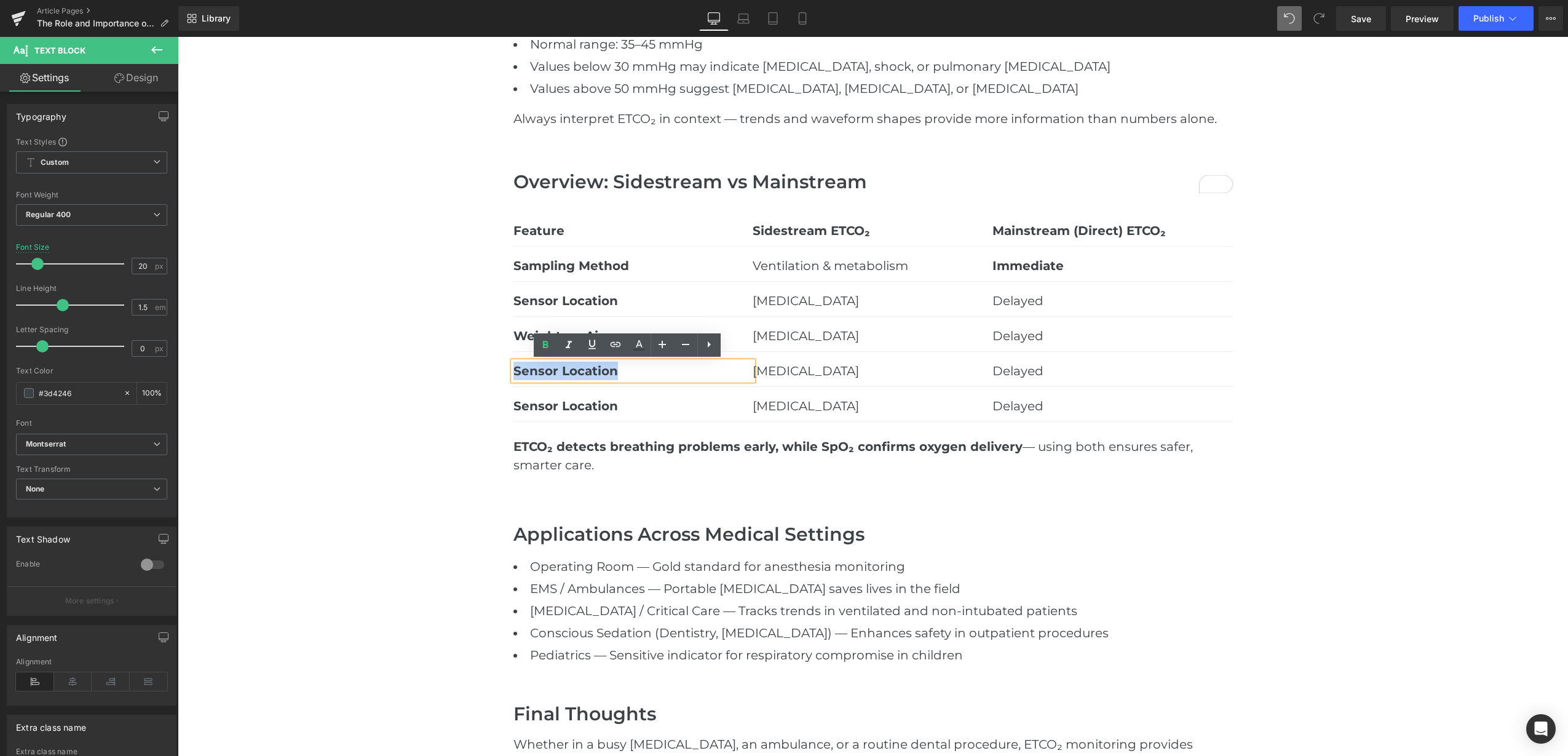
drag, startPoint x: 599, startPoint y: 373, endPoint x: 511, endPoint y: 365, distance: 88.4
click at [513, 365] on p "Sensor Location" at bounding box center [633, 371] width 240 height 18
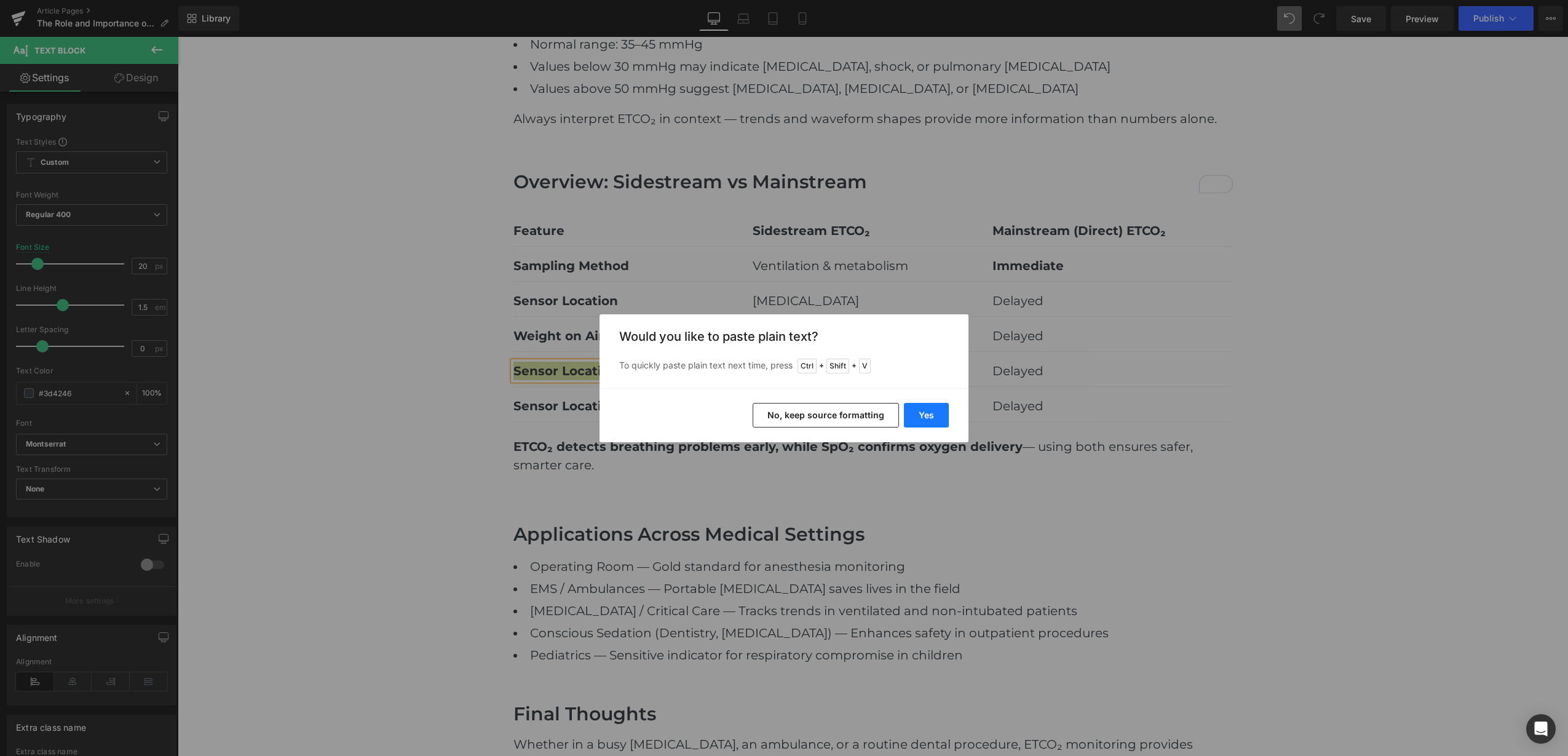
click at [927, 415] on button "Yes" at bounding box center [926, 415] width 45 height 25
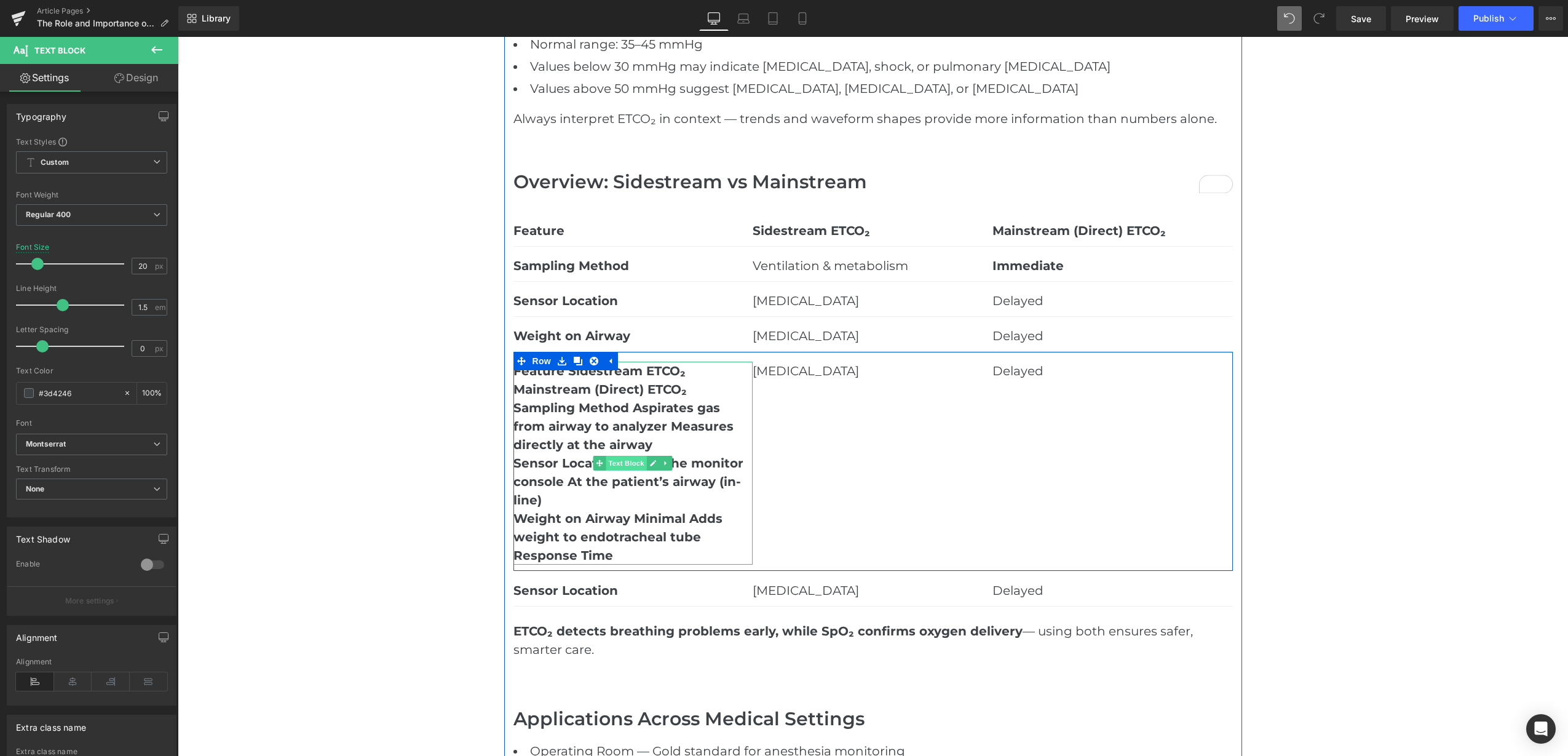
drag, startPoint x: 595, startPoint y: 462, endPoint x: 602, endPoint y: 462, distance: 7.0
click at [596, 462] on icon at bounding box center [600, 463] width 7 height 8
click at [651, 460] on icon at bounding box center [654, 463] width 7 height 8
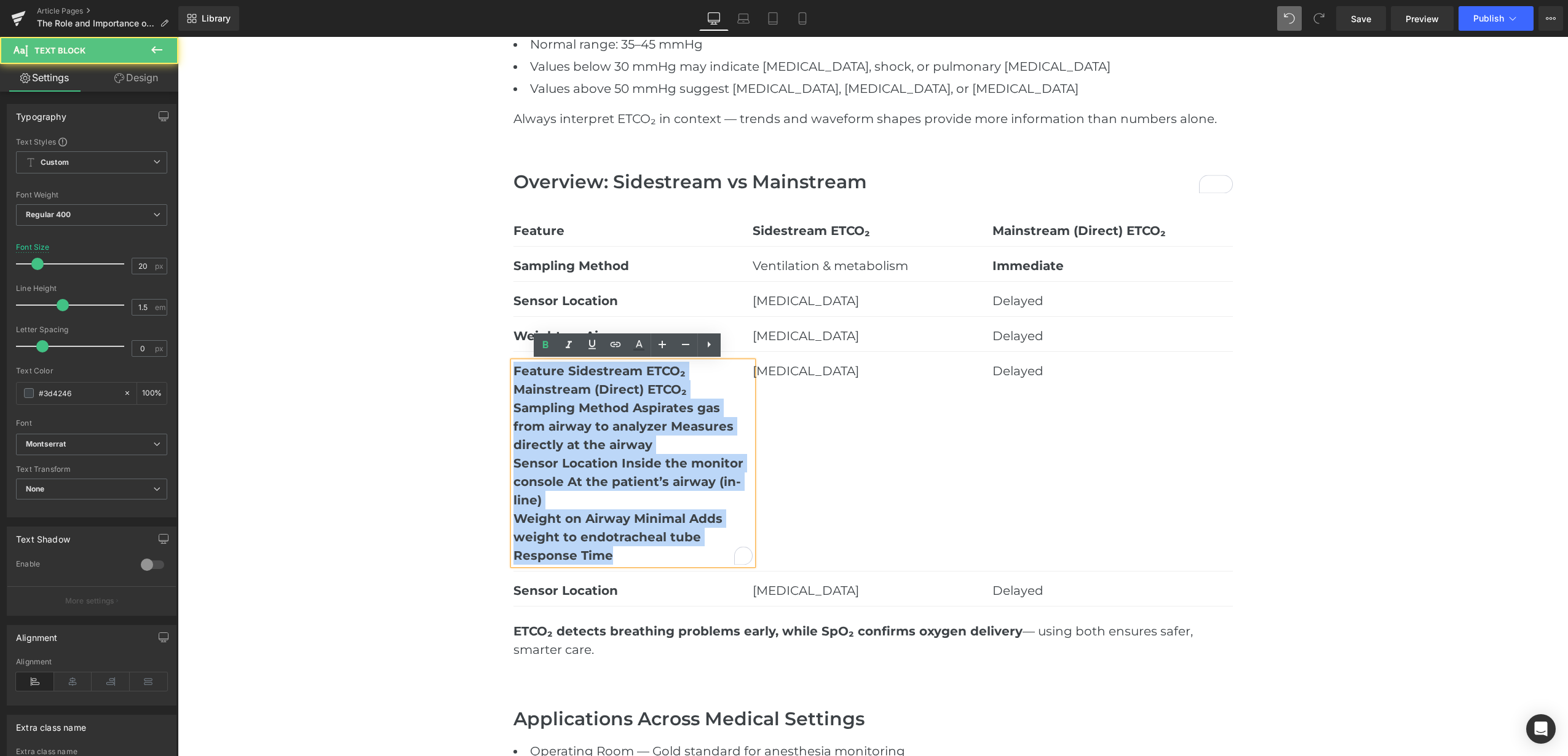
drag, startPoint x: 579, startPoint y: 463, endPoint x: 507, endPoint y: 366, distance: 120.8
click at [513, 366] on div "Feature Sidestream ETCO₂ Mainstream (Direct) ETCO₂ Sampling Method Aspirates ga…" at bounding box center [633, 463] width 240 height 203
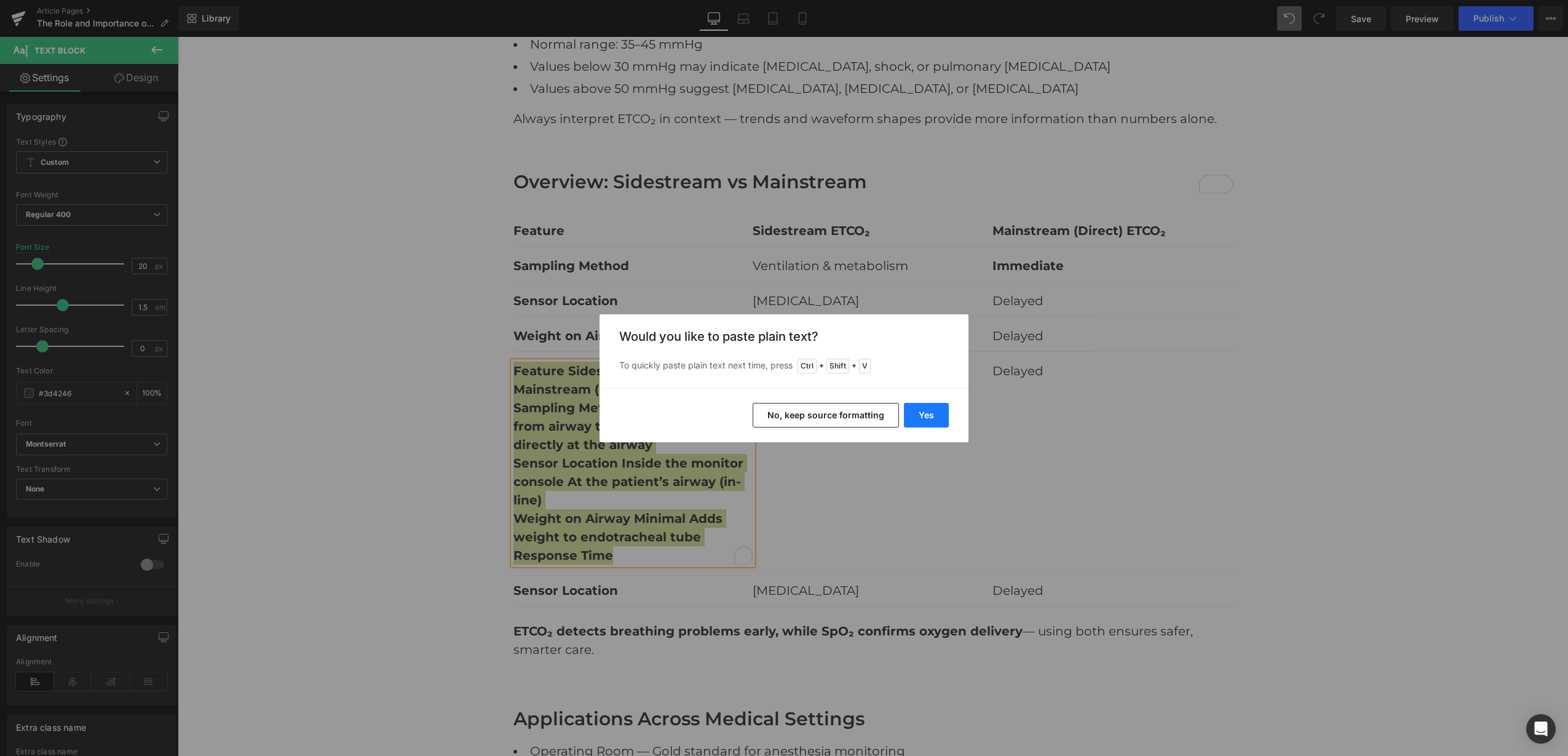
click at [924, 417] on button "Yes" at bounding box center [926, 415] width 45 height 25
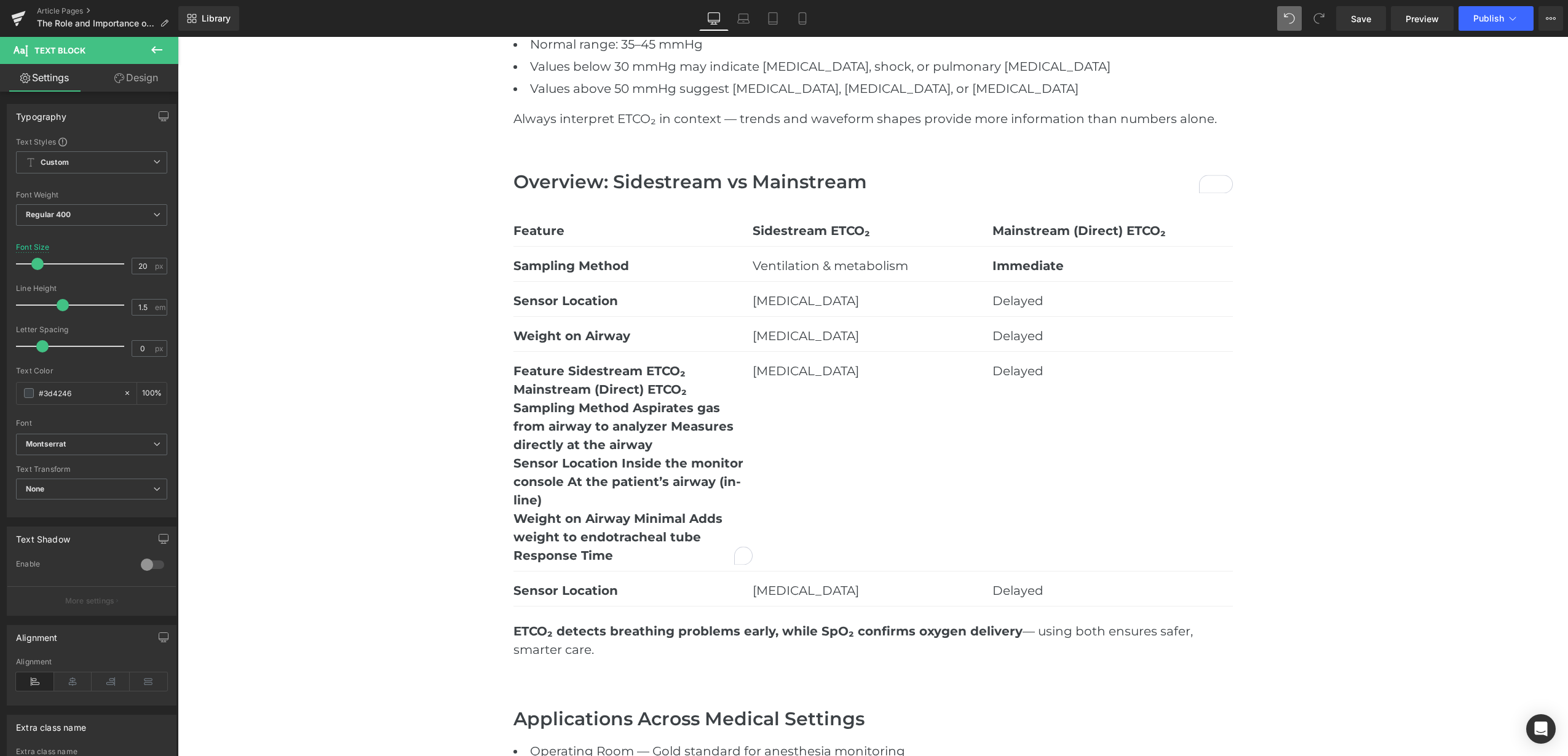
drag, startPoint x: 625, startPoint y: 512, endPoint x: 621, endPoint y: 521, distance: 9.8
click at [624, 513] on b "Weight on Airway Minimal Adds weight to endotracheal tube" at bounding box center [618, 528] width 209 height 33
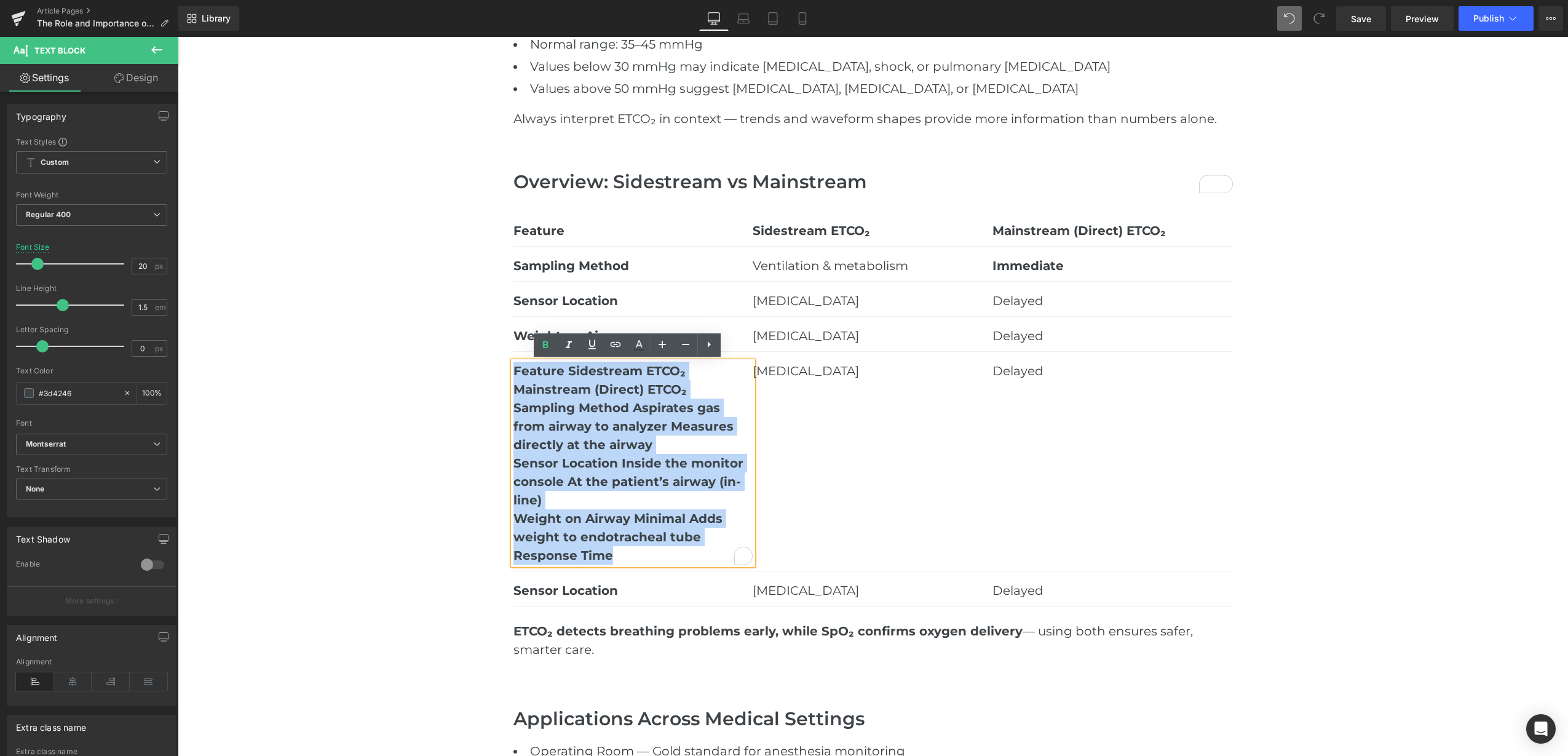
drag, startPoint x: 570, startPoint y: 460, endPoint x: 508, endPoint y: 365, distance: 113.4
click at [513, 365] on div "Feature Sidestream ETCO₂ Mainstream (Direct) ETCO₂ Sampling Method Aspirates ga…" at bounding box center [633, 463] width 240 height 203
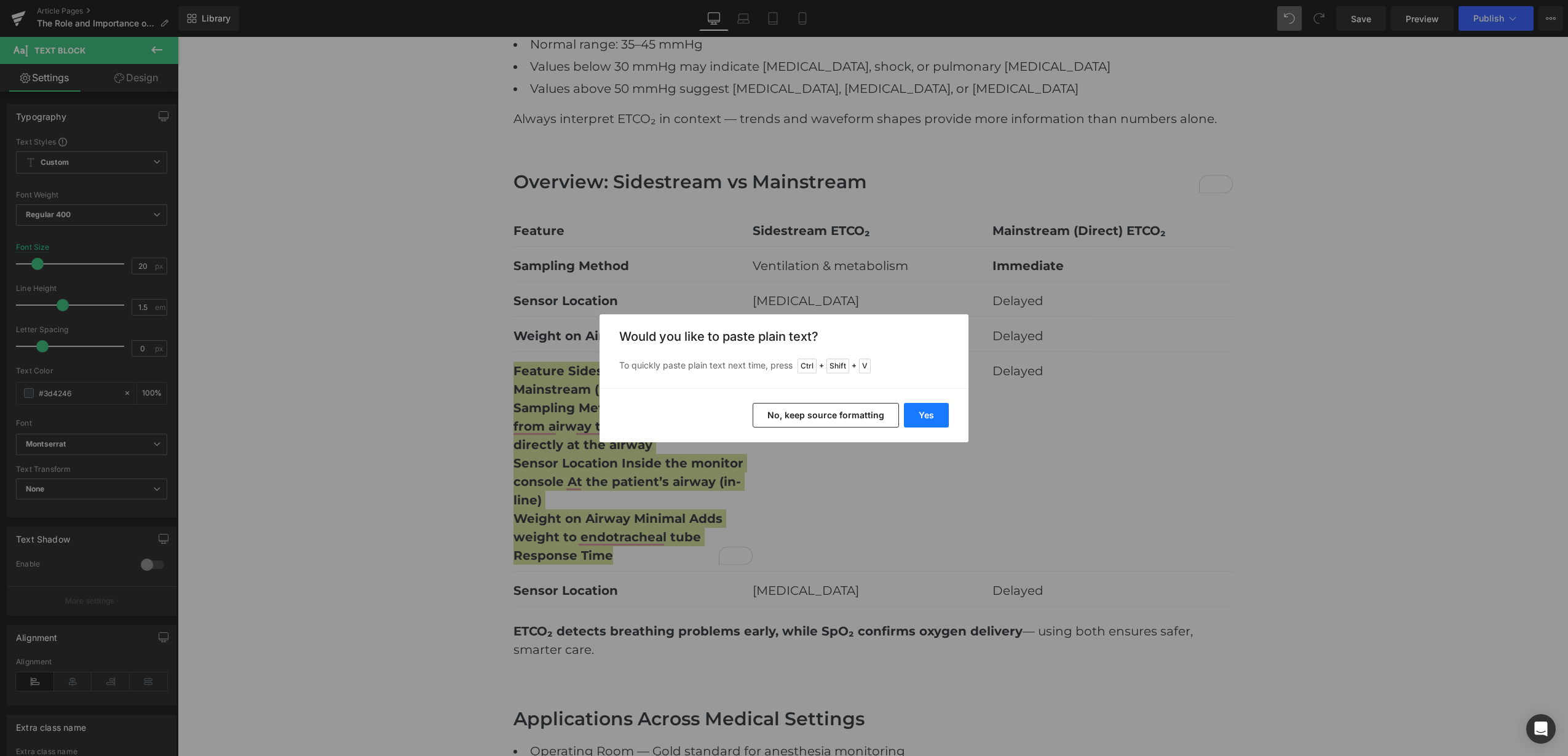
click at [927, 422] on button "Yes" at bounding box center [926, 415] width 45 height 25
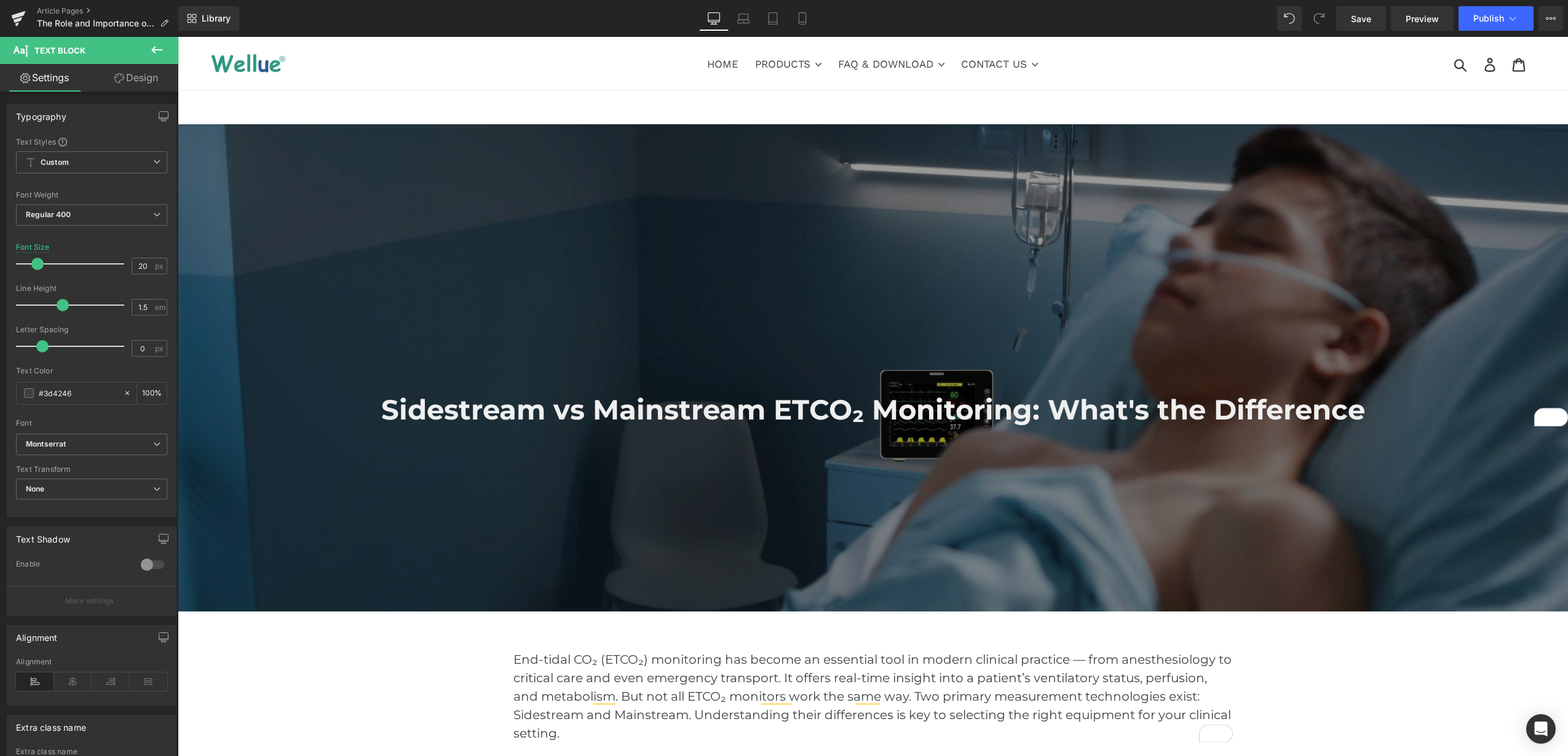
scroll to position [1619, 0]
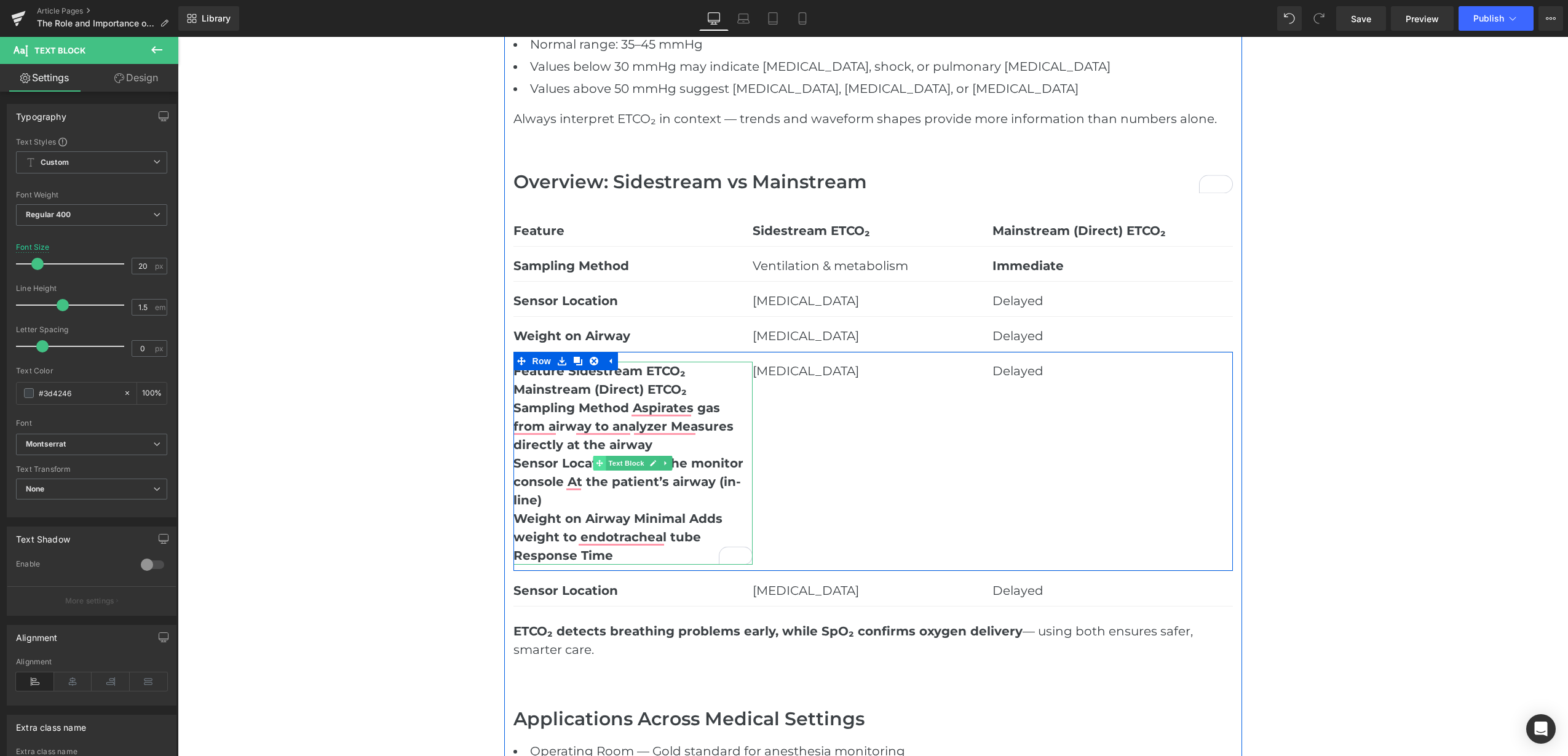
click at [593, 468] on span at bounding box center [600, 463] width 13 height 15
click at [650, 466] on icon at bounding box center [654, 463] width 7 height 8
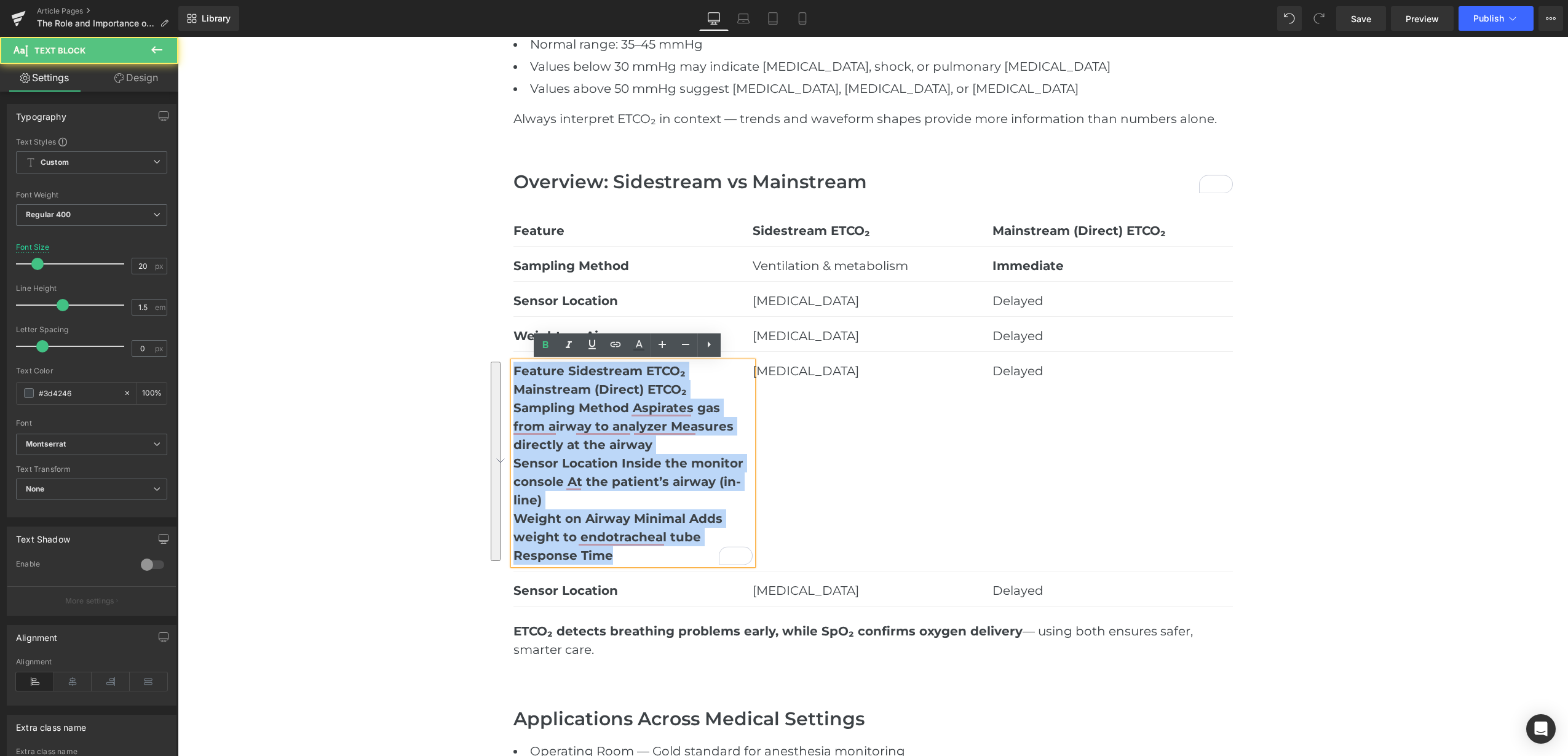
drag, startPoint x: 593, startPoint y: 530, endPoint x: 494, endPoint y: 363, distance: 194.1
click at [494, 363] on div "Sidestream vs Mainstream ETCO₂ Monitoring: What's the Difference Heading Hero B…" at bounding box center [873, 151] width 1390 height 3293
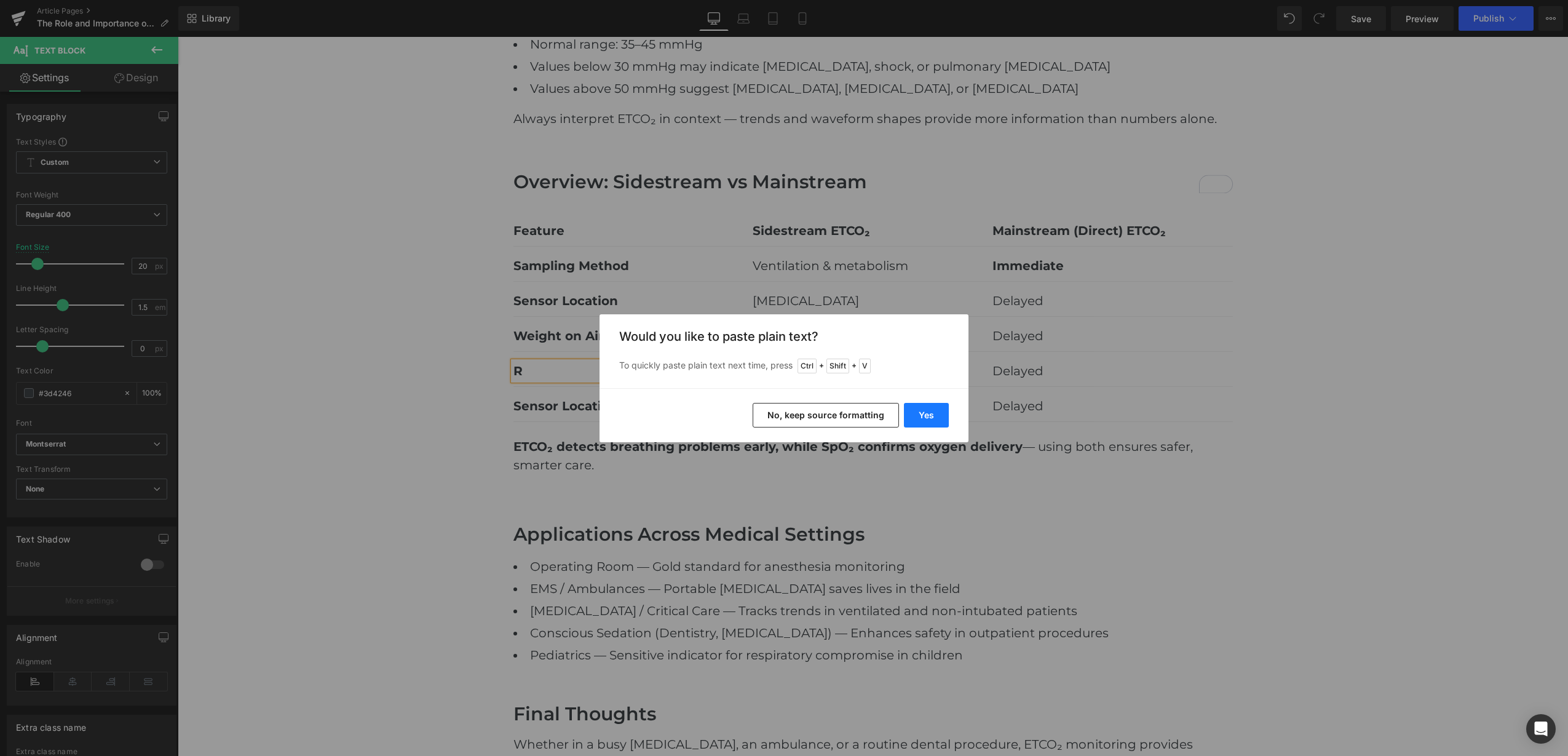
click at [918, 417] on button "Yes" at bounding box center [926, 415] width 45 height 25
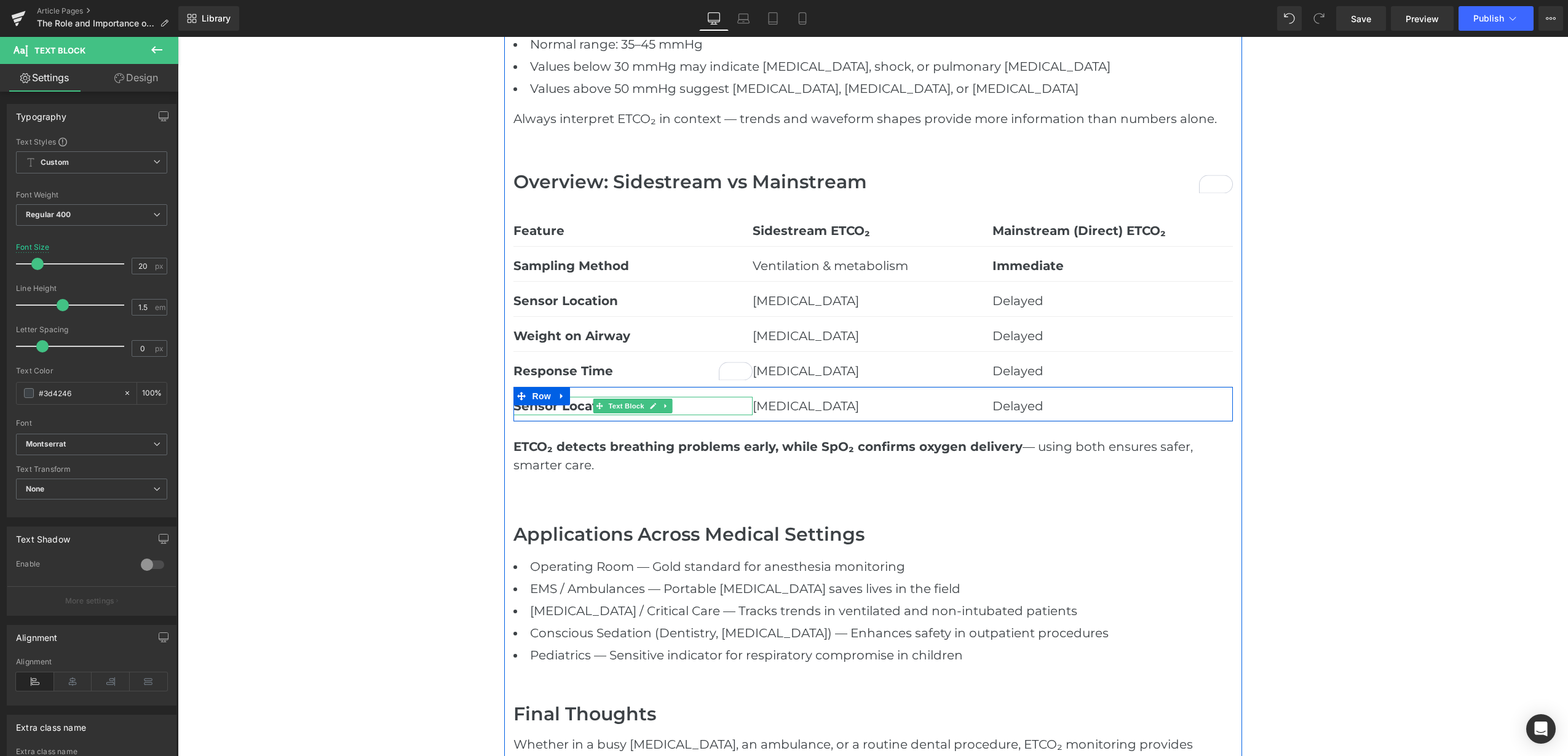
drag, startPoint x: 650, startPoint y: 407, endPoint x: 616, endPoint y: 405, distance: 34.1
click at [650, 407] on icon at bounding box center [654, 406] width 7 height 8
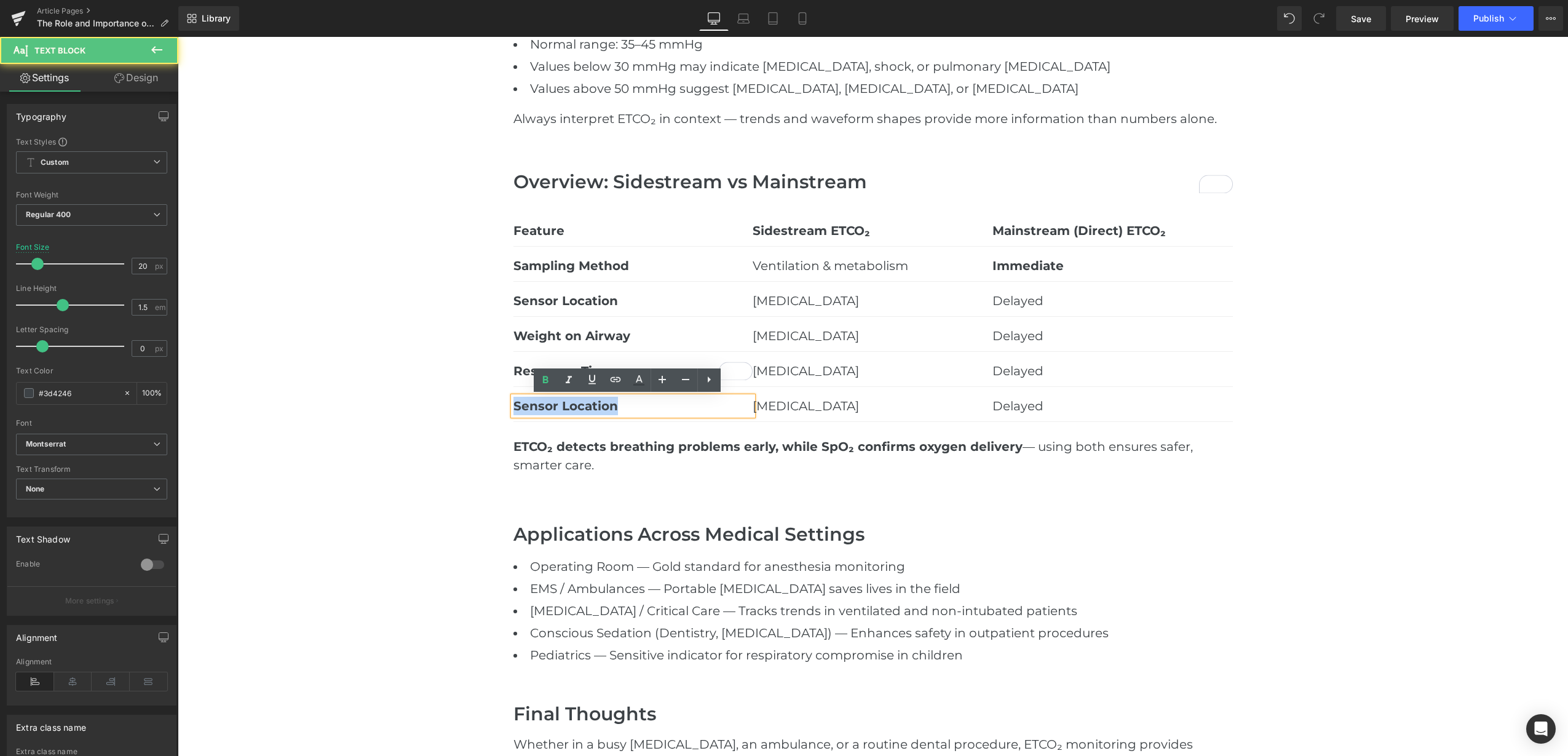
drag, startPoint x: 617, startPoint y: 408, endPoint x: 548, endPoint y: 407, distance: 69.0
click at [513, 410] on p "Sensor Location" at bounding box center [633, 406] width 240 height 18
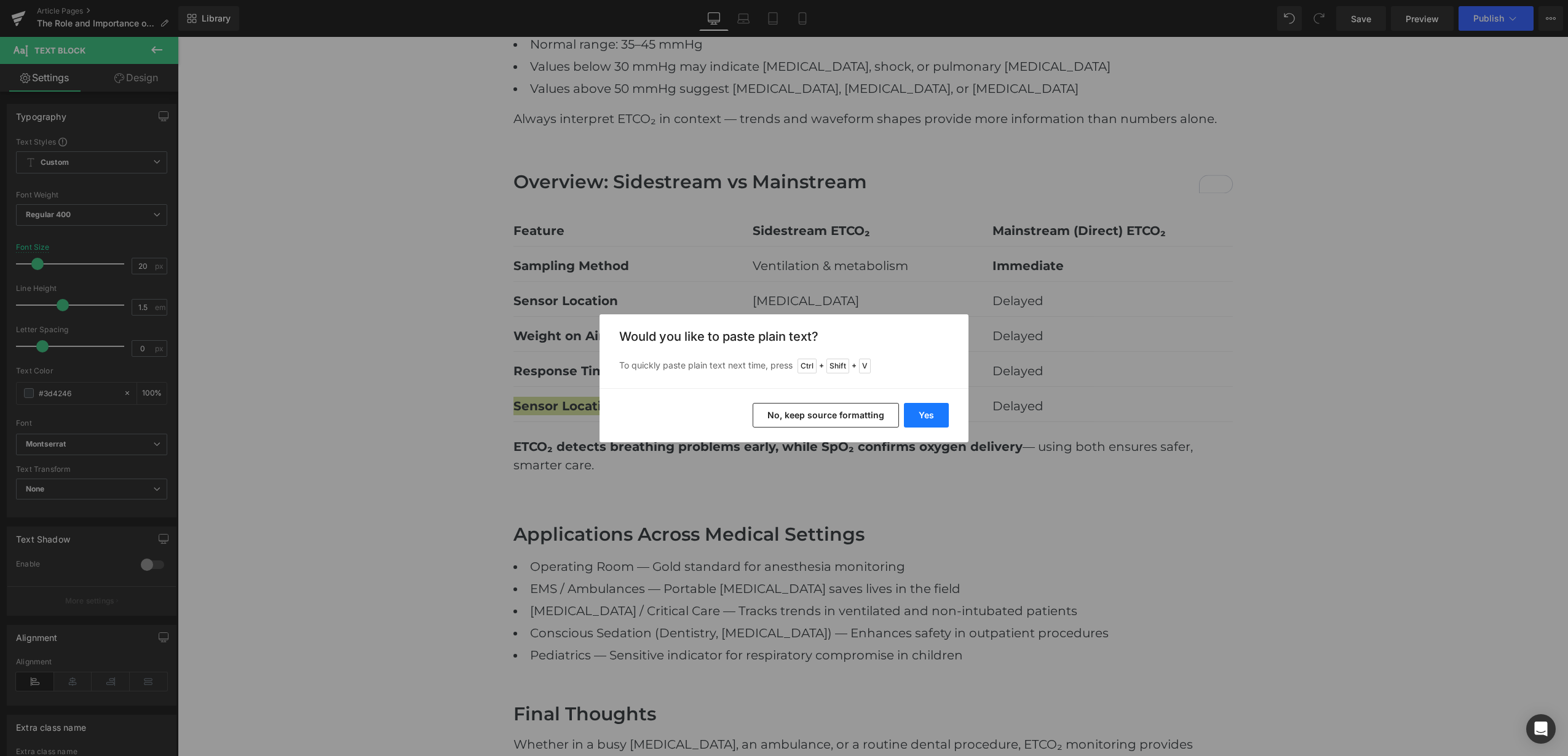
click at [918, 422] on button "Yes" at bounding box center [926, 415] width 45 height 25
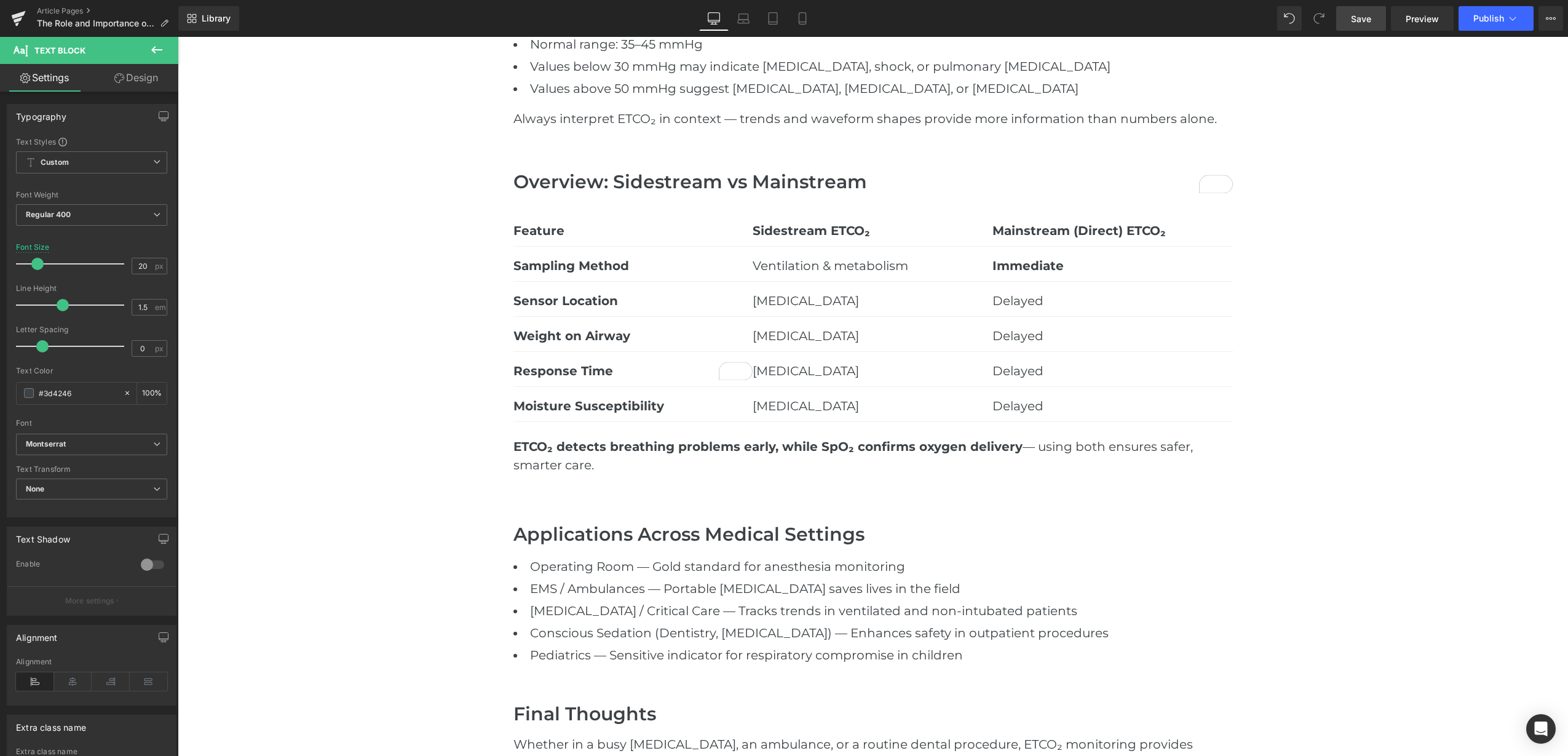
click at [1373, 20] on link "Save" at bounding box center [1361, 18] width 50 height 25
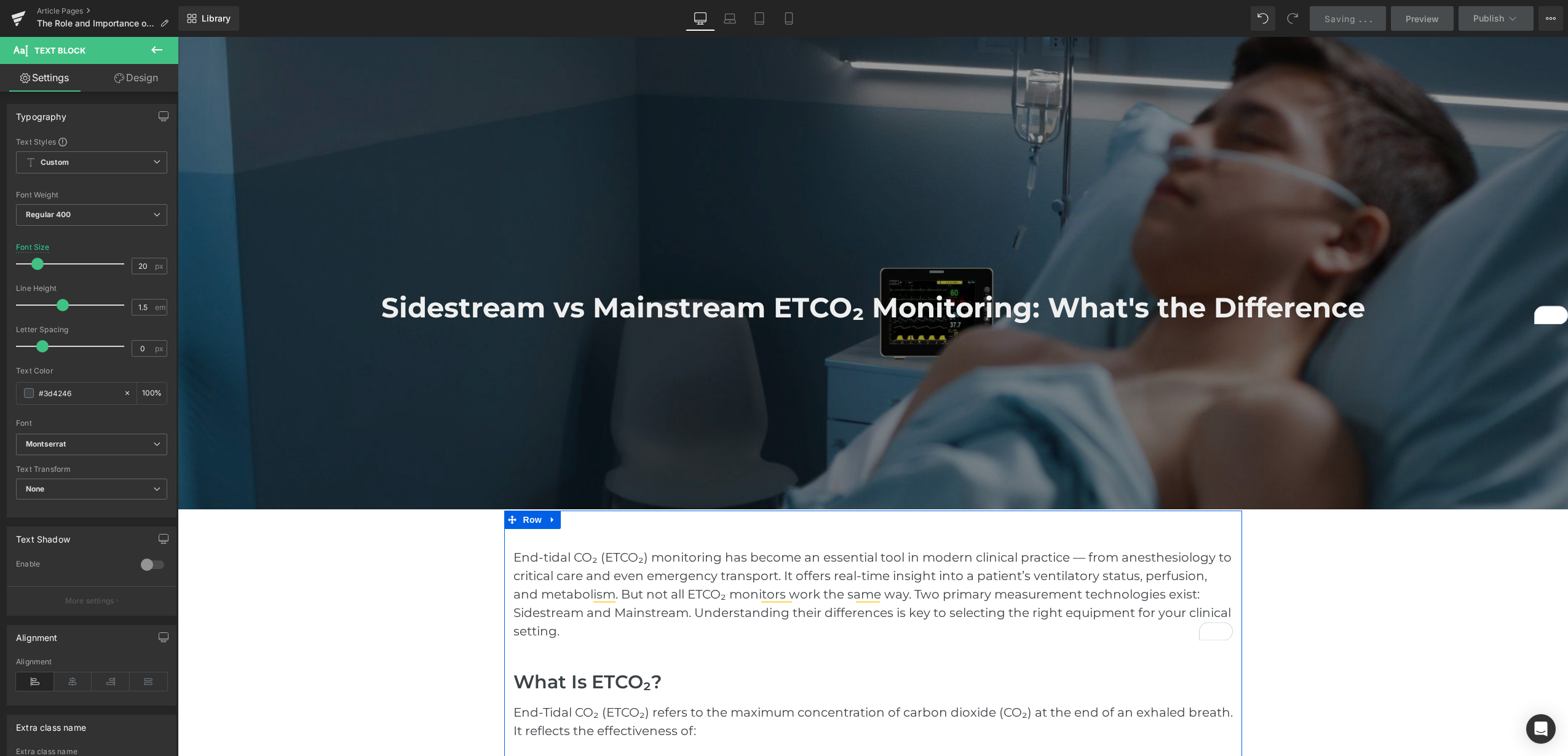
scroll to position [0, 0]
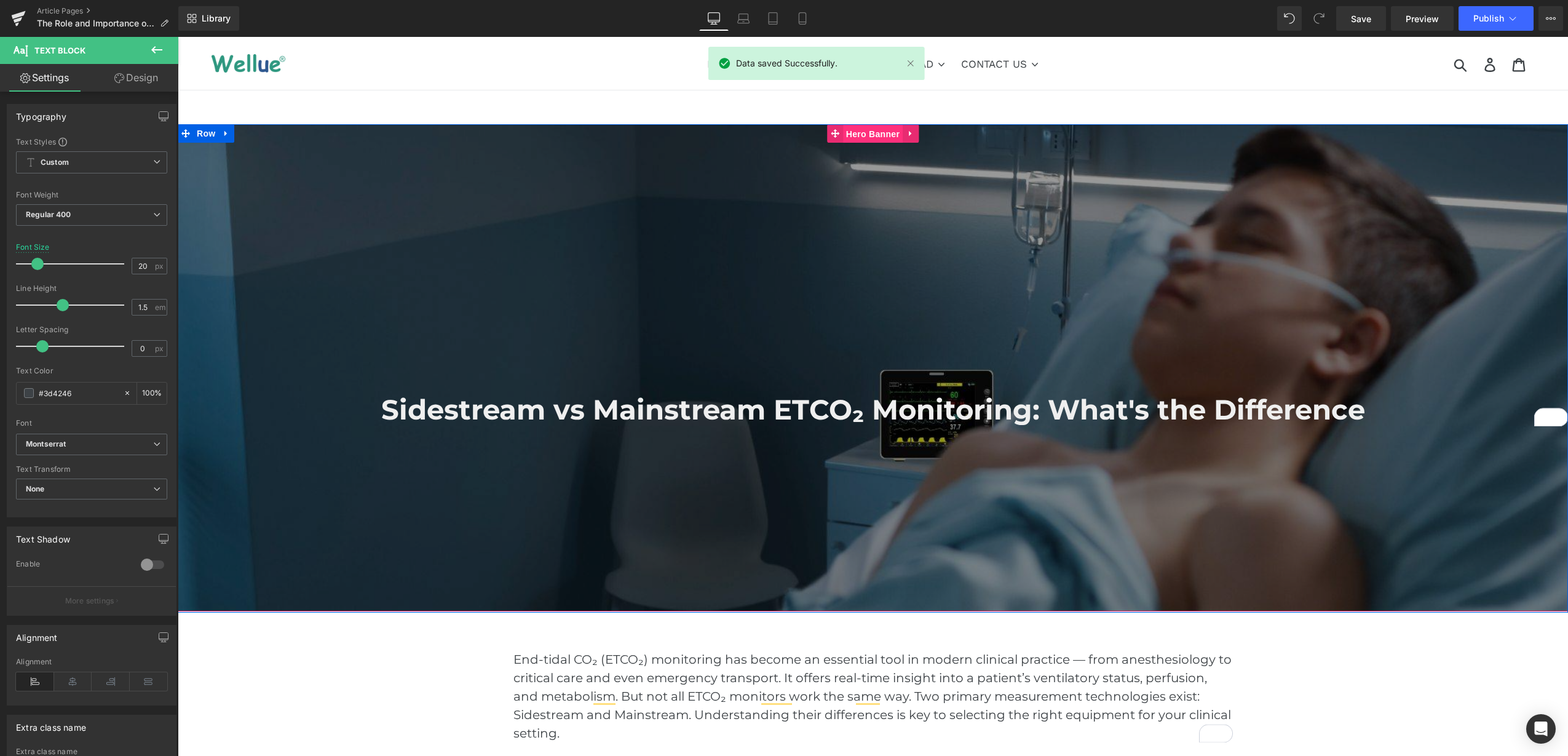
click at [863, 138] on span "Hero Banner" at bounding box center [873, 134] width 60 height 18
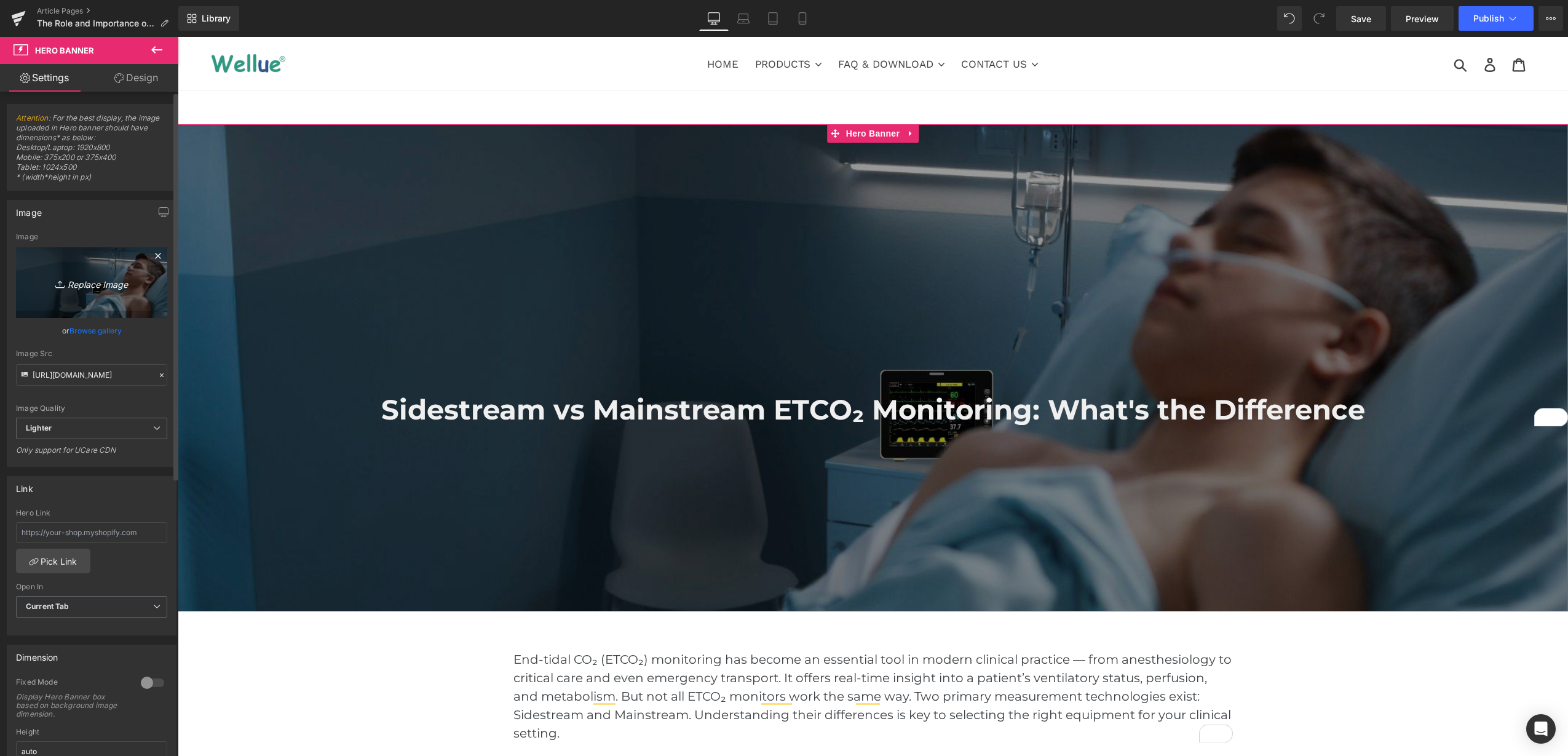
click at [77, 288] on icon "Replace Image" at bounding box center [91, 282] width 98 height 15
click at [106, 266] on link "Replace Image" at bounding box center [91, 282] width 151 height 71
type input "C:\fakepath\children patient monitor-1.png"
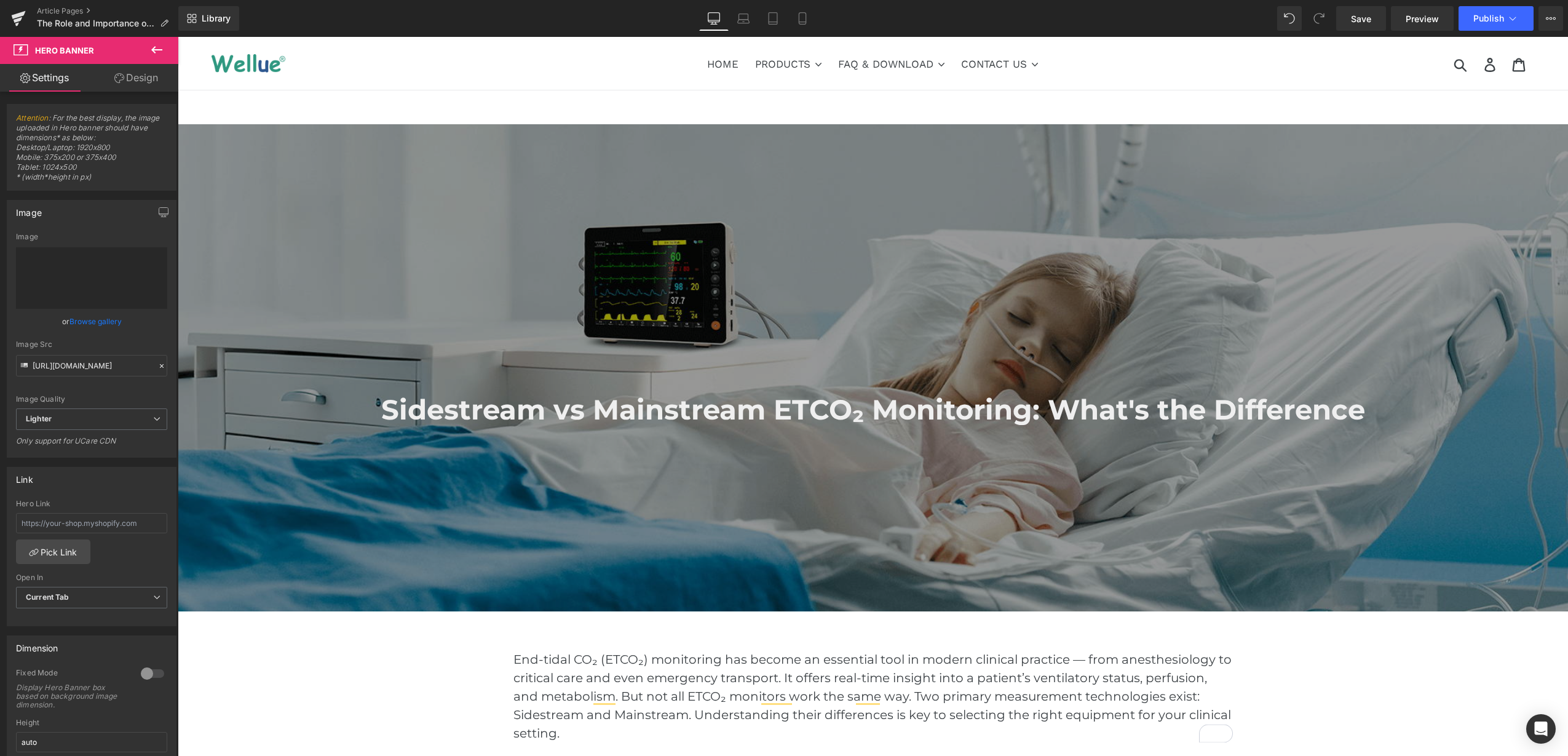
type input "[URL][DOMAIN_NAME]"
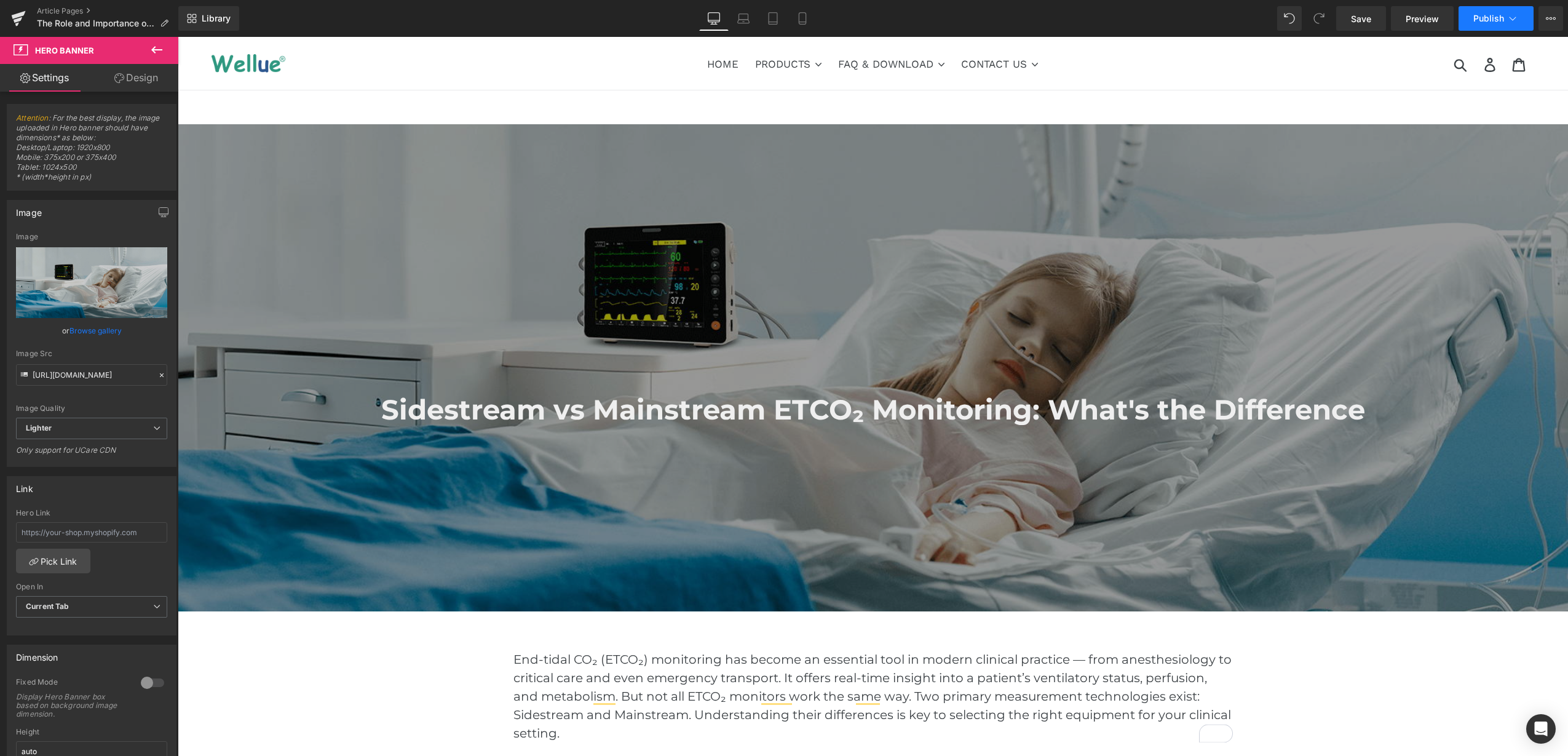
click at [1485, 16] on span "Publish" at bounding box center [1489, 18] width 31 height 10
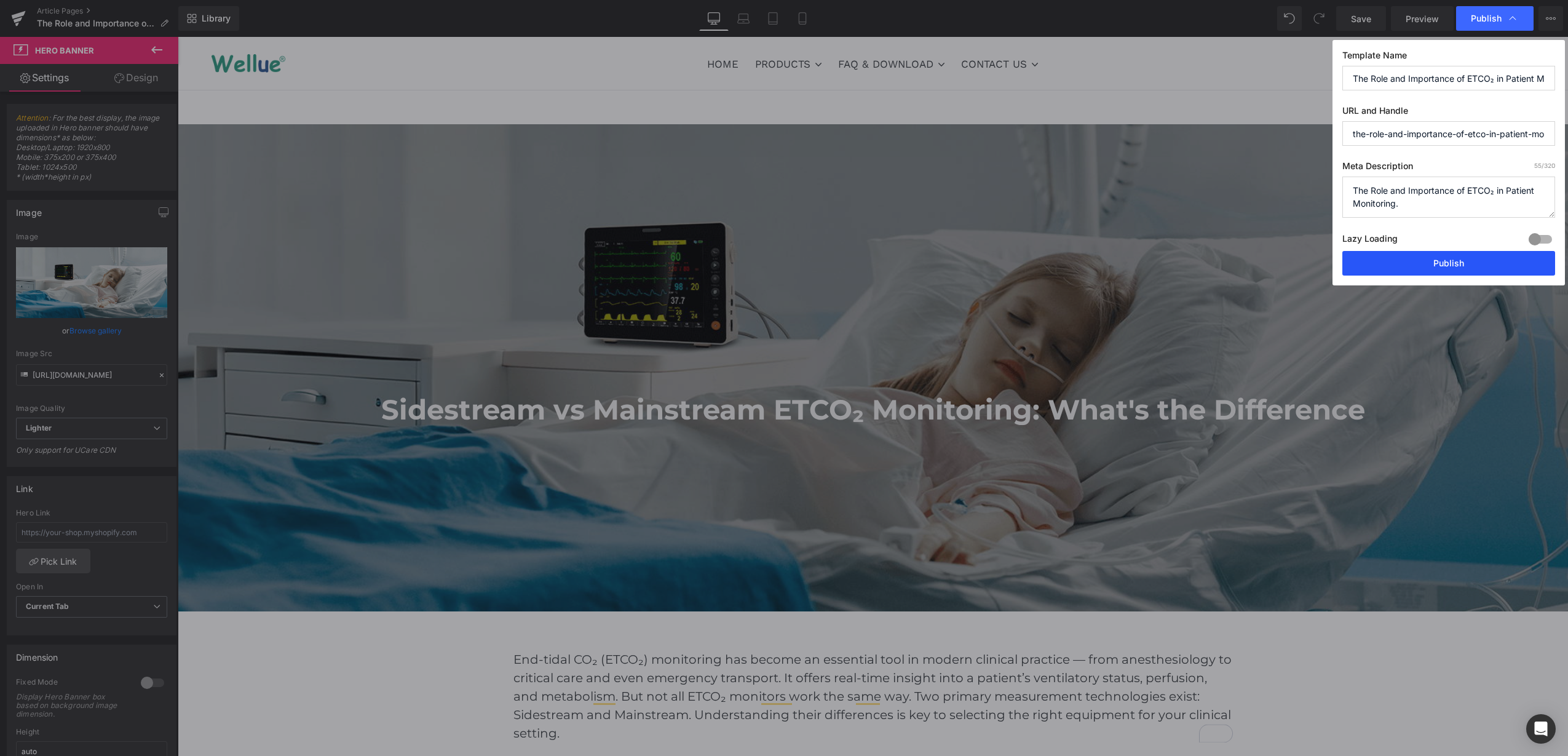
click at [1452, 265] on button "Publish" at bounding box center [1449, 263] width 213 height 25
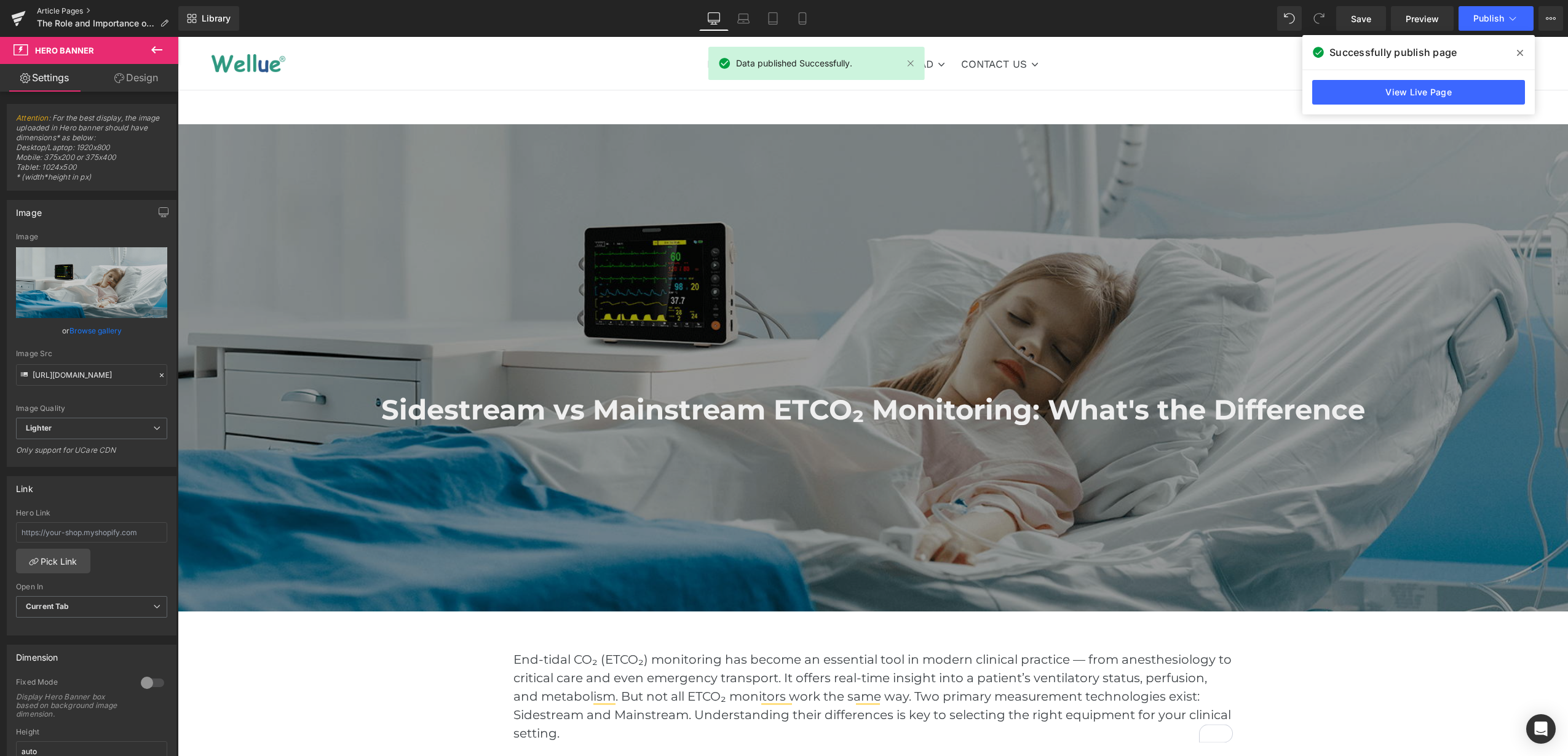
click at [48, 11] on link "Article Pages" at bounding box center [107, 11] width 141 height 10
